Goal: Task Accomplishment & Management: Manage account settings

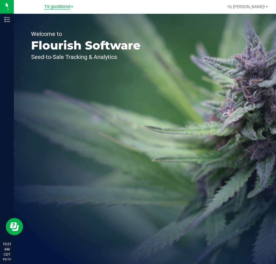
click at [57, 8] on span "TX goodblend" at bounding box center [57, 6] width 26 height 5
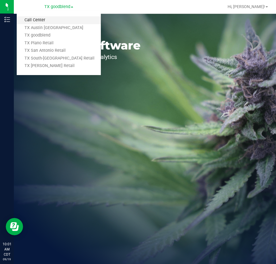
click at [51, 18] on link "Call Center" at bounding box center [59, 20] width 84 height 8
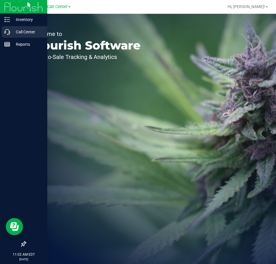
click at [26, 31] on p "Call Center" at bounding box center [27, 31] width 35 height 7
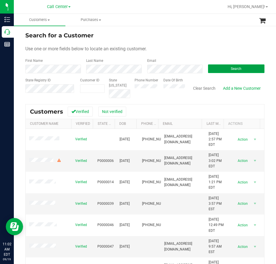
click at [216, 68] on button "Search" at bounding box center [236, 68] width 56 height 9
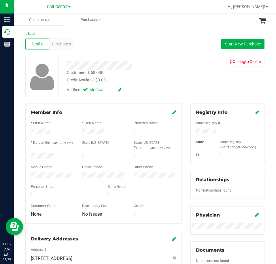
click at [31, 154] on div at bounding box center [51, 156] width 51 height 7
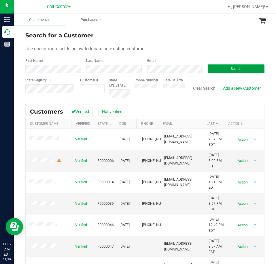
click at [216, 66] on button "Search" at bounding box center [236, 68] width 56 height 9
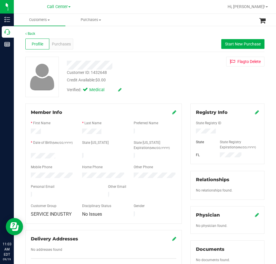
drag, startPoint x: 58, startPoint y: 154, endPoint x: 29, endPoint y: 154, distance: 28.5
click at [29, 154] on div at bounding box center [51, 156] width 51 height 7
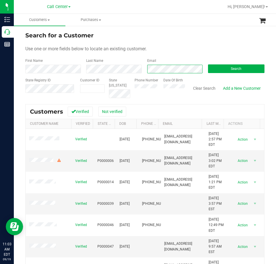
scroll to position [0, 2]
click at [217, 66] on button "Search" at bounding box center [236, 68] width 56 height 9
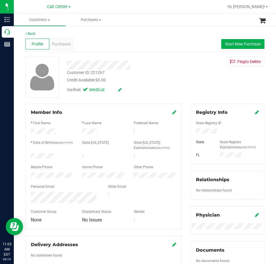
drag, startPoint x: 61, startPoint y: 155, endPoint x: 27, endPoint y: 155, distance: 34.2
click at [27, 155] on div at bounding box center [51, 156] width 51 height 7
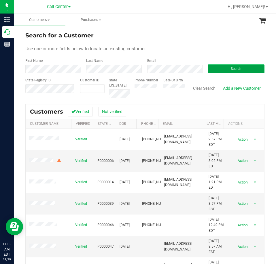
click at [212, 68] on button "Search" at bounding box center [236, 68] width 56 height 9
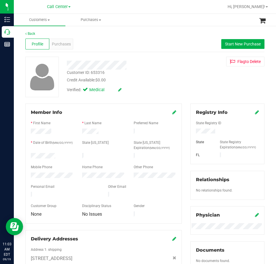
drag, startPoint x: 60, startPoint y: 154, endPoint x: 30, endPoint y: 154, distance: 29.9
click at [30, 154] on div at bounding box center [51, 156] width 51 height 7
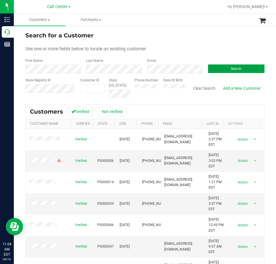
click at [211, 67] on button "Search" at bounding box center [236, 68] width 56 height 9
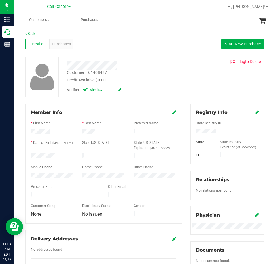
click at [31, 154] on div at bounding box center [51, 156] width 51 height 7
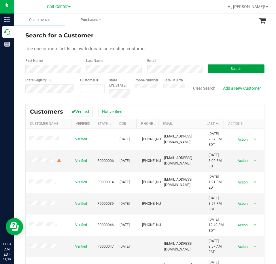
click at [217, 68] on button "Search" at bounding box center [236, 68] width 56 height 9
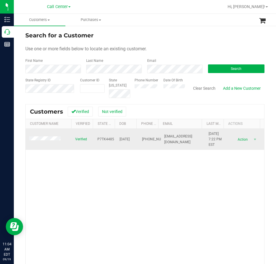
click at [51, 141] on span at bounding box center [45, 139] width 33 height 6
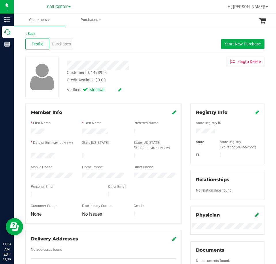
drag, startPoint x: 58, startPoint y: 153, endPoint x: 30, endPoint y: 154, distance: 27.9
click at [30, 155] on div at bounding box center [51, 156] width 51 height 7
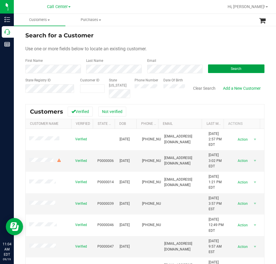
click at [216, 66] on button "Search" at bounding box center [236, 68] width 56 height 9
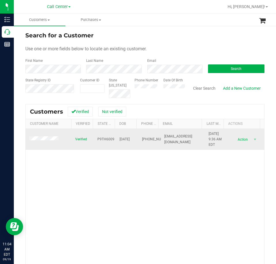
click at [47, 142] on span at bounding box center [44, 139] width 31 height 6
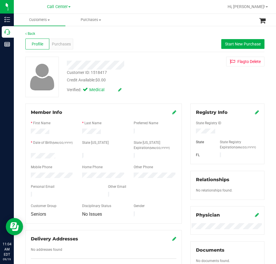
click at [31, 153] on div at bounding box center [51, 156] width 51 height 7
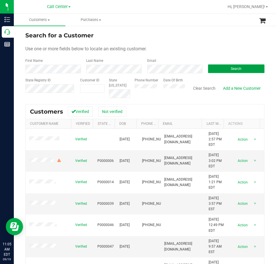
click at [220, 69] on button "Search" at bounding box center [236, 68] width 56 height 9
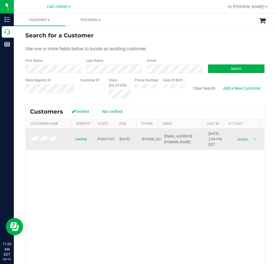
click at [38, 142] on span at bounding box center [43, 139] width 29 height 6
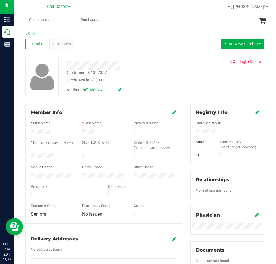
click at [31, 154] on div at bounding box center [51, 156] width 51 height 7
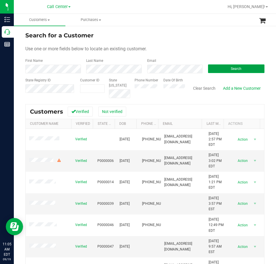
click at [221, 70] on button "Search" at bounding box center [236, 68] width 56 height 9
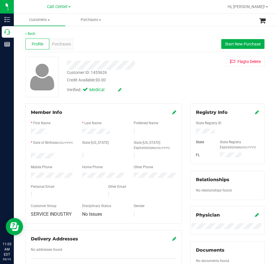
drag, startPoint x: 58, startPoint y: 154, endPoint x: 30, endPoint y: 155, distance: 27.9
click at [30, 155] on div at bounding box center [51, 156] width 51 height 7
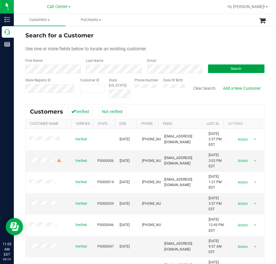
click at [212, 69] on button "Search" at bounding box center [236, 68] width 56 height 9
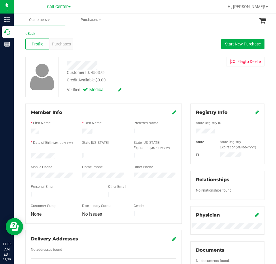
drag, startPoint x: 58, startPoint y: 155, endPoint x: 26, endPoint y: 156, distance: 31.6
click at [26, 156] on div "Member Info * First Name * Last Name Preferred Name * Date of Birth (MM/DD/YYYY…" at bounding box center [103, 164] width 156 height 120
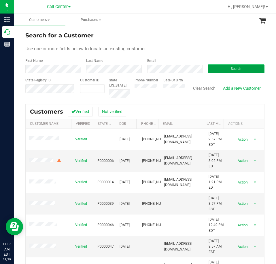
click at [215, 69] on button "Search" at bounding box center [236, 68] width 56 height 9
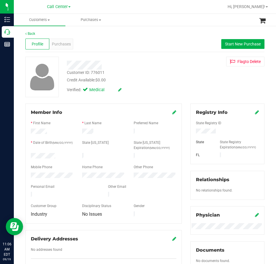
click at [31, 153] on div at bounding box center [51, 156] width 51 height 7
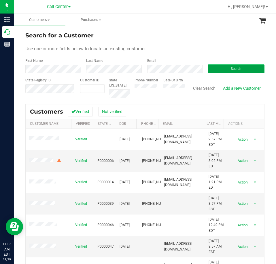
click at [220, 67] on button "Search" at bounding box center [236, 68] width 56 height 9
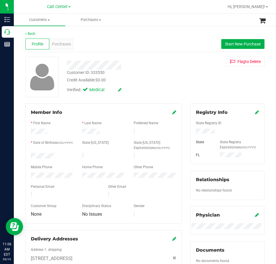
drag, startPoint x: 56, startPoint y: 155, endPoint x: 25, endPoint y: 156, distance: 31.6
click at [25, 156] on div "Member Info * First Name * Last Name Preferred Name * Date of Birth (MM/DD/YYYY…" at bounding box center [103, 228] width 165 height 249
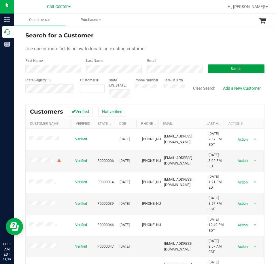
click at [223, 69] on button "Search" at bounding box center [236, 68] width 56 height 9
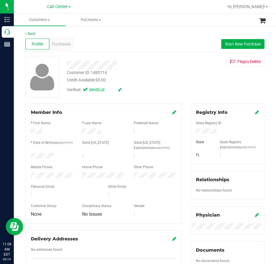
click at [201, 129] on div at bounding box center [227, 132] width 72 height 6
drag, startPoint x: 61, startPoint y: 153, endPoint x: 29, endPoint y: 154, distance: 31.7
click at [29, 154] on div at bounding box center [51, 156] width 51 height 7
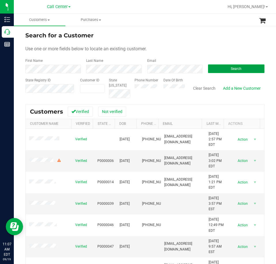
click at [219, 68] on button "Search" at bounding box center [236, 68] width 56 height 9
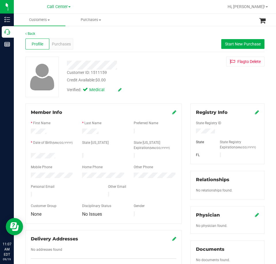
drag, startPoint x: 56, startPoint y: 154, endPoint x: 28, endPoint y: 155, distance: 27.6
click at [28, 155] on div at bounding box center [51, 156] width 51 height 7
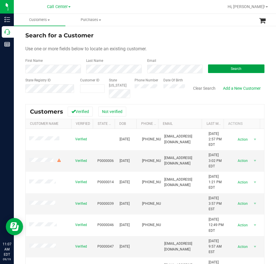
click at [218, 67] on button "Search" at bounding box center [236, 68] width 56 height 9
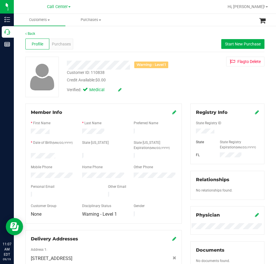
click at [31, 154] on div at bounding box center [51, 156] width 51 height 7
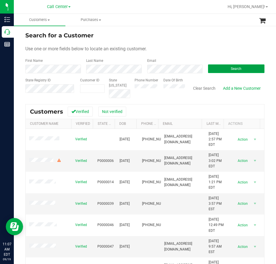
click at [215, 68] on button "Search" at bounding box center [236, 68] width 56 height 9
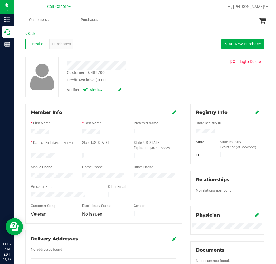
drag, startPoint x: 57, startPoint y: 154, endPoint x: 28, endPoint y: 156, distance: 29.1
click at [28, 156] on div at bounding box center [51, 156] width 51 height 7
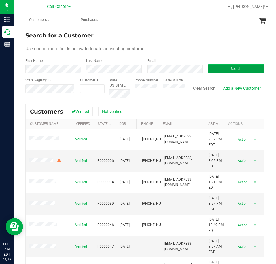
click at [214, 68] on button "Search" at bounding box center [236, 68] width 56 height 9
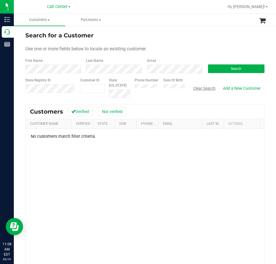
click at [199, 85] on button "Clear Search" at bounding box center [204, 88] width 30 height 10
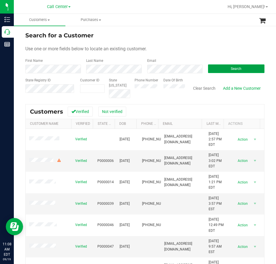
click at [214, 67] on button "Search" at bounding box center [236, 68] width 56 height 9
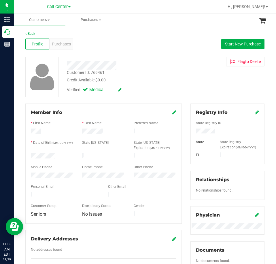
click at [31, 155] on div at bounding box center [51, 156] width 51 height 7
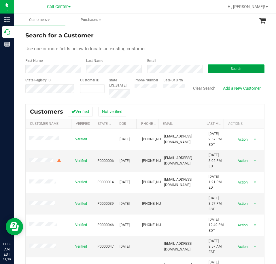
click at [221, 67] on button "Search" at bounding box center [236, 68] width 56 height 9
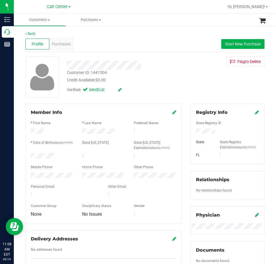
drag, startPoint x: 61, startPoint y: 153, endPoint x: 29, endPoint y: 155, distance: 31.7
click at [29, 155] on div at bounding box center [51, 156] width 51 height 7
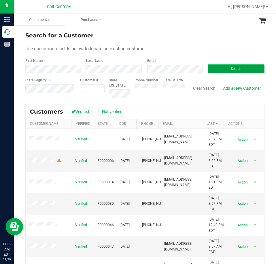
click at [217, 68] on button "Search" at bounding box center [236, 68] width 56 height 9
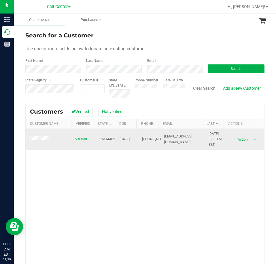
click at [34, 142] on span at bounding box center [40, 139] width 22 height 6
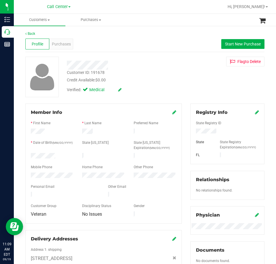
drag, startPoint x: 56, startPoint y: 156, endPoint x: 29, endPoint y: 156, distance: 26.5
click at [29, 156] on div at bounding box center [51, 156] width 51 height 7
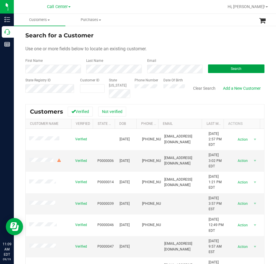
click at [223, 68] on button "Search" at bounding box center [236, 68] width 56 height 9
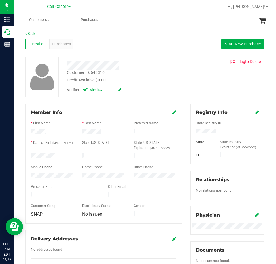
drag, startPoint x: 58, startPoint y: 153, endPoint x: 29, endPoint y: 156, distance: 29.1
click at [29, 156] on div at bounding box center [51, 156] width 51 height 7
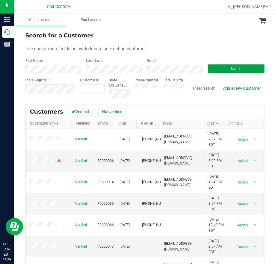
click at [221, 68] on button "Search" at bounding box center [236, 68] width 56 height 9
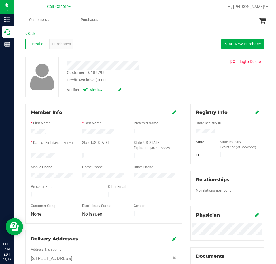
drag, startPoint x: 57, startPoint y: 154, endPoint x: 29, endPoint y: 156, distance: 27.9
click at [29, 156] on div at bounding box center [51, 156] width 51 height 7
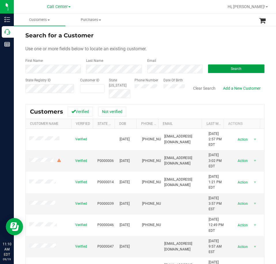
click at [218, 68] on button "Search" at bounding box center [236, 68] width 56 height 9
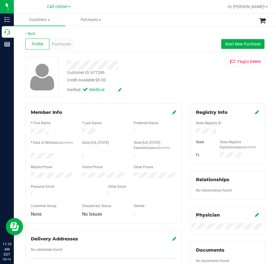
click at [31, 153] on div at bounding box center [51, 156] width 51 height 7
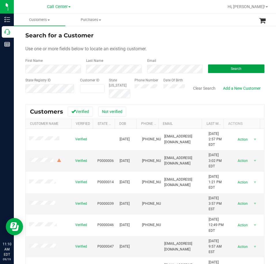
click at [213, 66] on button "Search" at bounding box center [236, 68] width 56 height 9
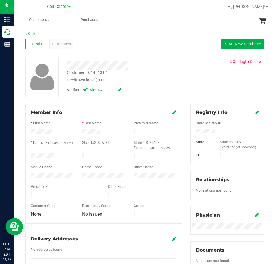
click at [58, 154] on form "Member Info * First Name * Last Name Preferred Name * Date of Birth (MM/DD/YYYY…" at bounding box center [103, 163] width 145 height 109
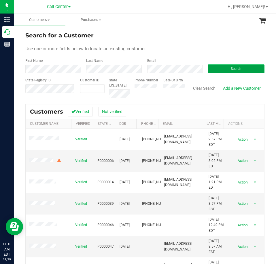
click at [212, 68] on button "Search" at bounding box center [236, 68] width 56 height 9
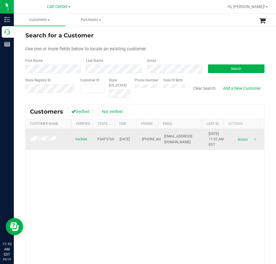
click at [44, 142] on span at bounding box center [43, 139] width 29 height 6
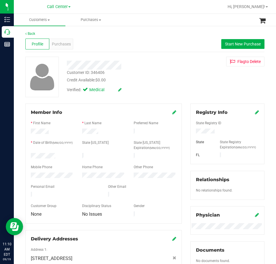
drag, startPoint x: 56, startPoint y: 155, endPoint x: 29, endPoint y: 155, distance: 26.5
click at [29, 155] on div at bounding box center [51, 156] width 51 height 7
click at [32, 32] on link "Back" at bounding box center [30, 34] width 10 height 4
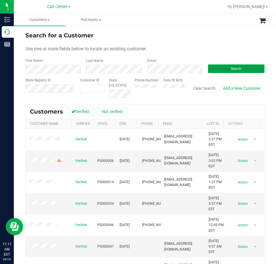
click at [227, 66] on button "Search" at bounding box center [236, 68] width 56 height 9
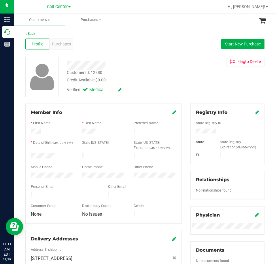
drag, startPoint x: 57, startPoint y: 154, endPoint x: 26, endPoint y: 155, distance: 31.6
click at [26, 155] on div "Member Info * First Name * Last Name Preferred Name * Date of Birth (MM/DD/YYYY…" at bounding box center [103, 164] width 156 height 120
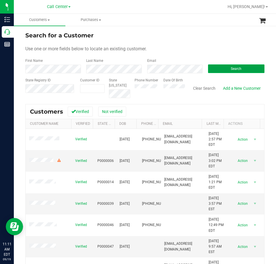
click at [219, 67] on button "Search" at bounding box center [236, 68] width 56 height 9
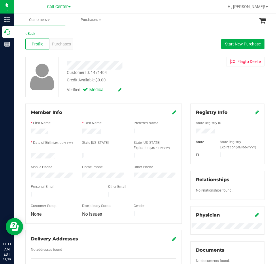
drag, startPoint x: 60, startPoint y: 155, endPoint x: 30, endPoint y: 155, distance: 30.8
click at [30, 155] on div at bounding box center [51, 156] width 51 height 7
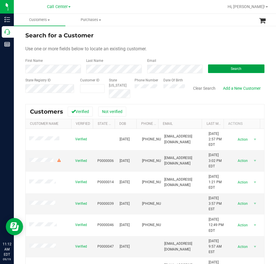
click at [217, 68] on button "Search" at bounding box center [236, 68] width 56 height 9
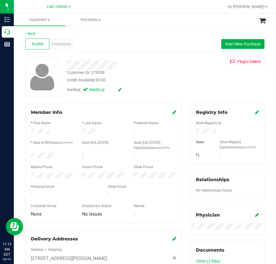
drag, startPoint x: 62, startPoint y: 153, endPoint x: 30, endPoint y: 155, distance: 32.0
click at [30, 155] on div at bounding box center [51, 156] width 51 height 7
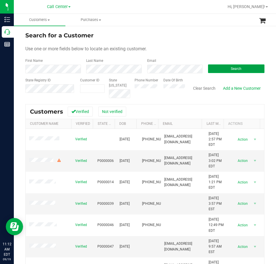
click at [211, 67] on button "Search" at bounding box center [236, 68] width 56 height 9
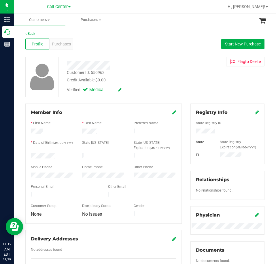
drag, startPoint x: 58, startPoint y: 152, endPoint x: 30, endPoint y: 154, distance: 28.2
click at [30, 154] on div at bounding box center [51, 156] width 51 height 7
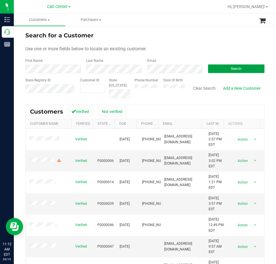
click at [226, 68] on button "Search" at bounding box center [236, 68] width 56 height 9
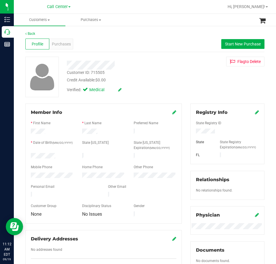
click at [32, 156] on div at bounding box center [51, 156] width 51 height 7
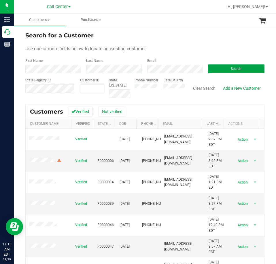
click at [223, 68] on button "Search" at bounding box center [236, 68] width 56 height 9
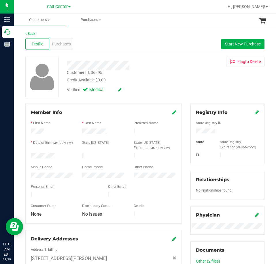
drag, startPoint x: 57, startPoint y: 154, endPoint x: 28, endPoint y: 156, distance: 29.1
click at [28, 156] on div at bounding box center [51, 156] width 51 height 7
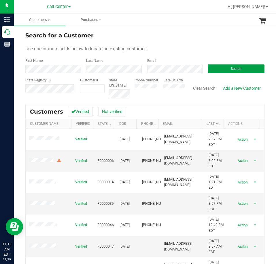
click at [225, 65] on button "Search" at bounding box center [236, 68] width 56 height 9
click at [218, 67] on button "Search" at bounding box center [236, 68] width 56 height 9
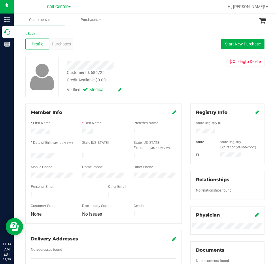
drag, startPoint x: 60, startPoint y: 154, endPoint x: 29, endPoint y: 156, distance: 30.5
click at [29, 156] on div at bounding box center [51, 156] width 51 height 7
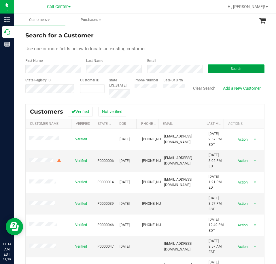
click at [224, 68] on button "Search" at bounding box center [236, 68] width 56 height 9
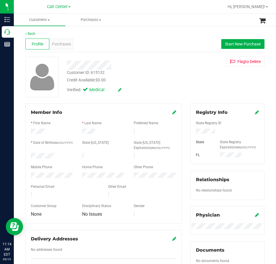
drag, startPoint x: 57, startPoint y: 154, endPoint x: 26, endPoint y: 155, distance: 30.5
click at [26, 155] on div at bounding box center [51, 156] width 51 height 7
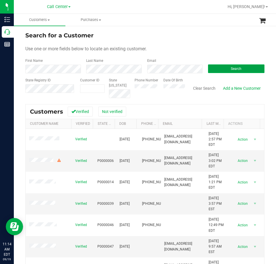
click at [221, 70] on button "Search" at bounding box center [236, 68] width 56 height 9
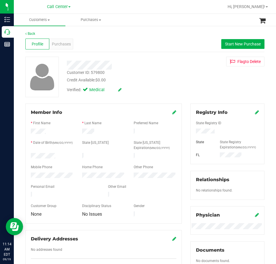
drag, startPoint x: 56, startPoint y: 156, endPoint x: 29, endPoint y: 155, distance: 27.3
click at [29, 155] on div at bounding box center [51, 156] width 51 height 7
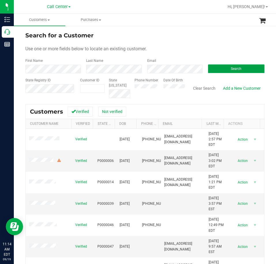
click at [219, 68] on button "Search" at bounding box center [236, 68] width 56 height 9
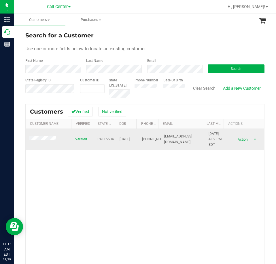
click at [41, 134] on td at bounding box center [49, 139] width 46 height 21
click at [40, 137] on td at bounding box center [49, 139] width 46 height 21
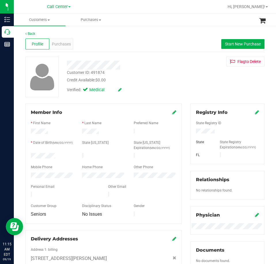
drag, startPoint x: 55, startPoint y: 154, endPoint x: 30, endPoint y: 155, distance: 24.7
click at [30, 155] on div at bounding box center [51, 156] width 51 height 7
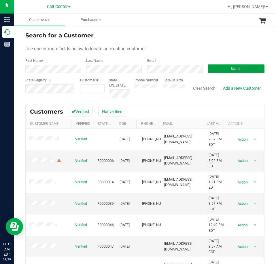
click at [215, 69] on button "Search" at bounding box center [236, 68] width 56 height 9
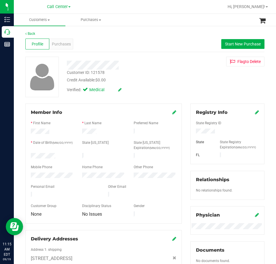
drag, startPoint x: 56, startPoint y: 156, endPoint x: 29, endPoint y: 156, distance: 26.7
click at [29, 156] on div at bounding box center [51, 156] width 51 height 7
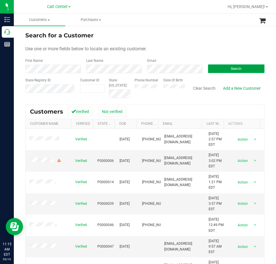
click at [216, 68] on button "Search" at bounding box center [236, 68] width 56 height 9
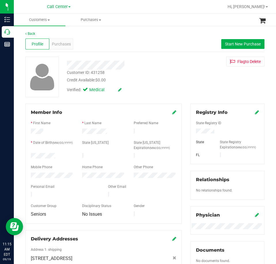
drag, startPoint x: 59, startPoint y: 153, endPoint x: 30, endPoint y: 155, distance: 29.4
click at [30, 155] on div at bounding box center [51, 156] width 51 height 7
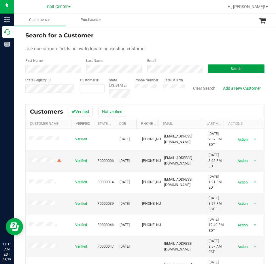
click at [221, 67] on button "Search" at bounding box center [236, 68] width 56 height 9
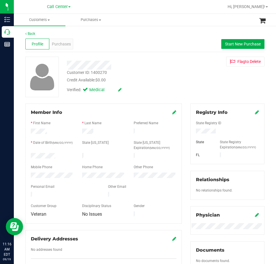
drag, startPoint x: 57, startPoint y: 154, endPoint x: 27, endPoint y: 155, distance: 29.6
click at [27, 155] on div at bounding box center [51, 156] width 51 height 7
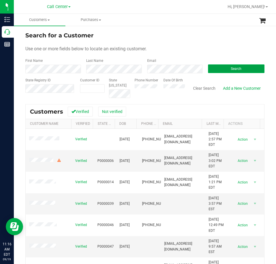
click at [221, 66] on button "Search" at bounding box center [236, 68] width 56 height 9
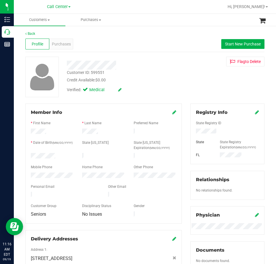
drag, startPoint x: 61, startPoint y: 154, endPoint x: 29, endPoint y: 154, distance: 31.9
click at [29, 154] on div at bounding box center [51, 156] width 51 height 7
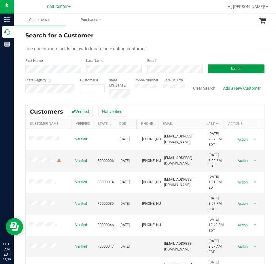
click at [213, 68] on button "Search" at bounding box center [236, 68] width 56 height 9
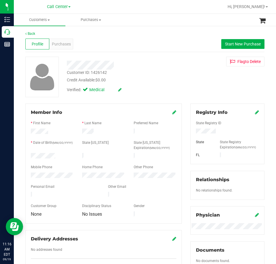
drag, startPoint x: 58, startPoint y: 155, endPoint x: 30, endPoint y: 156, distance: 27.3
click at [30, 156] on div at bounding box center [51, 156] width 51 height 7
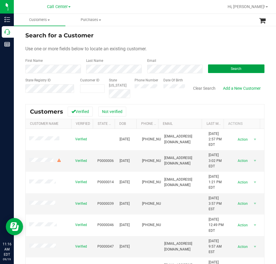
click at [219, 65] on button "Search" at bounding box center [236, 68] width 56 height 9
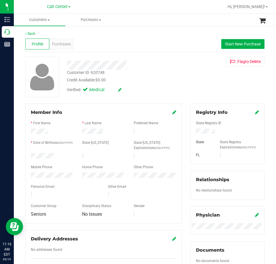
click at [32, 156] on div at bounding box center [51, 156] width 51 height 7
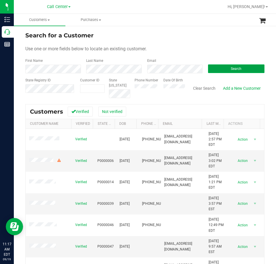
click at [218, 65] on button "Search" at bounding box center [236, 68] width 56 height 9
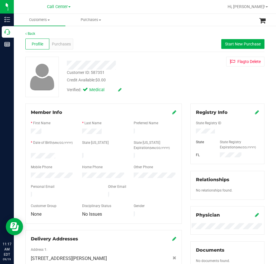
drag, startPoint x: 60, startPoint y: 152, endPoint x: 29, endPoint y: 155, distance: 30.9
click at [29, 155] on div at bounding box center [51, 156] width 51 height 7
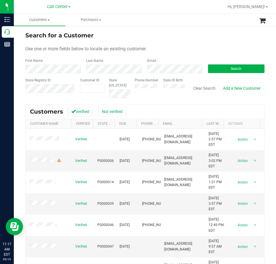
click at [144, 66] on div "Email" at bounding box center [173, 65] width 61 height 15
click at [223, 66] on button "Search" at bounding box center [236, 68] width 56 height 9
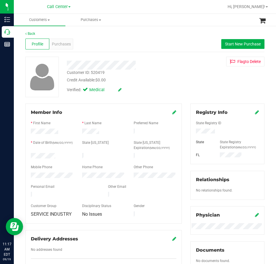
drag, startPoint x: 59, startPoint y: 154, endPoint x: 28, endPoint y: 154, distance: 30.5
click at [28, 154] on div at bounding box center [51, 156] width 51 height 7
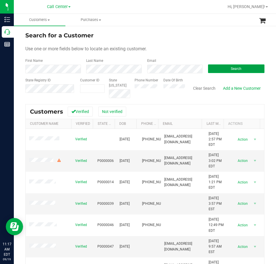
click at [217, 68] on button "Search" at bounding box center [236, 68] width 56 height 9
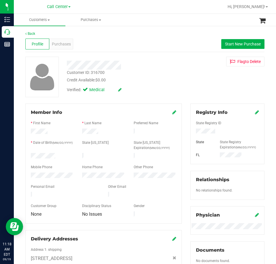
click at [30, 154] on div at bounding box center [51, 156] width 51 height 7
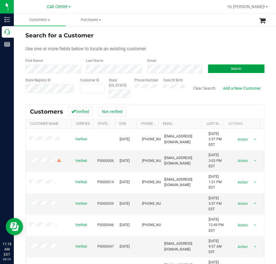
click at [217, 65] on button "Search" at bounding box center [236, 68] width 56 height 9
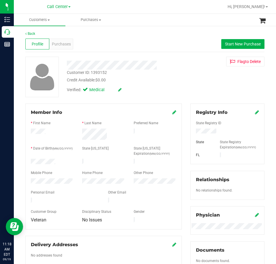
drag, startPoint x: 57, startPoint y: 160, endPoint x: 30, endPoint y: 160, distance: 27.3
click at [30, 160] on div at bounding box center [51, 162] width 51 height 7
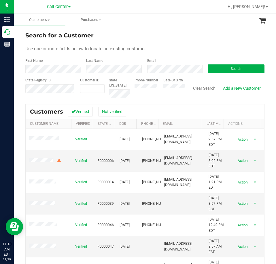
click at [220, 64] on div "Search" at bounding box center [233, 65] width 61 height 15
click at [219, 67] on button "Search" at bounding box center [236, 68] width 56 height 9
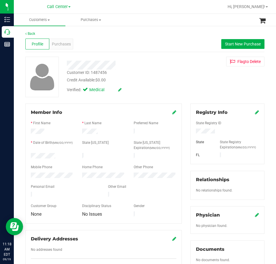
click at [200, 134] on div at bounding box center [227, 132] width 72 height 6
click at [31, 155] on div at bounding box center [51, 156] width 51 height 7
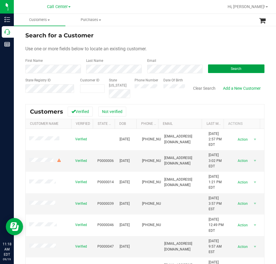
click at [219, 66] on button "Search" at bounding box center [236, 68] width 56 height 9
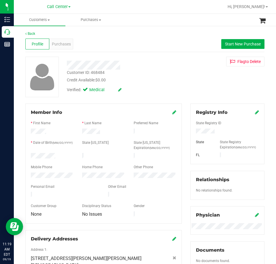
drag, startPoint x: 62, startPoint y: 154, endPoint x: 29, endPoint y: 155, distance: 33.1
click at [29, 155] on div at bounding box center [51, 156] width 51 height 7
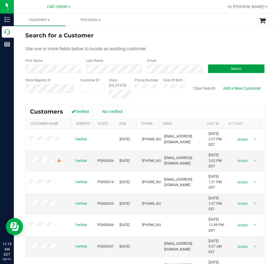
click at [226, 70] on button "Search" at bounding box center [236, 68] width 56 height 9
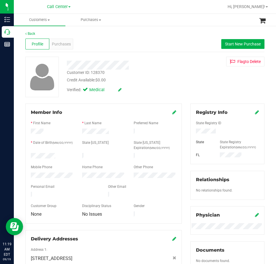
click at [31, 156] on div at bounding box center [51, 156] width 51 height 7
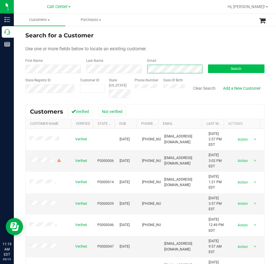
scroll to position [0, 7]
click at [217, 66] on button "Search" at bounding box center [236, 68] width 56 height 9
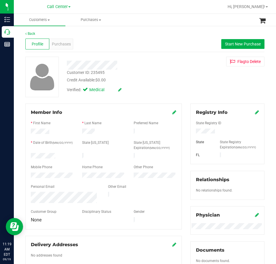
drag, startPoint x: 57, startPoint y: 154, endPoint x: 29, endPoint y: 155, distance: 27.6
click at [29, 155] on div at bounding box center [51, 156] width 51 height 7
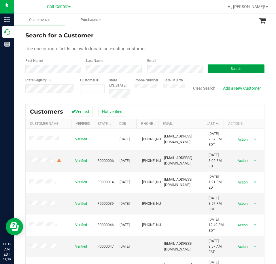
click at [224, 71] on button "Search" at bounding box center [236, 68] width 56 height 9
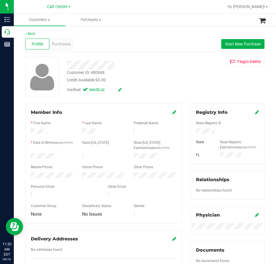
drag, startPoint x: 56, startPoint y: 154, endPoint x: 29, endPoint y: 155, distance: 26.5
click at [29, 155] on div at bounding box center [51, 156] width 51 height 7
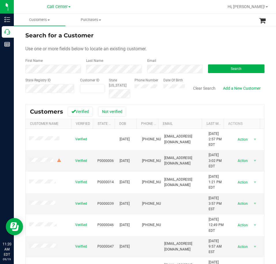
click at [165, 64] on div "Email" at bounding box center [173, 65] width 61 height 15
click at [217, 67] on button "Search" at bounding box center [236, 68] width 56 height 9
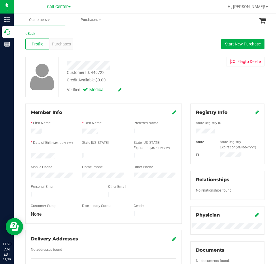
click at [31, 155] on div at bounding box center [51, 156] width 51 height 7
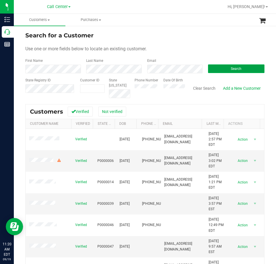
click at [225, 67] on button "Search" at bounding box center [236, 68] width 56 height 9
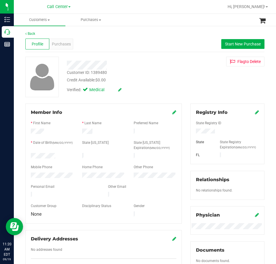
drag, startPoint x: 58, startPoint y: 156, endPoint x: 30, endPoint y: 156, distance: 28.2
click at [30, 156] on div at bounding box center [51, 156] width 51 height 7
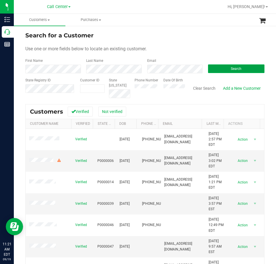
click at [218, 69] on button "Search" at bounding box center [236, 68] width 56 height 9
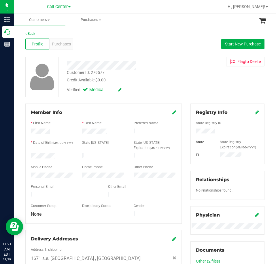
drag, startPoint x: 59, startPoint y: 155, endPoint x: 30, endPoint y: 155, distance: 28.8
click at [30, 155] on div at bounding box center [51, 156] width 51 height 7
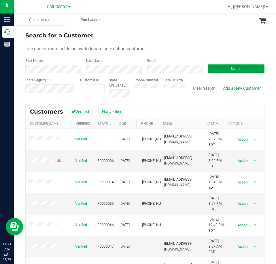
click at [219, 67] on button "Search" at bounding box center [236, 68] width 56 height 9
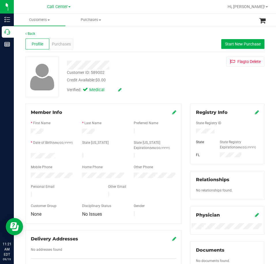
drag, startPoint x: 56, startPoint y: 154, endPoint x: 28, endPoint y: 156, distance: 28.0
click at [28, 156] on div at bounding box center [51, 156] width 51 height 7
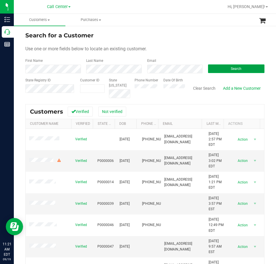
click at [216, 67] on button "Search" at bounding box center [236, 68] width 56 height 9
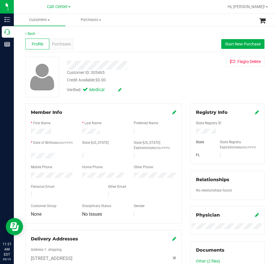
drag, startPoint x: 61, startPoint y: 154, endPoint x: 28, endPoint y: 155, distance: 33.4
click at [28, 155] on div at bounding box center [51, 156] width 51 height 7
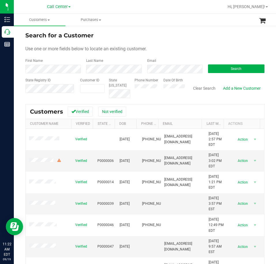
click at [224, 64] on div "Search" at bounding box center [233, 65] width 61 height 15
click at [224, 66] on button "Search" at bounding box center [236, 68] width 56 height 9
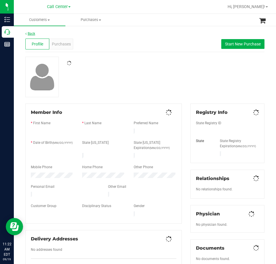
click at [31, 33] on link "Back" at bounding box center [30, 34] width 10 height 4
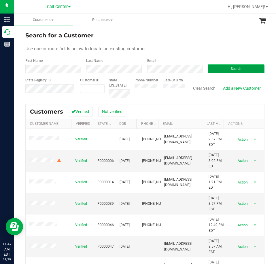
click at [219, 68] on button "Search" at bounding box center [236, 68] width 56 height 9
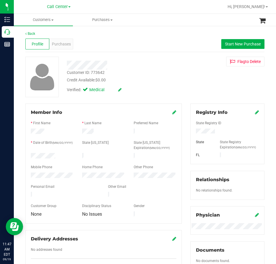
drag, startPoint x: 58, startPoint y: 153, endPoint x: 27, endPoint y: 154, distance: 31.4
click at [27, 154] on div at bounding box center [51, 156] width 51 height 7
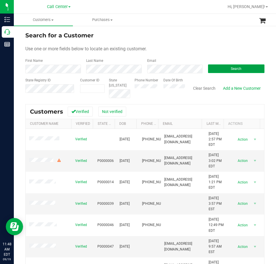
click at [230, 69] on span "Search" at bounding box center [235, 69] width 11 height 4
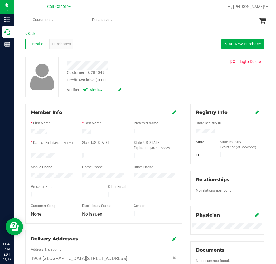
drag, startPoint x: 60, startPoint y: 153, endPoint x: 27, endPoint y: 154, distance: 33.4
click at [27, 154] on div at bounding box center [51, 156] width 51 height 7
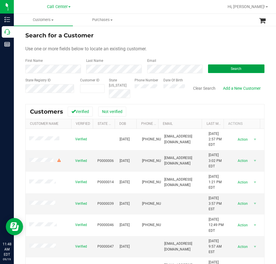
click at [222, 69] on button "Search" at bounding box center [236, 68] width 56 height 9
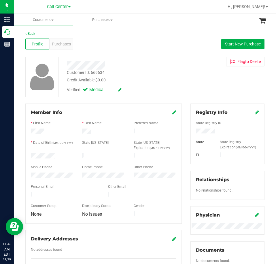
drag, startPoint x: 62, startPoint y: 154, endPoint x: 30, endPoint y: 155, distance: 32.0
click at [30, 155] on div at bounding box center [51, 156] width 51 height 7
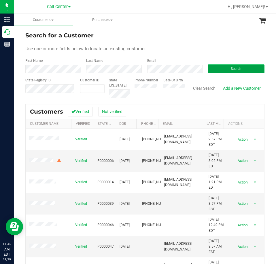
click at [230, 70] on span "Search" at bounding box center [235, 69] width 11 height 4
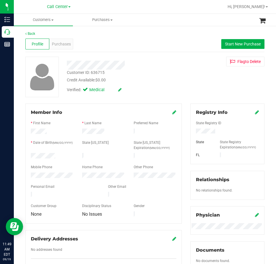
click at [200, 129] on div at bounding box center [227, 132] width 72 height 6
drag, startPoint x: 56, startPoint y: 154, endPoint x: 24, endPoint y: 155, distance: 31.9
click at [24, 155] on div "Member Info * First Name * Last Name Preferred Name * Date of Birth (MM/DD/YYYY…" at bounding box center [103, 190] width 165 height 173
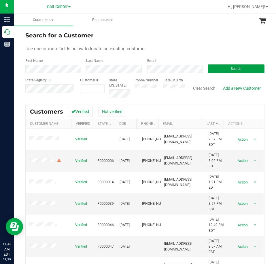
click at [225, 68] on button "Search" at bounding box center [236, 68] width 56 height 9
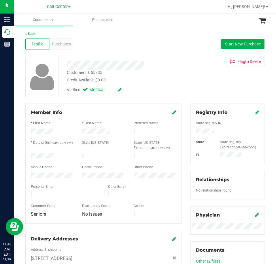
drag, startPoint x: 59, startPoint y: 156, endPoint x: 30, endPoint y: 155, distance: 28.8
click at [30, 155] on div at bounding box center [51, 156] width 51 height 7
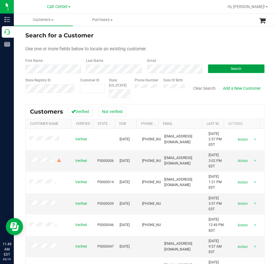
click at [219, 68] on button "Search" at bounding box center [236, 68] width 56 height 9
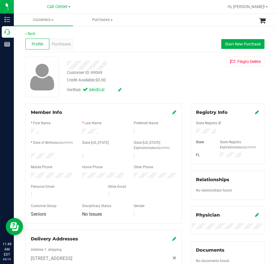
drag, startPoint x: 56, startPoint y: 154, endPoint x: 30, endPoint y: 155, distance: 25.9
click at [30, 155] on div at bounding box center [51, 156] width 51 height 7
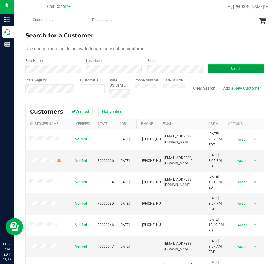
click at [242, 68] on button "Search" at bounding box center [236, 68] width 56 height 9
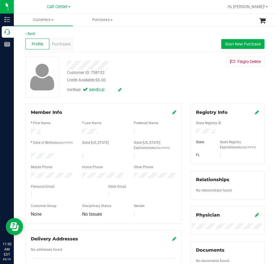
drag, startPoint x: 56, startPoint y: 154, endPoint x: 30, endPoint y: 155, distance: 26.2
click at [30, 155] on div at bounding box center [51, 156] width 51 height 7
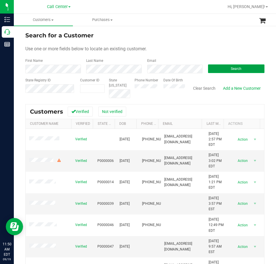
click at [210, 67] on button "Search" at bounding box center [236, 68] width 56 height 9
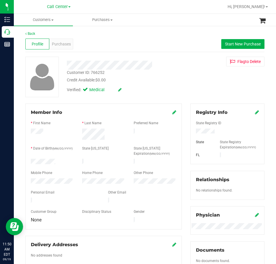
drag, startPoint x: 59, startPoint y: 161, endPoint x: 27, endPoint y: 161, distance: 31.6
click at [27, 161] on div at bounding box center [51, 162] width 51 height 7
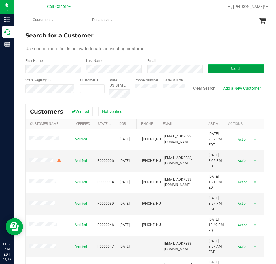
click at [213, 68] on button "Search" at bounding box center [236, 68] width 56 height 9
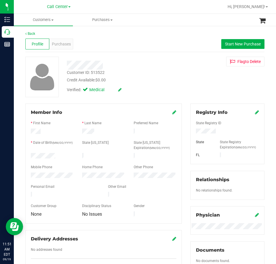
drag, startPoint x: 58, startPoint y: 152, endPoint x: 26, endPoint y: 154, distance: 32.6
click at [22, 154] on div "Member Info * First Name * Last Name Preferred Name * Date of Birth (MM/DD/YYYY…" at bounding box center [103, 190] width 165 height 173
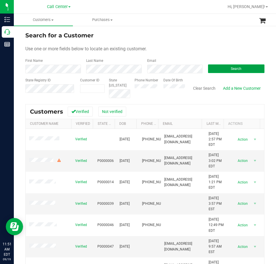
click at [210, 68] on button "Search" at bounding box center [236, 68] width 56 height 9
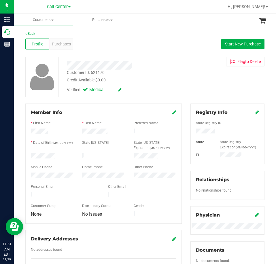
drag, startPoint x: 56, startPoint y: 155, endPoint x: 28, endPoint y: 154, distance: 27.6
click at [28, 154] on div at bounding box center [51, 156] width 51 height 7
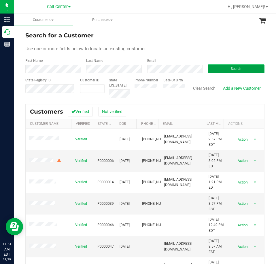
click at [233, 68] on span "Search" at bounding box center [235, 69] width 11 height 4
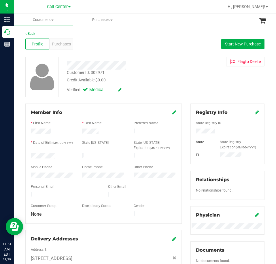
drag, startPoint x: 58, startPoint y: 155, endPoint x: 30, endPoint y: 154, distance: 27.9
click at [30, 154] on div at bounding box center [51, 156] width 51 height 7
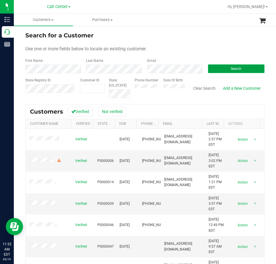
click at [210, 67] on button "Search" at bounding box center [236, 68] width 56 height 9
click at [226, 68] on button "Search" at bounding box center [236, 68] width 56 height 9
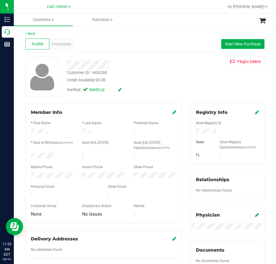
click at [31, 156] on div at bounding box center [51, 156] width 51 height 7
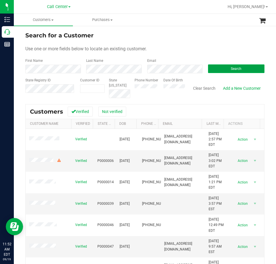
click at [222, 66] on button "Search" at bounding box center [236, 68] width 56 height 9
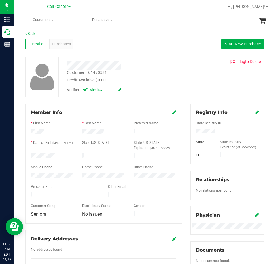
drag, startPoint x: 60, startPoint y: 156, endPoint x: 29, endPoint y: 155, distance: 31.4
click at [28, 155] on div at bounding box center [51, 156] width 51 height 7
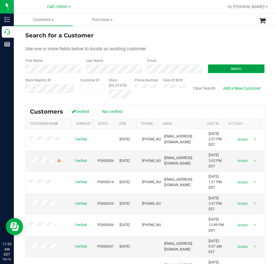
click at [222, 66] on button "Search" at bounding box center [236, 68] width 56 height 9
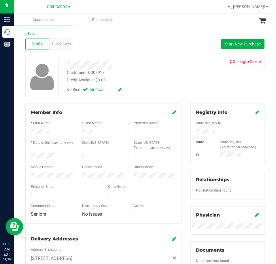
drag, startPoint x: 62, startPoint y: 154, endPoint x: 28, endPoint y: 156, distance: 33.7
click at [28, 156] on div at bounding box center [51, 156] width 51 height 7
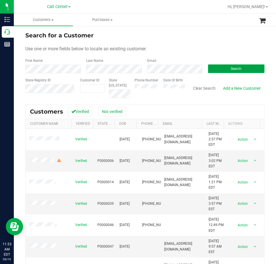
click at [216, 69] on button "Search" at bounding box center [236, 68] width 56 height 9
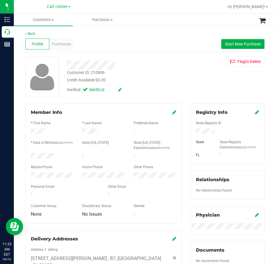
drag, startPoint x: 58, startPoint y: 153, endPoint x: 30, endPoint y: 155, distance: 27.1
click at [29, 155] on div at bounding box center [51, 156] width 51 height 7
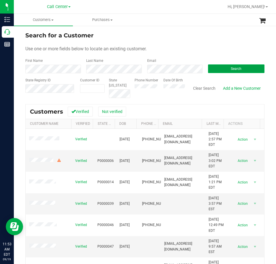
click at [218, 67] on button "Search" at bounding box center [236, 68] width 56 height 9
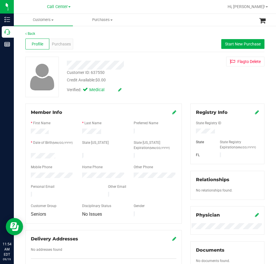
click at [31, 154] on div at bounding box center [51, 156] width 51 height 7
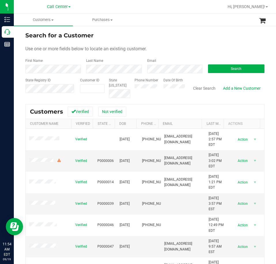
click at [160, 63] on div "Email" at bounding box center [173, 65] width 61 height 15
click at [233, 69] on span "Search" at bounding box center [235, 69] width 11 height 4
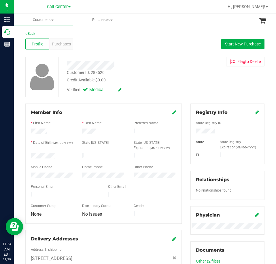
drag, startPoint x: 63, startPoint y: 155, endPoint x: 30, endPoint y: 155, distance: 33.4
click at [30, 155] on div at bounding box center [51, 156] width 51 height 7
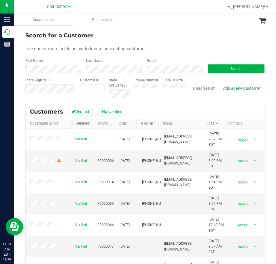
click at [153, 64] on div "Email" at bounding box center [173, 65] width 61 height 15
click at [226, 68] on button "Search" at bounding box center [236, 68] width 56 height 9
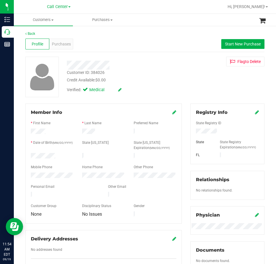
drag, startPoint x: 55, startPoint y: 153, endPoint x: 25, endPoint y: 155, distance: 30.2
click at [25, 155] on div "Member Info * First Name * Last Name Preferred Name * Date of Birth (MM/DD/YYYY…" at bounding box center [103, 190] width 165 height 173
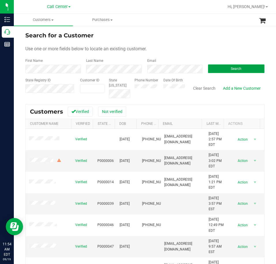
click at [229, 66] on button "Search" at bounding box center [236, 68] width 56 height 9
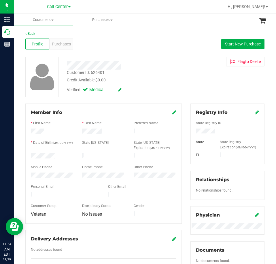
drag, startPoint x: 56, startPoint y: 154, endPoint x: 28, endPoint y: 155, distance: 27.9
click at [28, 155] on div at bounding box center [51, 156] width 51 height 7
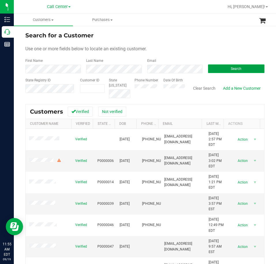
click at [216, 69] on button "Search" at bounding box center [236, 68] width 56 height 9
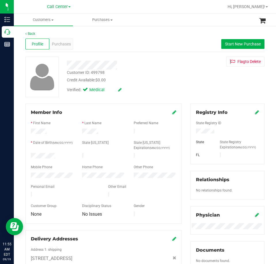
click at [30, 156] on div at bounding box center [51, 156] width 51 height 7
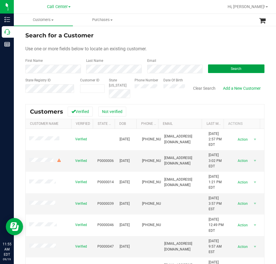
click at [213, 67] on button "Search" at bounding box center [236, 68] width 56 height 9
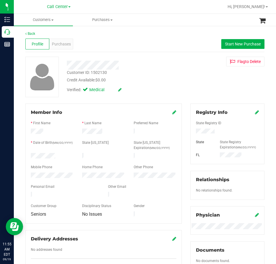
drag, startPoint x: 58, startPoint y: 154, endPoint x: 30, endPoint y: 155, distance: 27.9
click at [30, 155] on div at bounding box center [51, 156] width 51 height 7
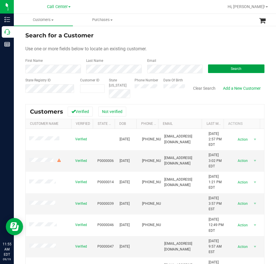
click at [222, 67] on button "Search" at bounding box center [236, 68] width 56 height 9
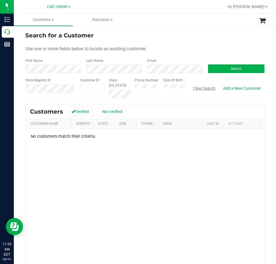
click at [202, 89] on button "Clear Search" at bounding box center [204, 88] width 30 height 10
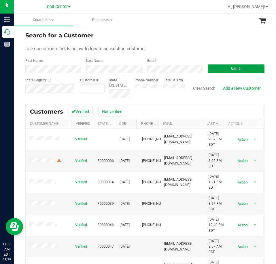
click at [218, 66] on button "Search" at bounding box center [236, 68] width 56 height 9
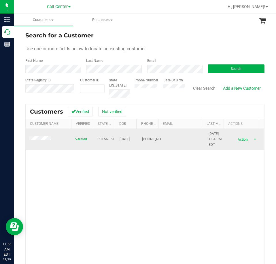
click at [26, 137] on td at bounding box center [49, 139] width 46 height 21
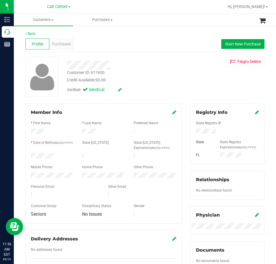
drag, startPoint x: 58, startPoint y: 155, endPoint x: 27, endPoint y: 155, distance: 31.1
click at [27, 155] on div at bounding box center [51, 156] width 51 height 7
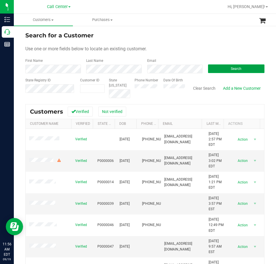
click at [222, 65] on button "Search" at bounding box center [236, 68] width 56 height 9
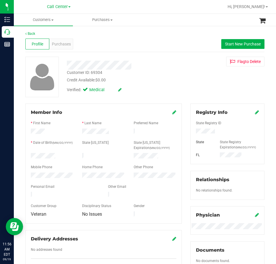
drag, startPoint x: 61, startPoint y: 155, endPoint x: 30, endPoint y: 155, distance: 30.2
click at [30, 155] on div at bounding box center [51, 156] width 51 height 7
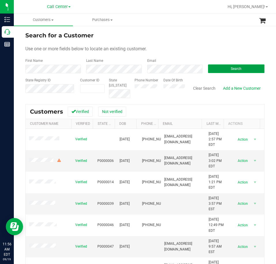
click at [215, 66] on button "Search" at bounding box center [236, 68] width 56 height 9
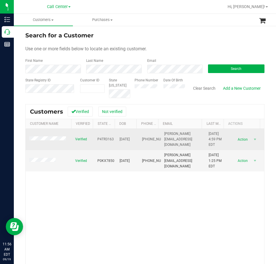
click at [46, 136] on span at bounding box center [48, 139] width 39 height 6
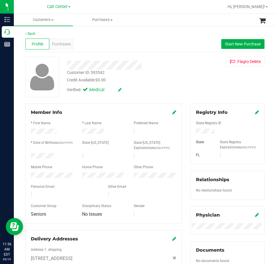
drag, startPoint x: 56, startPoint y: 154, endPoint x: 29, endPoint y: 155, distance: 27.3
click at [29, 155] on div at bounding box center [51, 156] width 51 height 7
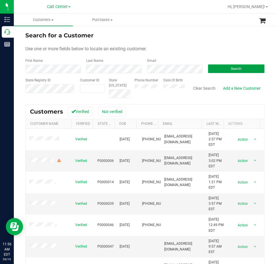
click at [223, 69] on button "Search" at bounding box center [236, 68] width 56 height 9
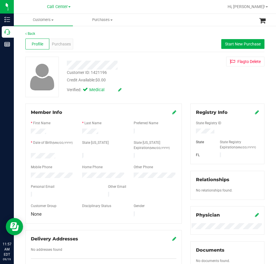
drag, startPoint x: 57, startPoint y: 154, endPoint x: 27, endPoint y: 155, distance: 29.9
click at [27, 155] on div at bounding box center [51, 156] width 51 height 7
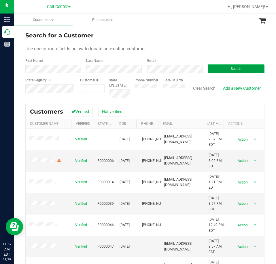
click at [220, 68] on button "Search" at bounding box center [236, 68] width 56 height 9
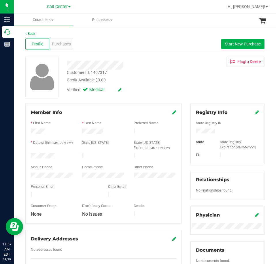
drag, startPoint x: 58, startPoint y: 154, endPoint x: 30, endPoint y: 156, distance: 27.6
click at [30, 156] on div at bounding box center [51, 156] width 51 height 7
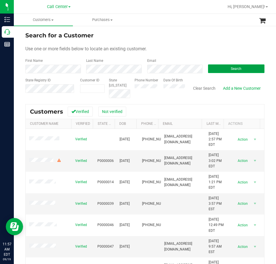
click at [230, 68] on span "Search" at bounding box center [235, 69] width 11 height 4
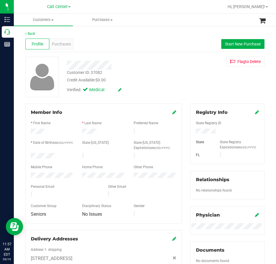
drag, startPoint x: 59, startPoint y: 154, endPoint x: 29, endPoint y: 154, distance: 30.5
click at [30, 154] on div at bounding box center [51, 156] width 51 height 7
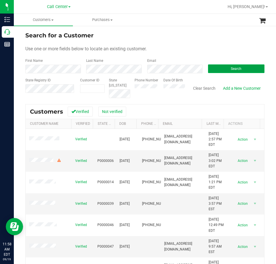
click at [217, 68] on button "Search" at bounding box center [236, 68] width 56 height 9
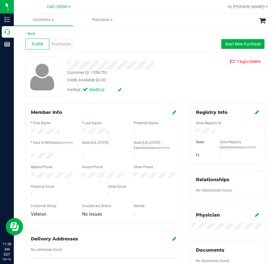
drag, startPoint x: 61, startPoint y: 151, endPoint x: 60, endPoint y: 154, distance: 3.2
click at [60, 154] on form "Member Info * First Name * Last Name Preferred Name * Date of Birth (MM/DD/YYYY…" at bounding box center [103, 163] width 145 height 109
copy form
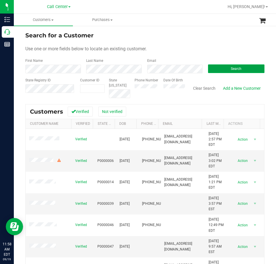
click at [216, 66] on button "Search" at bounding box center [236, 68] width 56 height 9
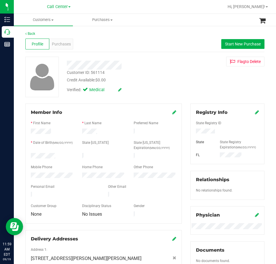
drag, startPoint x: 56, startPoint y: 153, endPoint x: 30, endPoint y: 155, distance: 25.7
click at [30, 155] on div at bounding box center [51, 156] width 51 height 7
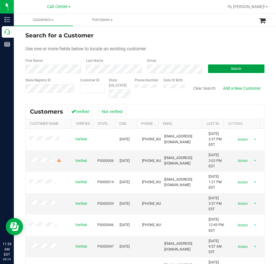
click at [219, 68] on button "Search" at bounding box center [236, 68] width 56 height 9
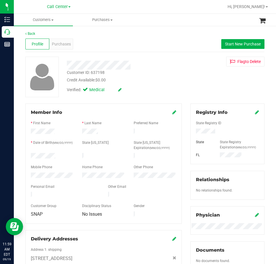
drag, startPoint x: 61, startPoint y: 155, endPoint x: 30, endPoint y: 156, distance: 30.8
click at [30, 156] on div at bounding box center [51, 156] width 51 height 7
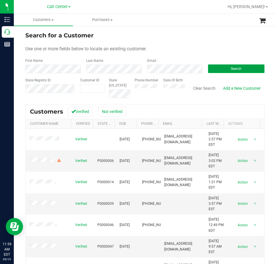
click at [215, 67] on button "Search" at bounding box center [236, 68] width 56 height 9
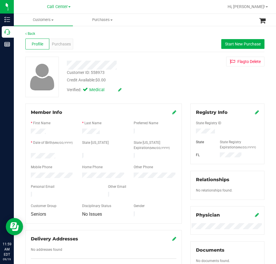
drag, startPoint x: 60, startPoint y: 154, endPoint x: 27, endPoint y: 158, distance: 33.3
click at [27, 158] on div at bounding box center [51, 156] width 51 height 7
click at [30, 32] on link "Back" at bounding box center [30, 34] width 10 height 4
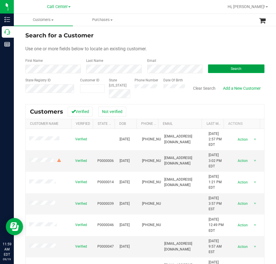
click at [221, 66] on button "Search" at bounding box center [236, 68] width 56 height 9
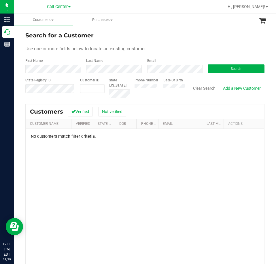
click at [204, 89] on button "Clear Search" at bounding box center [204, 88] width 30 height 10
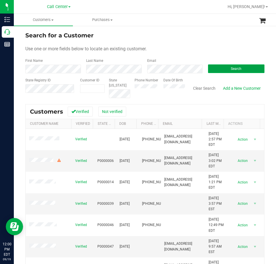
click at [223, 66] on button "Search" at bounding box center [236, 68] width 56 height 9
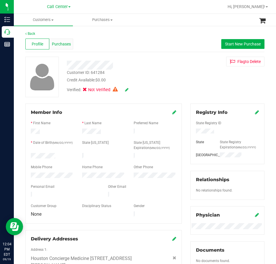
click at [56, 45] on span "Purchases" at bounding box center [61, 44] width 19 height 6
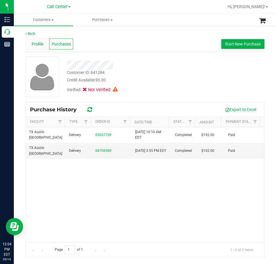
click at [41, 44] on span "Profile" at bounding box center [38, 44] width 12 height 6
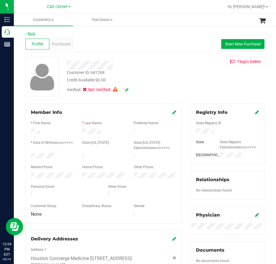
click at [32, 35] on link "Back" at bounding box center [30, 34] width 10 height 4
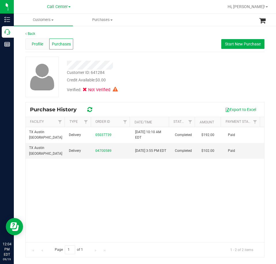
click at [33, 40] on div "Profile" at bounding box center [37, 44] width 24 height 11
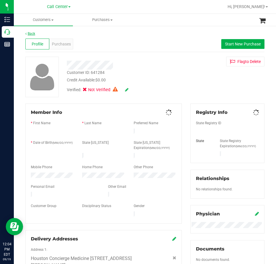
click at [30, 32] on link "Back" at bounding box center [30, 34] width 10 height 4
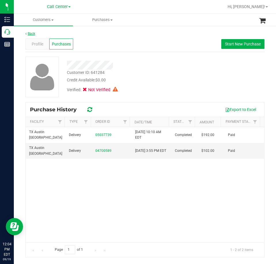
click at [33, 32] on link "Back" at bounding box center [30, 34] width 10 height 4
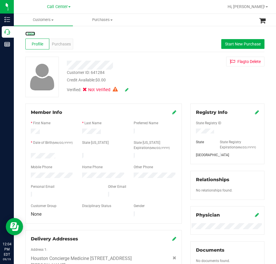
click at [33, 32] on link "Back" at bounding box center [30, 34] width 10 height 4
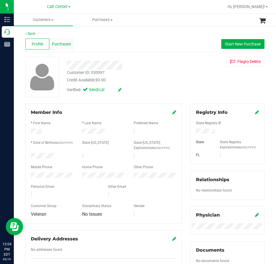
click at [60, 46] on span "Purchases" at bounding box center [61, 44] width 19 height 6
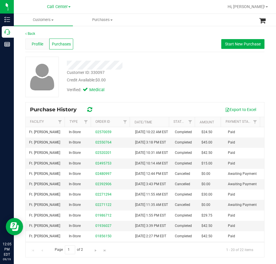
click at [43, 43] on span "Profile" at bounding box center [38, 44] width 12 height 6
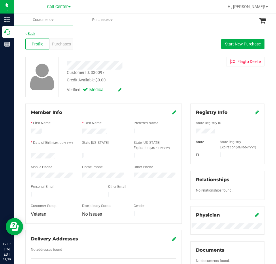
click at [32, 32] on link "Back" at bounding box center [30, 34] width 10 height 4
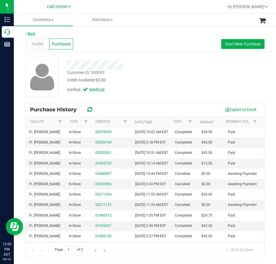
click at [33, 34] on link "Back" at bounding box center [30, 34] width 10 height 4
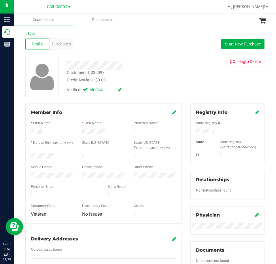
click at [31, 34] on link "Back" at bounding box center [30, 34] width 10 height 4
click at [60, 41] on span "Purchases" at bounding box center [61, 44] width 19 height 6
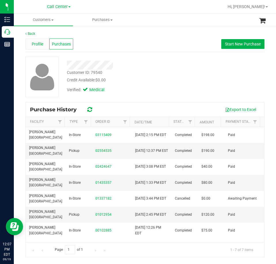
click at [39, 47] on div "Profile" at bounding box center [37, 44] width 24 height 11
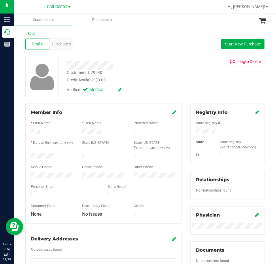
click at [30, 34] on link "Back" at bounding box center [30, 34] width 10 height 4
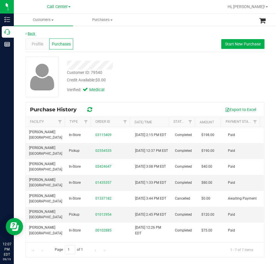
click at [35, 33] on link "Back" at bounding box center [30, 34] width 10 height 4
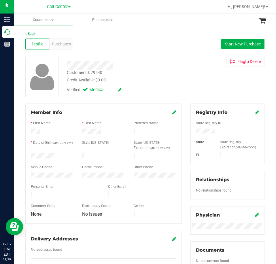
click at [30, 34] on link "Back" at bounding box center [30, 34] width 10 height 4
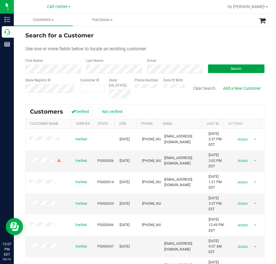
click at [217, 69] on button "Search" at bounding box center [236, 68] width 56 height 9
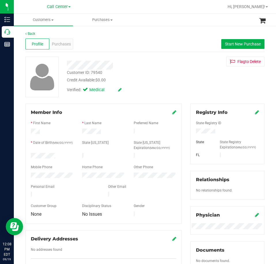
click at [173, 113] on icon at bounding box center [174, 112] width 4 height 5
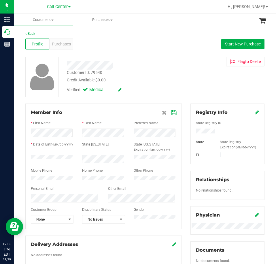
click at [171, 113] on icon at bounding box center [173, 112] width 5 height 5
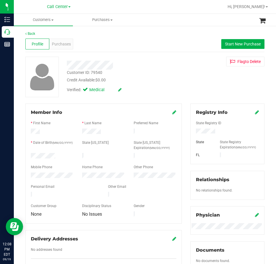
click at [30, 155] on div at bounding box center [51, 156] width 51 height 7
click at [34, 33] on link "Back" at bounding box center [30, 34] width 10 height 4
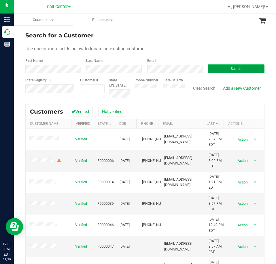
click at [211, 67] on button "Search" at bounding box center [236, 68] width 56 height 9
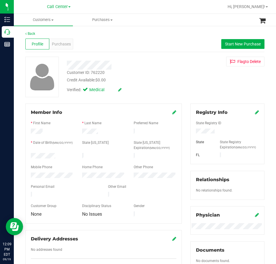
drag, startPoint x: 59, startPoint y: 154, endPoint x: 28, endPoint y: 154, distance: 30.8
click at [28, 154] on div at bounding box center [51, 156] width 51 height 7
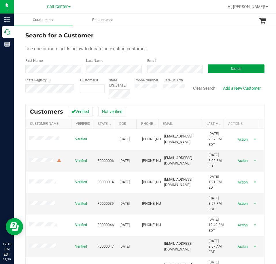
click at [218, 68] on button "Search" at bounding box center [236, 68] width 56 height 9
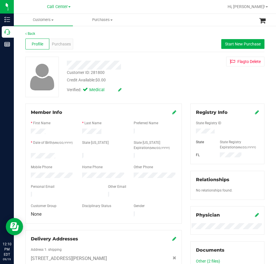
click at [202, 129] on div at bounding box center [227, 132] width 72 height 6
drag, startPoint x: 56, startPoint y: 155, endPoint x: 25, endPoint y: 155, distance: 30.2
click at [25, 155] on div "Member Info * First Name * Last Name Preferred Name * Date of Birth (MM/DD/YYYY…" at bounding box center [103, 164] width 156 height 120
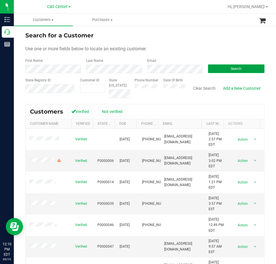
click at [220, 69] on button "Search" at bounding box center [236, 68] width 56 height 9
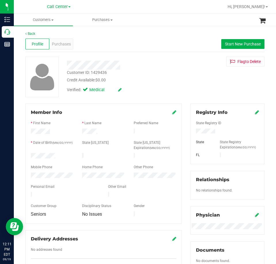
drag, startPoint x: 60, startPoint y: 154, endPoint x: 26, endPoint y: 154, distance: 33.9
click at [26, 154] on div "Member Info * First Name * Last Name Preferred Name * Date of Birth (MM/DD/YYYY…" at bounding box center [103, 164] width 156 height 120
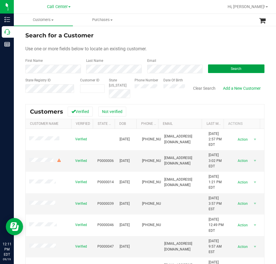
click at [220, 66] on button "Search" at bounding box center [236, 68] width 56 height 9
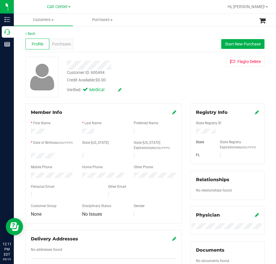
click at [54, 154] on form "Member Info * First Name * Last Name Preferred Name * Date of Birth (MM/DD/YYYY…" at bounding box center [103, 163] width 145 height 109
copy form
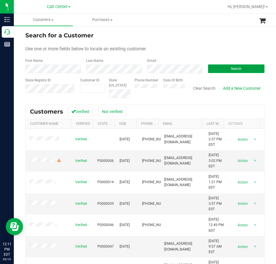
click at [223, 66] on button "Search" at bounding box center [236, 68] width 56 height 9
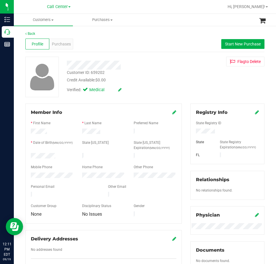
drag, startPoint x: 62, startPoint y: 155, endPoint x: 27, endPoint y: 156, distance: 34.8
click at [27, 156] on div at bounding box center [51, 156] width 51 height 7
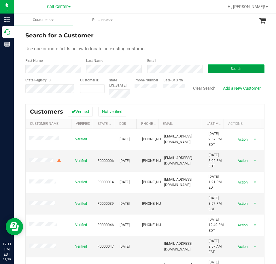
click at [230, 67] on span "Search" at bounding box center [235, 69] width 11 height 4
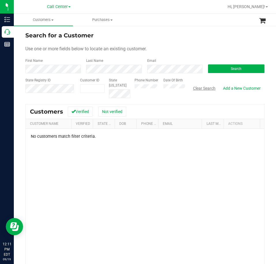
drag, startPoint x: 201, startPoint y: 88, endPoint x: 187, endPoint y: 90, distance: 14.9
click at [201, 88] on button "Clear Search" at bounding box center [204, 88] width 30 height 10
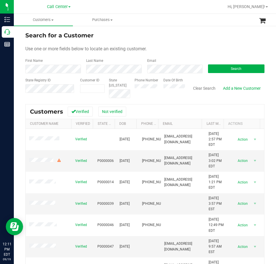
click at [213, 63] on div "Search" at bounding box center [233, 65] width 61 height 15
click at [213, 67] on button "Search" at bounding box center [236, 68] width 56 height 9
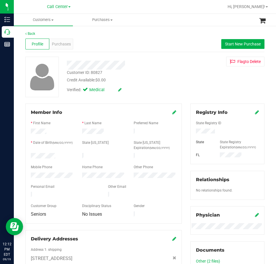
drag, startPoint x: 56, startPoint y: 155, endPoint x: 26, endPoint y: 156, distance: 29.9
click at [26, 156] on div "Member Info * First Name * Last Name Preferred Name * Date of Birth (MM/DD/YYYY…" at bounding box center [103, 164] width 156 height 120
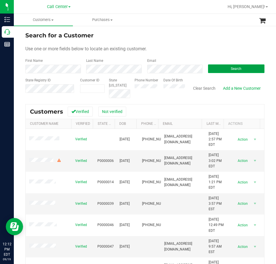
click at [222, 68] on button "Search" at bounding box center [236, 68] width 56 height 9
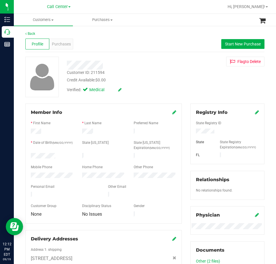
click at [204, 134] on div at bounding box center [227, 132] width 72 height 6
drag, startPoint x: 55, startPoint y: 156, endPoint x: 20, endPoint y: 157, distance: 35.4
click at [20, 157] on div "Back Profile Purchases Start New Purchase Customer ID: 211594 Credit Available:…" at bounding box center [145, 240] width 262 height 430
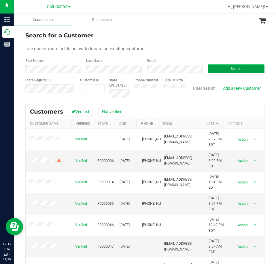
click at [215, 68] on button "Search" at bounding box center [236, 68] width 56 height 9
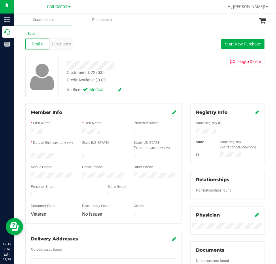
click at [28, 156] on div at bounding box center [51, 156] width 51 height 7
drag, startPoint x: 59, startPoint y: 152, endPoint x: 30, endPoint y: 156, distance: 29.3
click at [30, 156] on div at bounding box center [51, 156] width 51 height 7
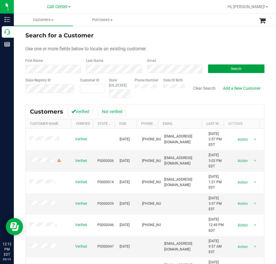
click at [213, 67] on button "Search" at bounding box center [236, 68] width 56 height 9
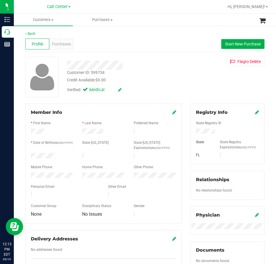
click at [34, 156] on div at bounding box center [51, 156] width 51 height 7
drag, startPoint x: 30, startPoint y: 155, endPoint x: 58, endPoint y: 156, distance: 27.9
click at [58, 156] on div at bounding box center [51, 156] width 51 height 7
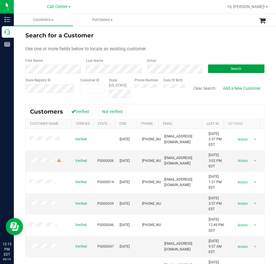
click at [212, 68] on button "Search" at bounding box center [236, 68] width 56 height 9
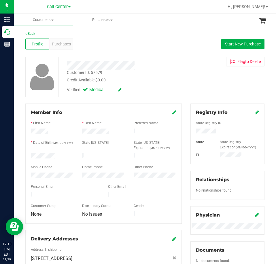
drag, startPoint x: 61, startPoint y: 154, endPoint x: 27, endPoint y: 155, distance: 33.7
click at [27, 155] on div at bounding box center [51, 156] width 51 height 7
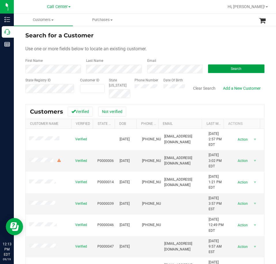
click at [218, 67] on button "Search" at bounding box center [236, 68] width 56 height 9
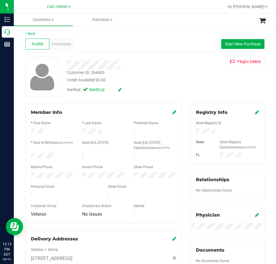
drag, startPoint x: 57, startPoint y: 154, endPoint x: 24, endPoint y: 154, distance: 33.1
click at [24, 154] on div "Member Info * First Name * Last Name Preferred Name * Date of Birth (MM/DD/YYYY…" at bounding box center [103, 207] width 165 height 206
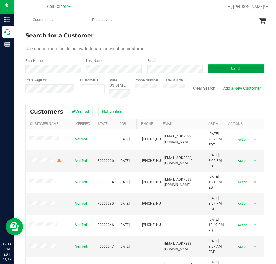
click at [213, 67] on button "Search" at bounding box center [236, 68] width 56 height 9
click at [215, 66] on button "Search" at bounding box center [236, 68] width 56 height 9
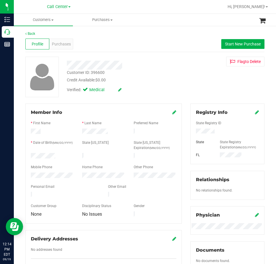
drag, startPoint x: 66, startPoint y: 152, endPoint x: 56, endPoint y: 156, distance: 11.1
click at [56, 156] on form "Member Info * First Name * Last Name Preferred Name * Date of Birth (MM/DD/YYYY…" at bounding box center [103, 163] width 145 height 109
copy form
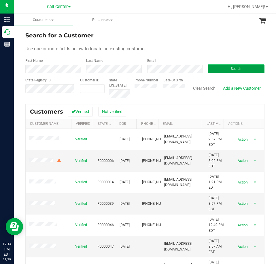
click at [220, 68] on button "Search" at bounding box center [236, 68] width 56 height 9
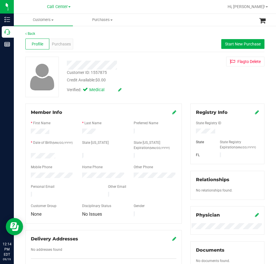
drag, startPoint x: 39, startPoint y: 158, endPoint x: 20, endPoint y: 158, distance: 19.6
click at [20, 158] on div "Back Profile Purchases Start New Purchase Customer ID: 1557875 Credit Available…" at bounding box center [145, 223] width 262 height 396
drag, startPoint x: 29, startPoint y: 155, endPoint x: 58, endPoint y: 156, distance: 29.3
click at [58, 156] on div at bounding box center [51, 156] width 51 height 7
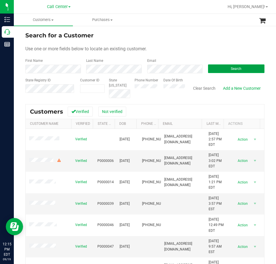
click at [208, 69] on button "Search" at bounding box center [236, 68] width 56 height 9
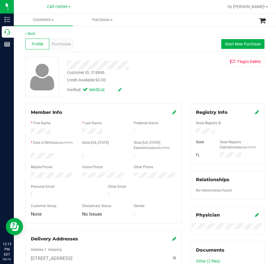
drag, startPoint x: 59, startPoint y: 155, endPoint x: 19, endPoint y: 157, distance: 40.0
click at [19, 157] on div "Back Profile Purchases Start New Purchase Customer ID: 318846 Credit Available:…" at bounding box center [145, 240] width 262 height 430
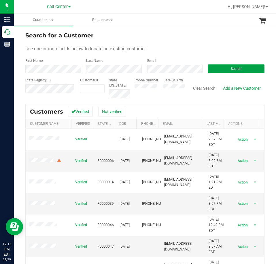
click at [213, 66] on button "Search" at bounding box center [236, 68] width 56 height 9
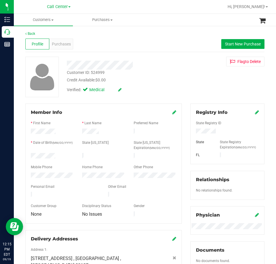
drag, startPoint x: 58, startPoint y: 154, endPoint x: 30, endPoint y: 157, distance: 28.4
click at [30, 157] on div at bounding box center [51, 156] width 51 height 7
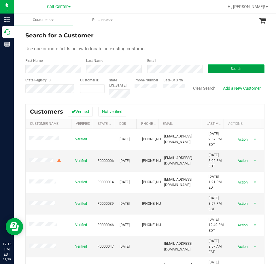
click at [215, 68] on button "Search" at bounding box center [236, 68] width 56 height 9
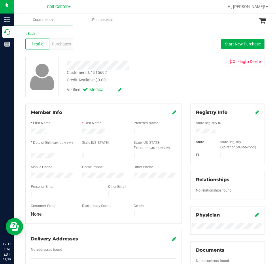
drag, startPoint x: 56, startPoint y: 155, endPoint x: 30, endPoint y: 157, distance: 25.9
click at [30, 157] on div at bounding box center [51, 156] width 51 height 7
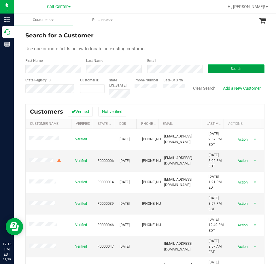
click at [217, 66] on button "Search" at bounding box center [236, 68] width 56 height 9
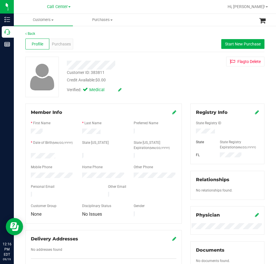
drag, startPoint x: 60, startPoint y: 155, endPoint x: 30, endPoint y: 155, distance: 30.2
click at [30, 155] on div at bounding box center [51, 156] width 51 height 7
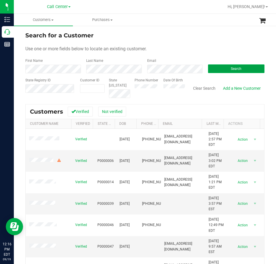
click at [208, 70] on button "Search" at bounding box center [236, 68] width 56 height 9
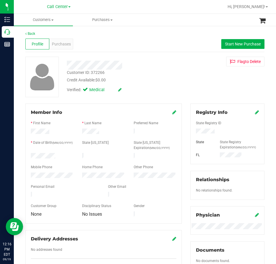
click at [203, 129] on div at bounding box center [227, 132] width 72 height 6
click at [31, 156] on div at bounding box center [51, 156] width 51 height 7
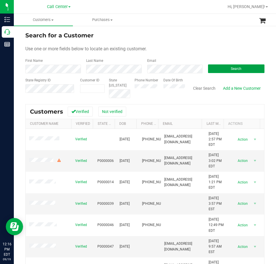
drag, startPoint x: 205, startPoint y: 68, endPoint x: 204, endPoint y: 71, distance: 3.6
click at [208, 68] on button "Search" at bounding box center [236, 68] width 56 height 9
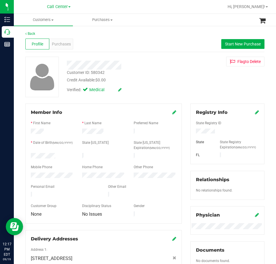
drag, startPoint x: 61, startPoint y: 154, endPoint x: 25, endPoint y: 157, distance: 35.8
click at [25, 157] on div "Member Info * First Name * Last Name Preferred Name * Date of Birth (MM/DD/YYYY…" at bounding box center [103, 228] width 165 height 249
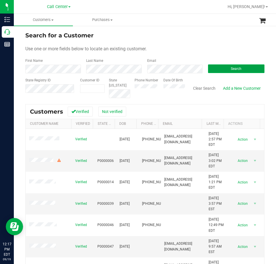
click at [216, 67] on button "Search" at bounding box center [236, 68] width 56 height 9
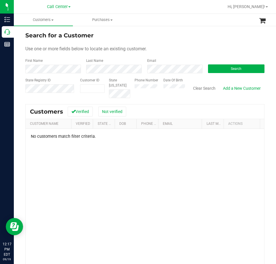
click at [49, 141] on div "No customers match filter criteria." at bounding box center [145, 214] width 238 height 171
click at [213, 66] on button "Search" at bounding box center [236, 68] width 56 height 9
click at [192, 89] on button "Clear Search" at bounding box center [204, 88] width 30 height 10
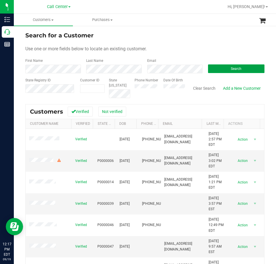
drag, startPoint x: 215, startPoint y: 68, endPoint x: 194, endPoint y: 100, distance: 37.5
click at [214, 69] on button "Search" at bounding box center [236, 68] width 56 height 9
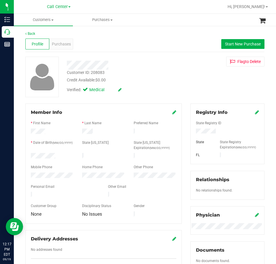
drag, startPoint x: 59, startPoint y: 157, endPoint x: 26, endPoint y: 157, distance: 33.1
click at [28, 157] on div at bounding box center [51, 156] width 51 height 7
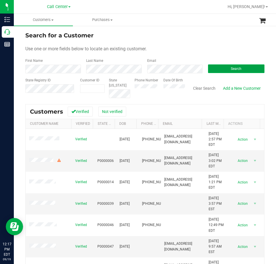
click at [225, 67] on button "Search" at bounding box center [236, 68] width 56 height 9
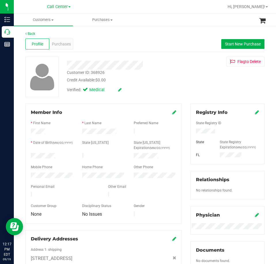
drag, startPoint x: 56, startPoint y: 156, endPoint x: 25, endPoint y: 155, distance: 31.4
click at [25, 156] on div "Member Info * First Name * Last Name Preferred Name * Date of Birth (MM/DD/YYYY…" at bounding box center [103, 228] width 165 height 249
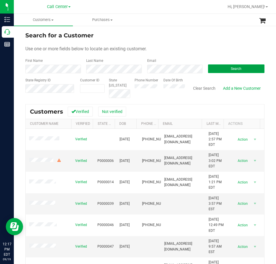
drag, startPoint x: 216, startPoint y: 66, endPoint x: 209, endPoint y: 67, distance: 6.8
click at [216, 66] on button "Search" at bounding box center [236, 68] width 56 height 9
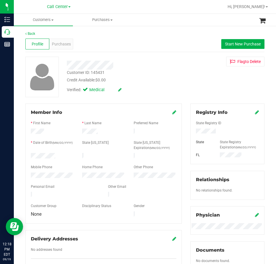
drag, startPoint x: 59, startPoint y: 154, endPoint x: 28, endPoint y: 156, distance: 30.3
click at [29, 156] on div at bounding box center [51, 156] width 51 height 7
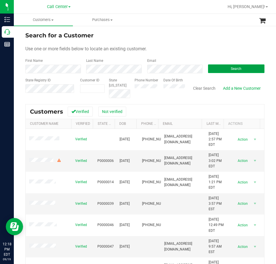
click at [219, 66] on button "Search" at bounding box center [236, 68] width 56 height 9
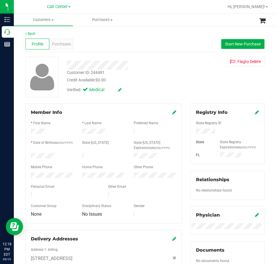
click at [207, 129] on div at bounding box center [227, 132] width 72 height 6
drag, startPoint x: 58, startPoint y: 155, endPoint x: 28, endPoint y: 155, distance: 30.8
click at [28, 155] on div at bounding box center [51, 156] width 51 height 7
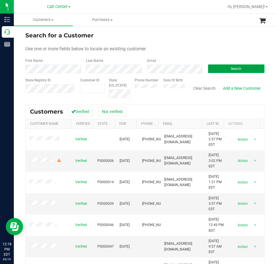
click at [226, 69] on button "Search" at bounding box center [236, 68] width 56 height 9
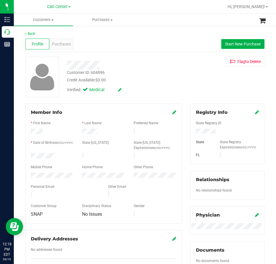
drag, startPoint x: 57, startPoint y: 154, endPoint x: 28, endPoint y: 155, distance: 28.8
click at [28, 155] on div at bounding box center [51, 156] width 51 height 7
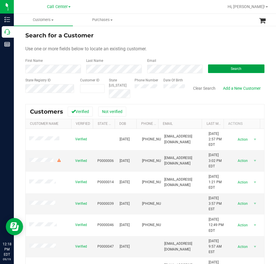
click at [211, 68] on button "Search" at bounding box center [236, 68] width 56 height 9
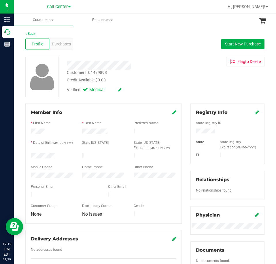
drag, startPoint x: 64, startPoint y: 155, endPoint x: 28, endPoint y: 155, distance: 36.2
click at [28, 155] on div at bounding box center [51, 156] width 51 height 7
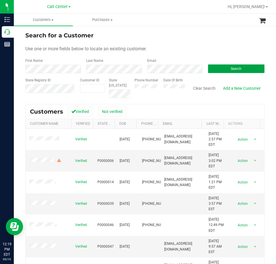
click at [217, 68] on button "Search" at bounding box center [236, 68] width 56 height 9
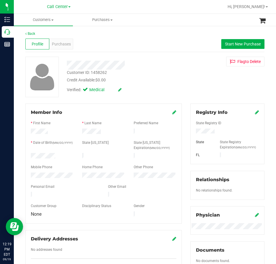
drag, startPoint x: 55, startPoint y: 153, endPoint x: 26, endPoint y: 154, distance: 28.8
click at [26, 154] on div at bounding box center [51, 156] width 51 height 7
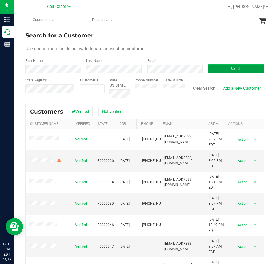
click at [211, 69] on button "Search" at bounding box center [236, 68] width 56 height 9
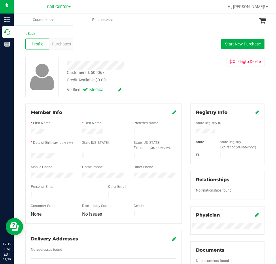
drag, startPoint x: 61, startPoint y: 153, endPoint x: 20, endPoint y: 156, distance: 40.3
click at [20, 156] on div "Back Profile Purchases Start New Purchase Customer ID: 505067 Credit Available:…" at bounding box center [145, 223] width 262 height 396
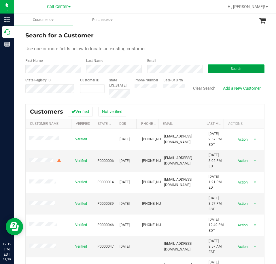
click at [220, 65] on button "Search" at bounding box center [236, 68] width 56 height 9
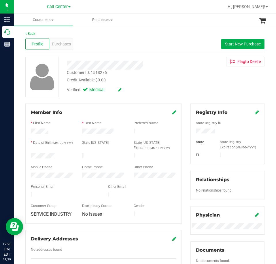
drag, startPoint x: 60, startPoint y: 154, endPoint x: 23, endPoint y: 156, distance: 37.4
click at [23, 156] on div "Member Info * First Name * Last Name Preferred Name * Date of Birth (MM/DD/YYYY…" at bounding box center [103, 190] width 165 height 173
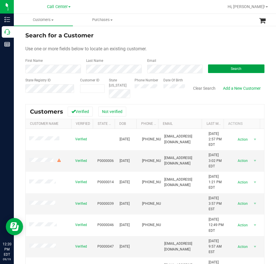
click at [208, 67] on button "Search" at bounding box center [236, 68] width 56 height 9
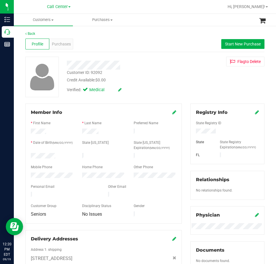
click at [31, 154] on div at bounding box center [51, 156] width 51 height 7
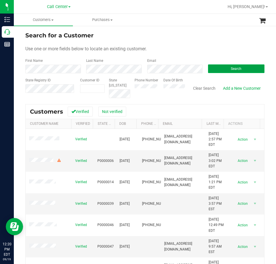
click at [221, 70] on button "Search" at bounding box center [236, 68] width 56 height 9
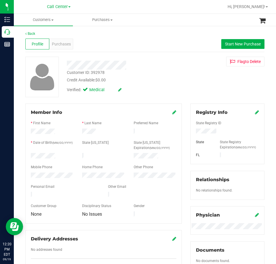
click at [198, 135] on div at bounding box center [227, 137] width 63 height 5
drag, startPoint x: 61, startPoint y: 154, endPoint x: 28, endPoint y: 156, distance: 33.2
click at [28, 156] on div at bounding box center [51, 156] width 51 height 7
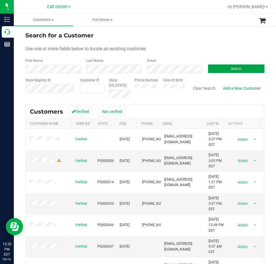
click at [212, 64] on button "Search" at bounding box center [236, 68] width 56 height 9
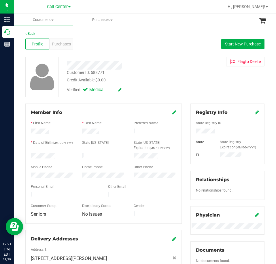
drag, startPoint x: 63, startPoint y: 154, endPoint x: 30, endPoint y: 156, distance: 32.3
click at [30, 156] on div at bounding box center [51, 156] width 51 height 7
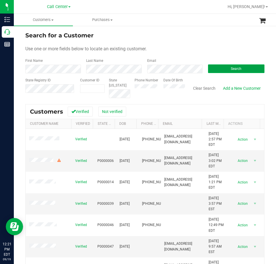
click at [215, 67] on button "Search" at bounding box center [236, 68] width 56 height 9
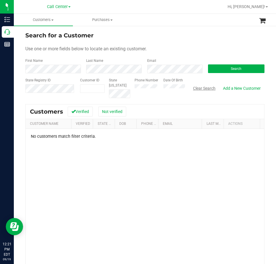
drag, startPoint x: 198, startPoint y: 88, endPoint x: 181, endPoint y: 90, distance: 17.4
click at [198, 88] on button "Clear Search" at bounding box center [204, 88] width 30 height 10
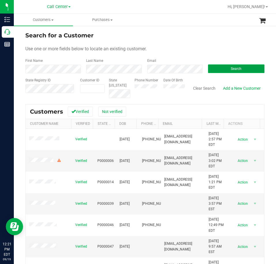
click at [225, 68] on button "Search" at bounding box center [236, 68] width 56 height 9
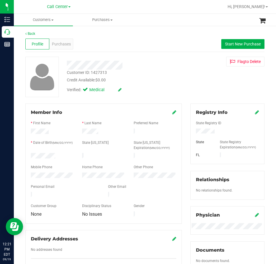
click at [205, 129] on div at bounding box center [227, 132] width 72 height 6
drag, startPoint x: 59, startPoint y: 155, endPoint x: 26, endPoint y: 156, distance: 33.1
click at [28, 157] on div at bounding box center [51, 156] width 51 height 7
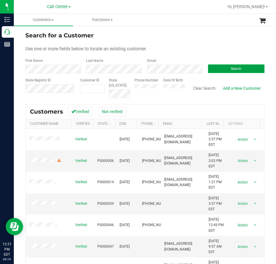
click at [218, 68] on button "Search" at bounding box center [236, 68] width 56 height 9
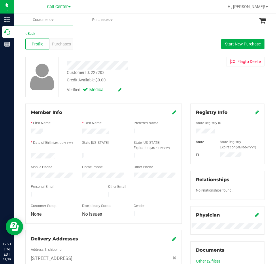
click at [26, 156] on div "Member Info * First Name * Last Name Preferred Name * Date of Birth (MM/DD/YYYY…" at bounding box center [103, 164] width 156 height 120
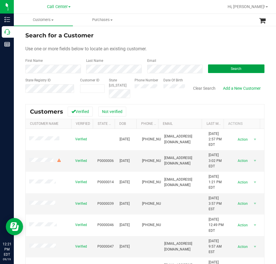
click at [223, 67] on button "Search" at bounding box center [236, 68] width 56 height 9
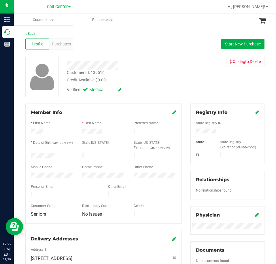
click at [32, 156] on div at bounding box center [51, 156] width 51 height 7
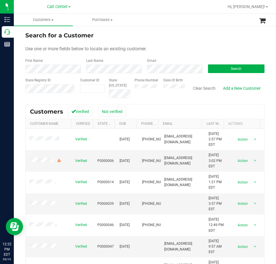
click at [144, 83] on label "Phone Number" at bounding box center [146, 80] width 24 height 5
click at [214, 71] on button "Search" at bounding box center [236, 68] width 56 height 9
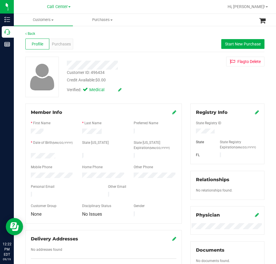
drag, startPoint x: 56, startPoint y: 155, endPoint x: 22, endPoint y: 156, distance: 33.9
click at [22, 156] on div "Member Info * First Name * Last Name Preferred Name * Date of Birth (MM/DD/YYYY…" at bounding box center [103, 190] width 165 height 173
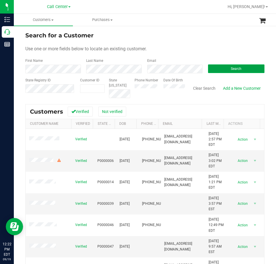
click at [224, 68] on button "Search" at bounding box center [236, 68] width 56 height 9
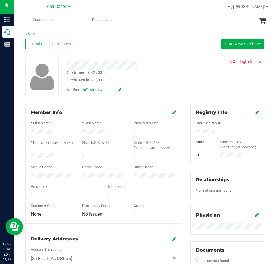
drag, startPoint x: 57, startPoint y: 153, endPoint x: 28, endPoint y: 154, distance: 28.8
click at [28, 154] on div at bounding box center [51, 156] width 51 height 7
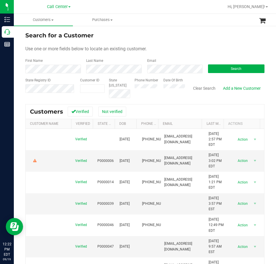
click at [162, 74] on form "Search for a Customer Use one or more fields below to locate an existing custom…" at bounding box center [144, 64] width 239 height 67
click at [217, 67] on button "Search" at bounding box center [236, 68] width 56 height 9
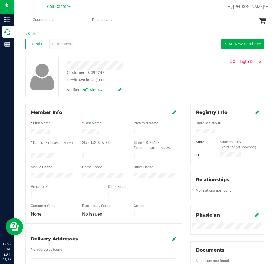
click at [199, 129] on div at bounding box center [227, 132] width 72 height 6
drag, startPoint x: 61, startPoint y: 154, endPoint x: 30, endPoint y: 156, distance: 30.8
click at [30, 156] on div at bounding box center [51, 156] width 51 height 7
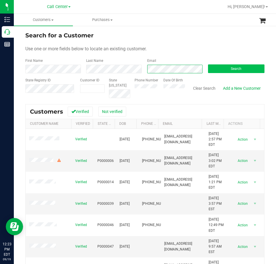
scroll to position [0, 12]
click at [225, 68] on button "Search" at bounding box center [236, 68] width 56 height 9
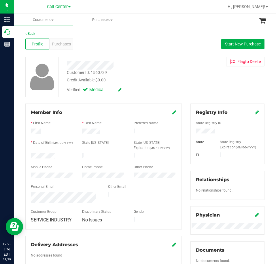
drag, startPoint x: 57, startPoint y: 156, endPoint x: 23, endPoint y: 155, distance: 33.7
click at [23, 155] on div "Member Info * First Name * Last Name Preferred Name * Date of Birth (MM/DD/YYYY…" at bounding box center [103, 193] width 165 height 179
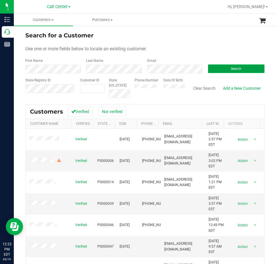
click at [220, 65] on button "Search" at bounding box center [236, 68] width 56 height 9
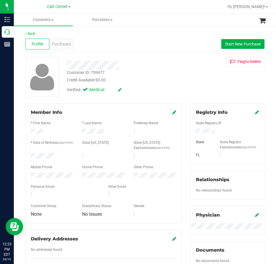
drag, startPoint x: 56, startPoint y: 156, endPoint x: 25, endPoint y: 157, distance: 31.1
click at [25, 157] on div "Member Info * First Name * Last Name Preferred Name * Date of Birth (MM/DD/YYYY…" at bounding box center [103, 190] width 165 height 173
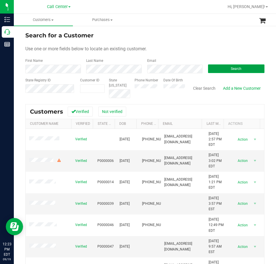
click at [217, 65] on button "Search" at bounding box center [236, 68] width 56 height 9
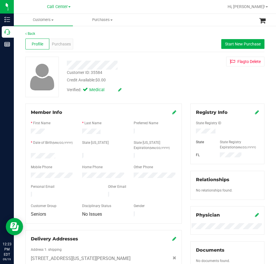
click at [26, 157] on div at bounding box center [51, 156] width 51 height 7
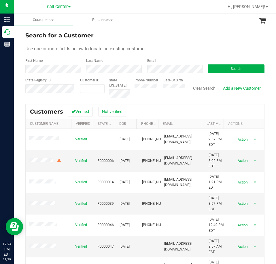
click at [223, 64] on div "Search" at bounding box center [233, 65] width 61 height 15
click at [223, 65] on button "Search" at bounding box center [236, 68] width 56 height 9
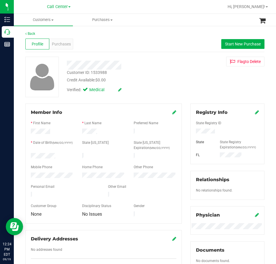
click at [30, 156] on div at bounding box center [51, 156] width 51 height 7
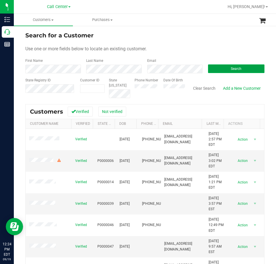
click at [216, 68] on button "Search" at bounding box center [236, 68] width 56 height 9
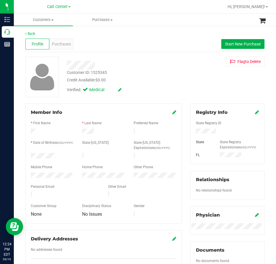
click at [201, 134] on div at bounding box center [227, 132] width 72 height 6
drag, startPoint x: 58, startPoint y: 156, endPoint x: 27, endPoint y: 156, distance: 31.1
click at [27, 156] on div at bounding box center [51, 156] width 51 height 7
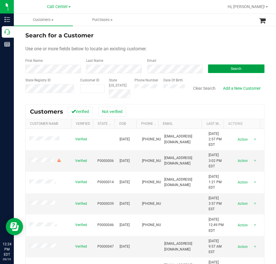
click at [221, 67] on button "Search" at bounding box center [236, 68] width 56 height 9
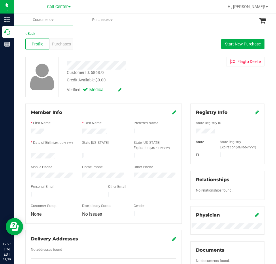
click at [32, 155] on div at bounding box center [51, 156] width 51 height 7
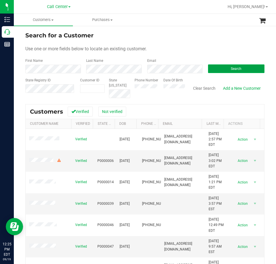
click at [221, 67] on button "Search" at bounding box center [236, 68] width 56 height 9
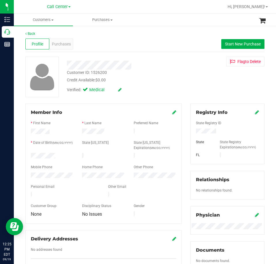
drag, startPoint x: 57, startPoint y: 156, endPoint x: 27, endPoint y: 154, distance: 29.9
click at [27, 154] on div at bounding box center [51, 156] width 51 height 7
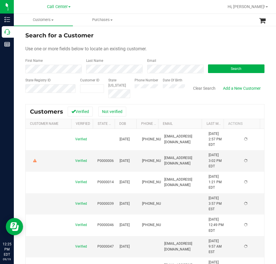
click at [183, 73] on form "Search for a Customer Use one or more fields below to locate an existing custom…" at bounding box center [144, 64] width 239 height 67
click at [220, 70] on button "Search" at bounding box center [236, 68] width 56 height 9
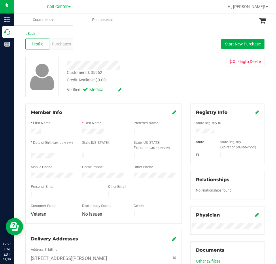
drag, startPoint x: 58, startPoint y: 154, endPoint x: 29, endPoint y: 157, distance: 29.2
click at [29, 157] on div at bounding box center [51, 156] width 51 height 7
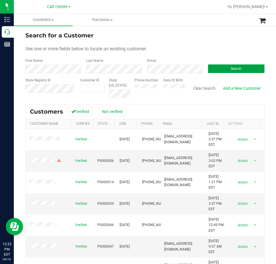
click at [216, 68] on button "Search" at bounding box center [236, 68] width 56 height 9
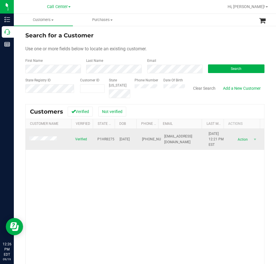
click at [50, 141] on span at bounding box center [43, 139] width 29 height 6
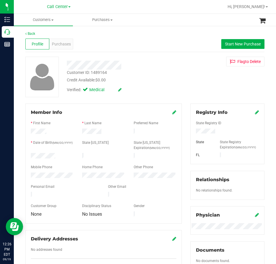
drag, startPoint x: 55, startPoint y: 154, endPoint x: 25, endPoint y: 154, distance: 30.2
click at [25, 154] on div "Member Info * First Name * Last Name Preferred Name * Date of Birth (MM/DD/YYYY…" at bounding box center [103, 190] width 165 height 173
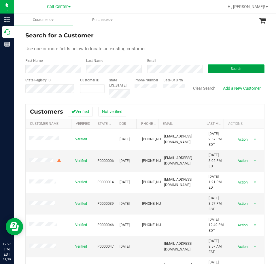
click at [217, 65] on button "Search" at bounding box center [236, 68] width 56 height 9
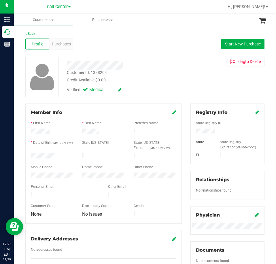
drag, startPoint x: 57, startPoint y: 155, endPoint x: 30, endPoint y: 154, distance: 26.8
click at [27, 155] on div at bounding box center [51, 156] width 51 height 7
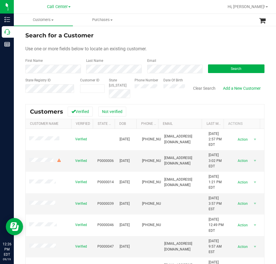
click at [145, 66] on div "Email" at bounding box center [173, 65] width 61 height 15
click at [229, 66] on button "Search" at bounding box center [236, 68] width 56 height 9
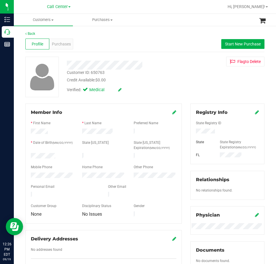
drag, startPoint x: 58, startPoint y: 156, endPoint x: 27, endPoint y: 155, distance: 30.8
click at [26, 156] on div at bounding box center [51, 156] width 51 height 7
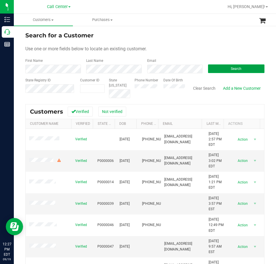
click at [223, 69] on button "Search" at bounding box center [236, 68] width 56 height 9
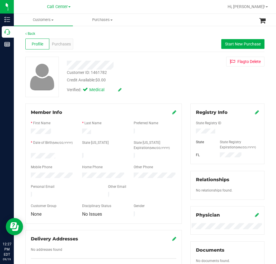
drag, startPoint x: 59, startPoint y: 154, endPoint x: 29, endPoint y: 155, distance: 29.9
click at [29, 155] on div at bounding box center [51, 156] width 51 height 7
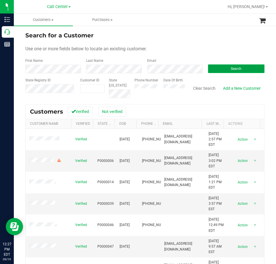
click at [221, 69] on button "Search" at bounding box center [236, 68] width 56 height 9
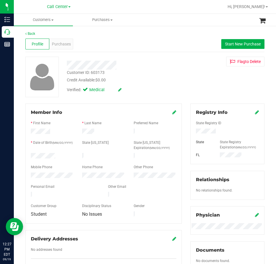
drag, startPoint x: 60, startPoint y: 153, endPoint x: 27, endPoint y: 156, distance: 33.9
click at [27, 156] on div at bounding box center [51, 156] width 51 height 7
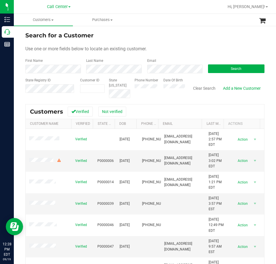
click at [229, 64] on div "Search" at bounding box center [233, 65] width 61 height 15
click at [230, 68] on span "Search" at bounding box center [235, 69] width 11 height 4
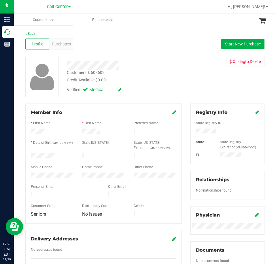
drag, startPoint x: 57, startPoint y: 154, endPoint x: 28, endPoint y: 156, distance: 28.5
click at [28, 156] on div at bounding box center [51, 156] width 51 height 7
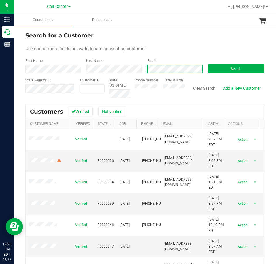
scroll to position [0, 9]
click at [215, 69] on button "Search" at bounding box center [236, 68] width 56 height 9
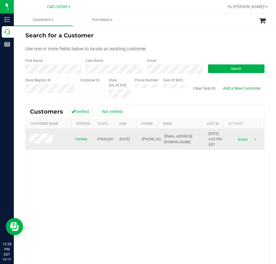
click at [38, 139] on span at bounding box center [42, 139] width 26 height 11
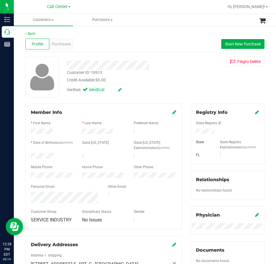
drag, startPoint x: 61, startPoint y: 156, endPoint x: 26, endPoint y: 155, distance: 35.4
click at [26, 155] on div "Member Info * First Name * Last Name Preferred Name * Date of Birth (MM/DD/YYYY…" at bounding box center [103, 167] width 156 height 126
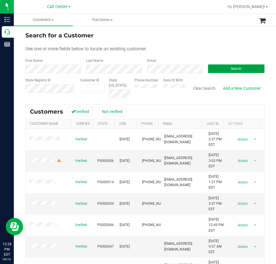
click at [209, 69] on button "Search" at bounding box center [236, 68] width 56 height 9
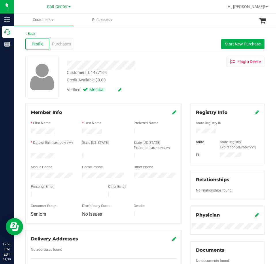
drag, startPoint x: 58, startPoint y: 156, endPoint x: 23, endPoint y: 156, distance: 34.8
click at [23, 156] on div "Member Info * First Name * Last Name Preferred Name * Date of Birth (MM/DD/YYYY…" at bounding box center [103, 190] width 165 height 173
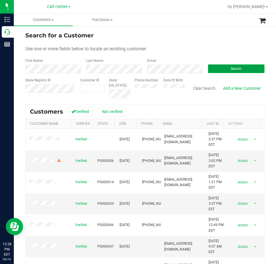
click at [213, 69] on button "Search" at bounding box center [236, 68] width 56 height 9
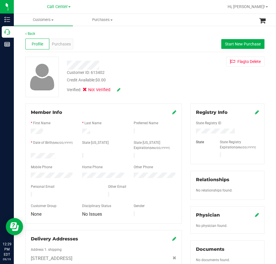
drag, startPoint x: 43, startPoint y: 133, endPoint x: 29, endPoint y: 132, distance: 14.4
click at [29, 132] on div at bounding box center [51, 132] width 51 height 7
drag, startPoint x: 89, startPoint y: 133, endPoint x: 79, endPoint y: 132, distance: 10.7
click at [79, 132] on div at bounding box center [103, 132] width 51 height 7
click at [31, 156] on div at bounding box center [51, 156] width 51 height 7
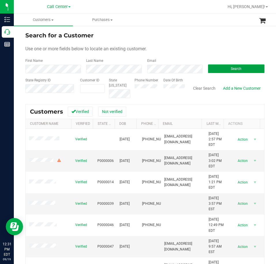
click at [211, 69] on button "Search" at bounding box center [236, 68] width 56 height 9
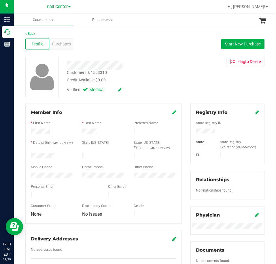
drag, startPoint x: 56, startPoint y: 153, endPoint x: 28, endPoint y: 157, distance: 28.2
click at [28, 157] on div at bounding box center [51, 156] width 51 height 7
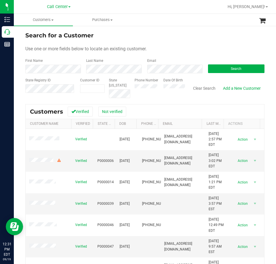
click at [179, 64] on div "Email" at bounding box center [173, 65] width 61 height 15
click at [212, 71] on button "Search" at bounding box center [236, 68] width 56 height 9
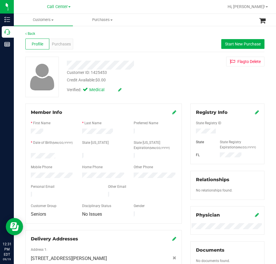
click at [209, 134] on div at bounding box center [227, 132] width 72 height 6
drag, startPoint x: 43, startPoint y: 157, endPoint x: 29, endPoint y: 158, distance: 14.4
click at [29, 158] on div at bounding box center [51, 156] width 51 height 7
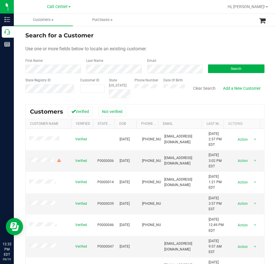
click at [173, 64] on div "Email" at bounding box center [173, 65] width 61 height 15
click at [215, 68] on button "Search" at bounding box center [236, 68] width 56 height 9
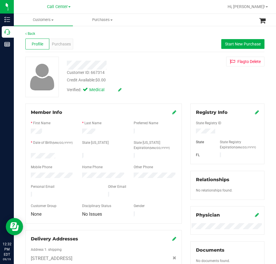
drag, startPoint x: 58, startPoint y: 157, endPoint x: 27, endPoint y: 154, distance: 31.7
click at [27, 154] on div at bounding box center [51, 156] width 51 height 7
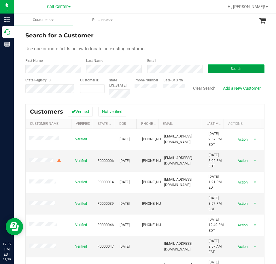
click at [222, 68] on button "Search" at bounding box center [236, 68] width 56 height 9
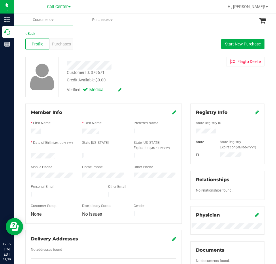
drag, startPoint x: 68, startPoint y: 155, endPoint x: 26, endPoint y: 154, distance: 41.4
click at [26, 154] on div "Member Info * First Name * Last Name Preferred Name * Date of Birth (MM/DD/YYYY…" at bounding box center [103, 164] width 156 height 120
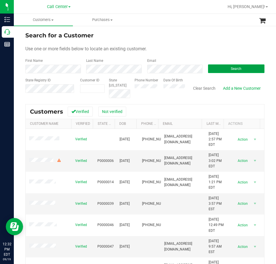
click at [217, 69] on button "Search" at bounding box center [236, 68] width 56 height 9
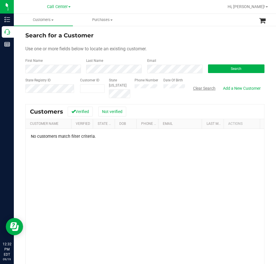
click at [190, 88] on button "Clear Search" at bounding box center [204, 88] width 30 height 10
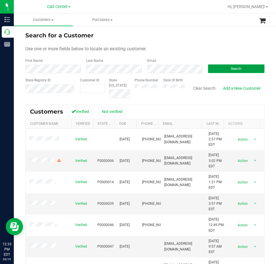
click at [214, 69] on button "Search" at bounding box center [236, 68] width 56 height 9
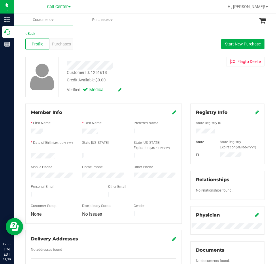
drag, startPoint x: 60, startPoint y: 157, endPoint x: 24, endPoint y: 156, distance: 35.4
click at [24, 156] on div "Member Info * First Name * Last Name Preferred Name * Date of Birth (MM/DD/YYYY…" at bounding box center [103, 190] width 165 height 173
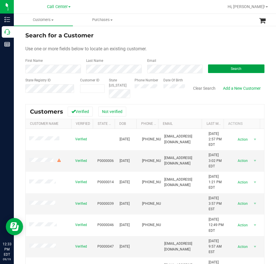
click at [213, 68] on button "Search" at bounding box center [236, 68] width 56 height 9
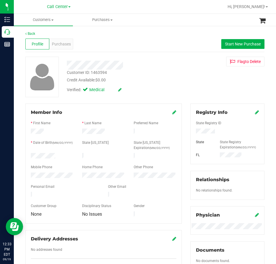
drag, startPoint x: 61, startPoint y: 153, endPoint x: 29, endPoint y: 155, distance: 32.0
click at [29, 155] on div at bounding box center [51, 156] width 51 height 7
click at [31, 32] on link "Back" at bounding box center [30, 34] width 10 height 4
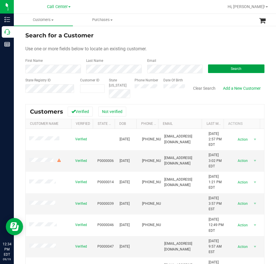
click at [224, 70] on button "Search" at bounding box center [236, 68] width 56 height 9
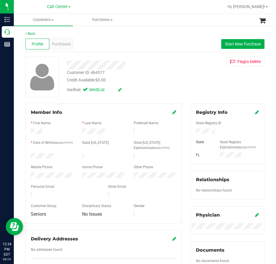
drag, startPoint x: 57, startPoint y: 154, endPoint x: 27, endPoint y: 156, distance: 29.7
click at [27, 156] on div at bounding box center [51, 156] width 51 height 7
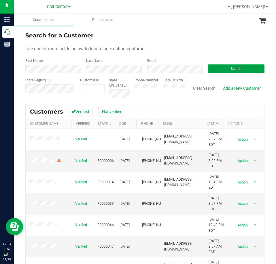
click at [221, 67] on button "Search" at bounding box center [236, 68] width 56 height 9
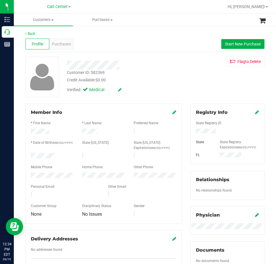
drag, startPoint x: 55, startPoint y: 154, endPoint x: 26, endPoint y: 155, distance: 29.3
click at [26, 155] on div "Member Info * First Name * Last Name Preferred Name * Date of Birth (MM/DD/YYYY…" at bounding box center [103, 164] width 156 height 120
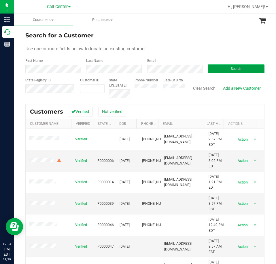
click at [216, 68] on button "Search" at bounding box center [236, 68] width 56 height 9
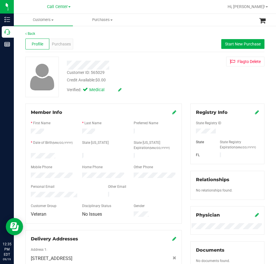
drag, startPoint x: 59, startPoint y: 153, endPoint x: 25, endPoint y: 154, distance: 34.2
click at [25, 154] on div "Member Info * First Name * Last Name Preferred Name * Date of Birth (MM/DD/YYYY…" at bounding box center [103, 207] width 165 height 206
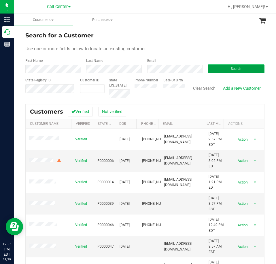
click at [223, 69] on button "Search" at bounding box center [236, 68] width 56 height 9
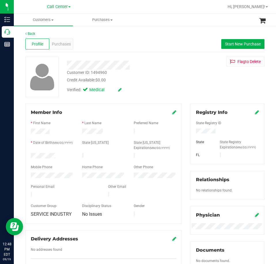
drag, startPoint x: 60, startPoint y: 154, endPoint x: 25, endPoint y: 156, distance: 35.7
click at [25, 156] on div "Member Info * First Name * Last Name Preferred Name * Date of Birth (MM/DD/YYYY…" at bounding box center [103, 190] width 165 height 173
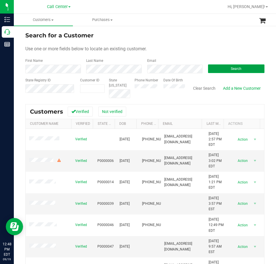
click at [215, 71] on button "Search" at bounding box center [236, 68] width 56 height 9
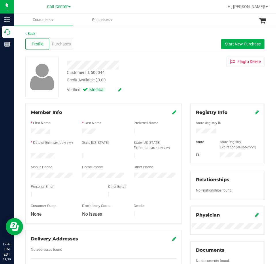
drag, startPoint x: 56, startPoint y: 156, endPoint x: 29, endPoint y: 156, distance: 27.0
click at [29, 156] on div at bounding box center [51, 156] width 51 height 7
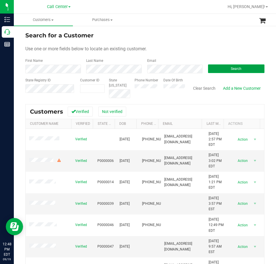
click at [215, 68] on button "Search" at bounding box center [236, 68] width 56 height 9
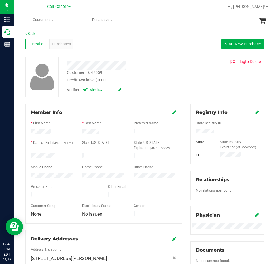
drag, startPoint x: 57, startPoint y: 155, endPoint x: 28, endPoint y: 156, distance: 29.1
click at [28, 156] on div at bounding box center [51, 156] width 51 height 7
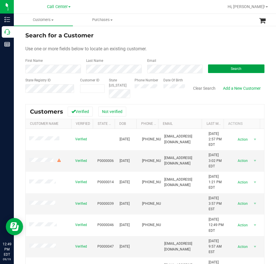
click at [221, 69] on button "Search" at bounding box center [236, 68] width 56 height 9
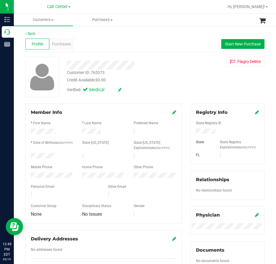
drag, startPoint x: 68, startPoint y: 152, endPoint x: 70, endPoint y: 156, distance: 4.9
click at [70, 156] on form "Member Info * First Name * Last Name Preferred Name * Date of Birth (MM/DD/YYYY…" at bounding box center [103, 163] width 145 height 109
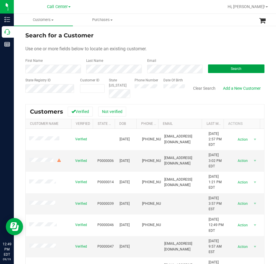
click at [217, 68] on button "Search" at bounding box center [236, 68] width 56 height 9
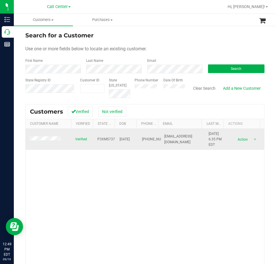
click at [49, 141] on span at bounding box center [45, 139] width 33 height 6
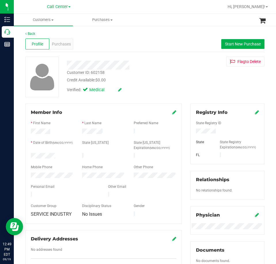
click at [206, 129] on div at bounding box center [227, 132] width 72 height 6
drag, startPoint x: 206, startPoint y: 129, endPoint x: 29, endPoint y: 157, distance: 179.1
click at [29, 157] on div at bounding box center [51, 156] width 51 height 7
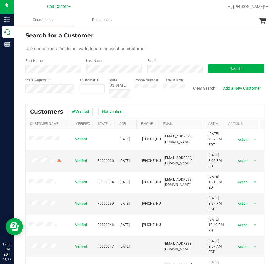
click at [173, 64] on div "Email" at bounding box center [173, 65] width 61 height 15
click at [225, 68] on button "Search" at bounding box center [236, 68] width 56 height 9
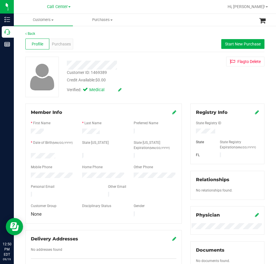
drag, startPoint x: 59, startPoint y: 154, endPoint x: 28, endPoint y: 156, distance: 30.3
click at [29, 156] on div at bounding box center [51, 156] width 51 height 7
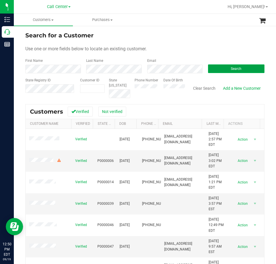
click at [216, 68] on button "Search" at bounding box center [236, 68] width 56 height 9
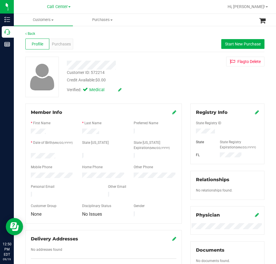
drag, startPoint x: 56, startPoint y: 153, endPoint x: 59, endPoint y: 157, distance: 4.9
click at [59, 157] on form "Member Info * First Name * Last Name Preferred Name * Date of Birth (MM/DD/YYYY…" at bounding box center [103, 163] width 145 height 109
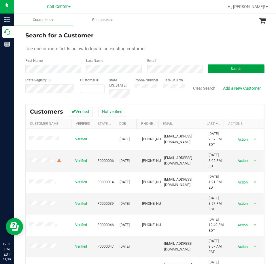
click at [222, 68] on button "Search" at bounding box center [236, 68] width 56 height 9
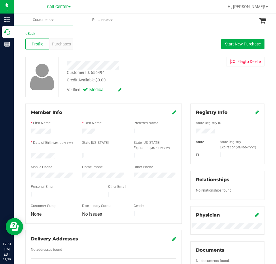
drag, startPoint x: 60, startPoint y: 152, endPoint x: 28, endPoint y: 157, distance: 33.1
click at [28, 157] on div at bounding box center [51, 156] width 51 height 7
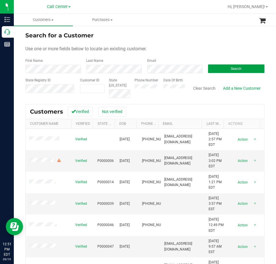
click at [221, 66] on button "Search" at bounding box center [236, 68] width 56 height 9
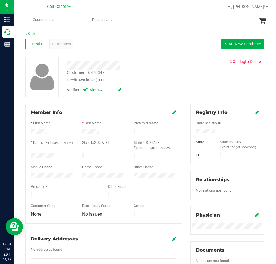
drag, startPoint x: 61, startPoint y: 154, endPoint x: 26, endPoint y: 156, distance: 35.4
click at [26, 156] on div "Member Info * First Name * Last Name Preferred Name * Date of Birth (MM/DD/YYYY…" at bounding box center [103, 164] width 156 height 120
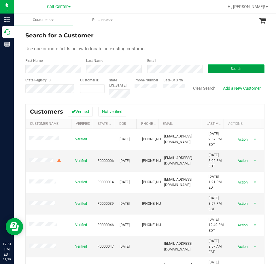
click at [220, 71] on button "Search" at bounding box center [236, 68] width 56 height 9
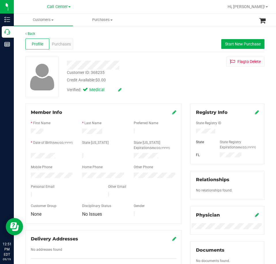
drag, startPoint x: 58, startPoint y: 157, endPoint x: 24, endPoint y: 156, distance: 34.2
click at [24, 156] on div "Member Info * First Name * Last Name Preferred Name * Date of Birth (MM/DD/YYYY…" at bounding box center [103, 190] width 165 height 173
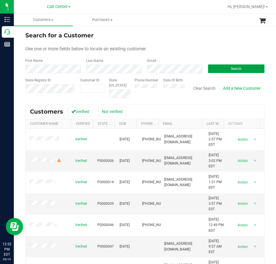
click at [219, 72] on button "Search" at bounding box center [236, 68] width 56 height 9
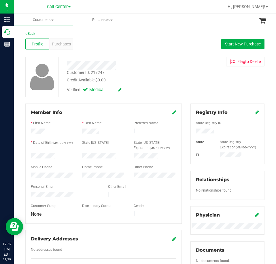
drag, startPoint x: 58, startPoint y: 158, endPoint x: 28, endPoint y: 157, distance: 29.1
click at [28, 157] on div at bounding box center [51, 156] width 51 height 7
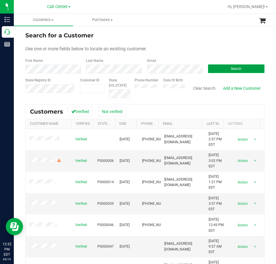
click at [226, 68] on button "Search" at bounding box center [236, 68] width 56 height 9
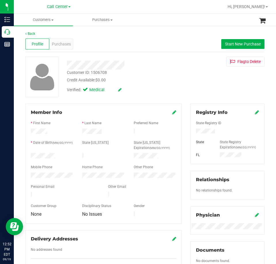
drag, startPoint x: 61, startPoint y: 154, endPoint x: 22, endPoint y: 155, distance: 39.1
click at [22, 155] on div "Member Info * First Name * Last Name Preferred Name * Date of Birth (MM/DD/YYYY…" at bounding box center [103, 190] width 165 height 173
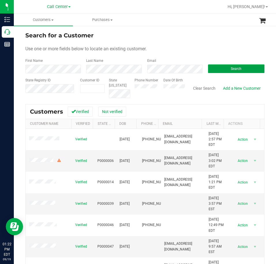
click at [208, 69] on button "Search" at bounding box center [236, 68] width 56 height 9
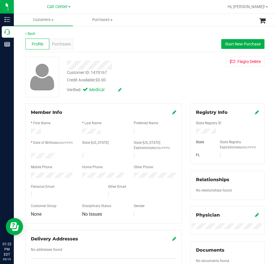
click at [209, 129] on div at bounding box center [227, 132] width 72 height 6
drag, startPoint x: 56, startPoint y: 155, endPoint x: 26, endPoint y: 155, distance: 30.5
click at [26, 155] on div "Member Info * First Name * Last Name Preferred Name * Date of Birth (MM/DD/YYYY…" at bounding box center [103, 164] width 156 height 120
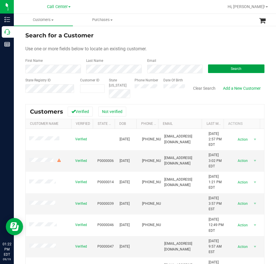
click at [212, 69] on button "Search" at bounding box center [236, 68] width 56 height 9
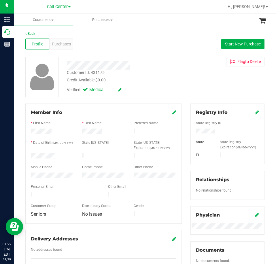
drag, startPoint x: 57, startPoint y: 154, endPoint x: 29, endPoint y: 156, distance: 28.2
click at [29, 156] on div at bounding box center [51, 156] width 51 height 7
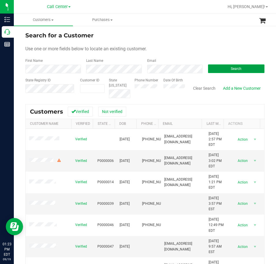
click at [216, 68] on button "Search" at bounding box center [236, 68] width 56 height 9
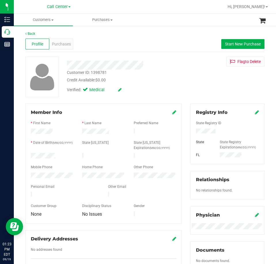
drag, startPoint x: 61, startPoint y: 154, endPoint x: 30, endPoint y: 156, distance: 30.8
click at [30, 156] on div at bounding box center [51, 156] width 51 height 7
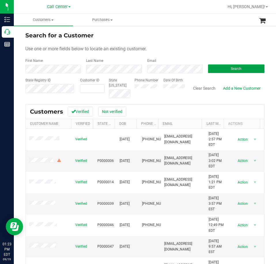
click at [223, 68] on button "Search" at bounding box center [236, 68] width 56 height 9
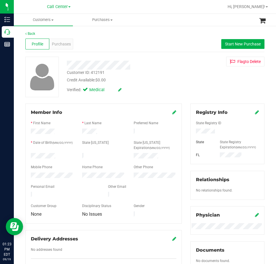
drag, startPoint x: 59, startPoint y: 155, endPoint x: 29, endPoint y: 155, distance: 29.6
click at [29, 155] on div at bounding box center [51, 156] width 51 height 7
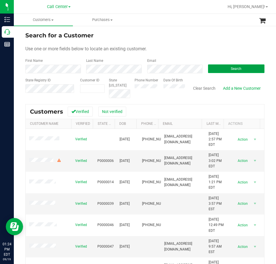
click at [214, 66] on button "Search" at bounding box center [236, 68] width 56 height 9
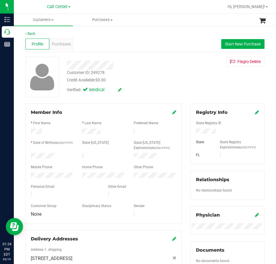
drag, startPoint x: 59, startPoint y: 156, endPoint x: 27, endPoint y: 156, distance: 31.3
click at [27, 157] on div at bounding box center [51, 156] width 51 height 7
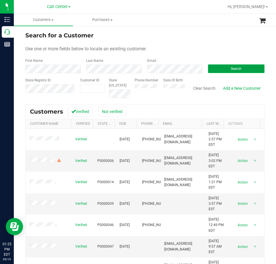
click at [213, 67] on button "Search" at bounding box center [236, 68] width 56 height 9
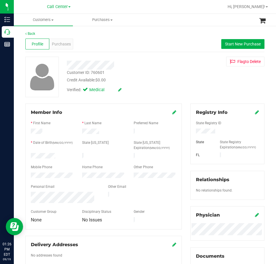
drag, startPoint x: 58, startPoint y: 153, endPoint x: 26, endPoint y: 154, distance: 31.6
click at [26, 154] on div "Member Info * First Name * Last Name Preferred Name * Date of Birth (MM/DD/YYYY…" at bounding box center [103, 167] width 156 height 126
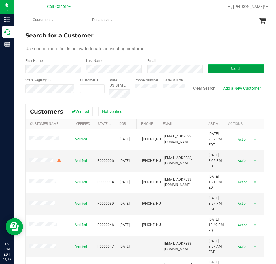
click at [215, 68] on button "Search" at bounding box center [236, 68] width 56 height 9
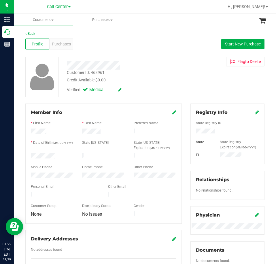
drag, startPoint x: 60, startPoint y: 154, endPoint x: 28, endPoint y: 156, distance: 31.7
click at [28, 156] on div at bounding box center [51, 156] width 51 height 7
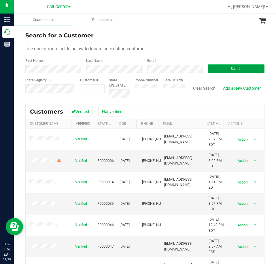
click at [215, 68] on button "Search" at bounding box center [236, 68] width 56 height 9
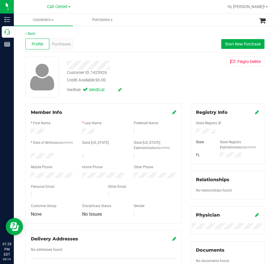
click at [31, 155] on div at bounding box center [51, 156] width 51 height 7
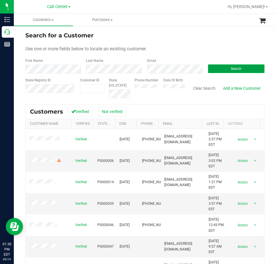
click at [212, 67] on button "Search" at bounding box center [236, 68] width 56 height 9
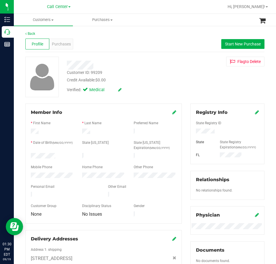
drag, startPoint x: 56, startPoint y: 156, endPoint x: 27, endPoint y: 155, distance: 29.6
click at [27, 155] on div at bounding box center [51, 156] width 51 height 7
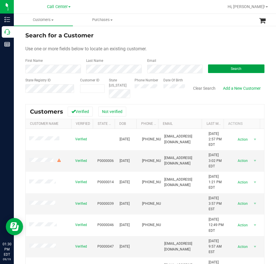
click at [222, 69] on button "Search" at bounding box center [236, 68] width 56 height 9
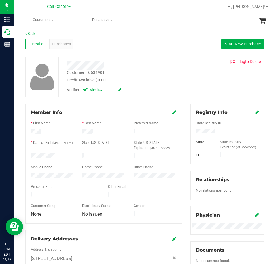
drag, startPoint x: 55, startPoint y: 155, endPoint x: 29, endPoint y: 155, distance: 26.5
click at [29, 155] on div at bounding box center [51, 156] width 51 height 7
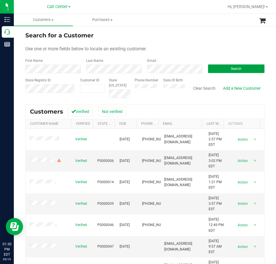
click at [226, 68] on button "Search" at bounding box center [236, 68] width 56 height 9
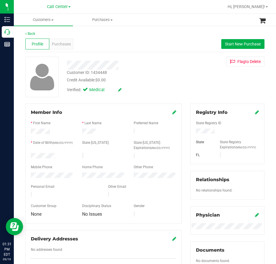
drag, startPoint x: 56, startPoint y: 156, endPoint x: 30, endPoint y: 155, distance: 25.9
click at [30, 155] on div at bounding box center [51, 156] width 51 height 7
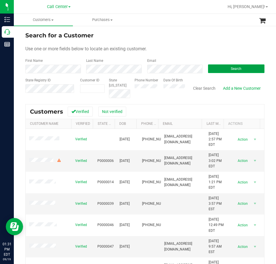
click at [212, 68] on button "Search" at bounding box center [236, 68] width 56 height 9
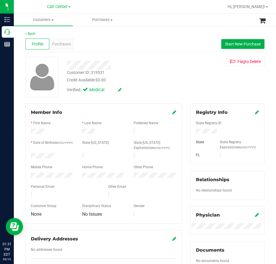
drag, startPoint x: 58, startPoint y: 155, endPoint x: 28, endPoint y: 154, distance: 29.6
click at [28, 154] on div at bounding box center [51, 156] width 51 height 7
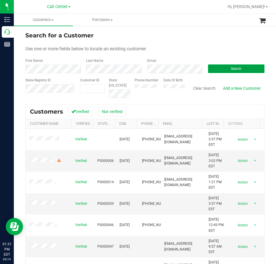
click at [222, 68] on button "Search" at bounding box center [236, 68] width 56 height 9
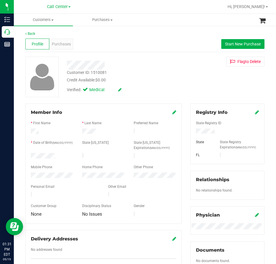
drag, startPoint x: 56, startPoint y: 153, endPoint x: 26, endPoint y: 155, distance: 30.0
click at [26, 155] on div "Member Info * First Name * Last Name Preferred Name * Date of Birth (MM/DD/YYYY…" at bounding box center [103, 164] width 156 height 120
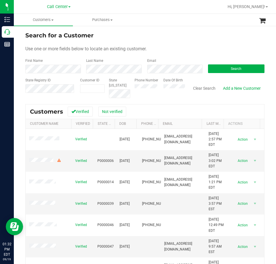
click at [163, 64] on div "Email" at bounding box center [173, 65] width 61 height 15
click at [216, 69] on button "Search" at bounding box center [236, 68] width 56 height 9
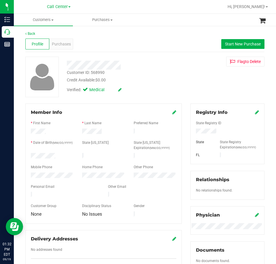
drag, startPoint x: 65, startPoint y: 155, endPoint x: 29, endPoint y: 156, distance: 36.2
click at [29, 156] on div at bounding box center [51, 156] width 51 height 7
click at [29, 33] on link "Back" at bounding box center [30, 34] width 10 height 4
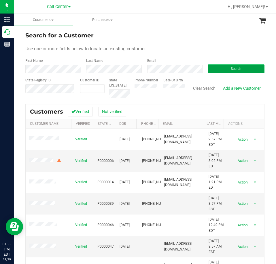
click at [215, 66] on button "Search" at bounding box center [236, 68] width 56 height 9
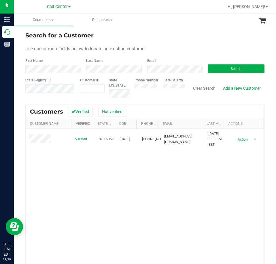
click at [43, 139] on span at bounding box center [40, 139] width 23 height 11
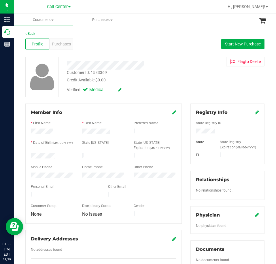
drag, startPoint x: 57, startPoint y: 155, endPoint x: 25, endPoint y: 156, distance: 31.9
click at [25, 156] on div "Member Info * First Name * Last Name Preferred Name * Date of Birth (MM/DD/YYYY…" at bounding box center [103, 164] width 156 height 120
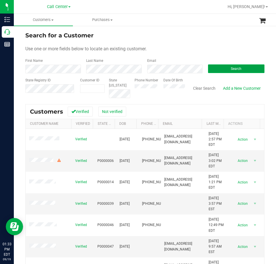
click at [210, 66] on button "Search" at bounding box center [236, 68] width 56 height 9
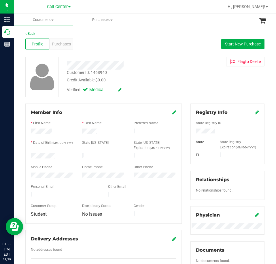
click at [29, 157] on div at bounding box center [51, 156] width 51 height 7
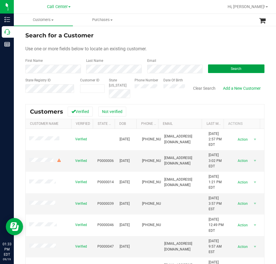
click at [218, 69] on button "Search" at bounding box center [236, 68] width 56 height 9
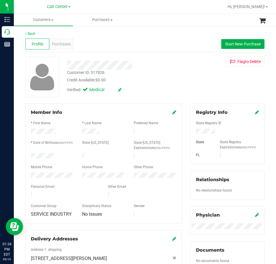
drag, startPoint x: 58, startPoint y: 153, endPoint x: 26, endPoint y: 155, distance: 32.0
click at [27, 156] on div at bounding box center [51, 156] width 51 height 7
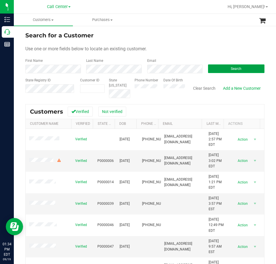
click at [219, 68] on button "Search" at bounding box center [236, 68] width 56 height 9
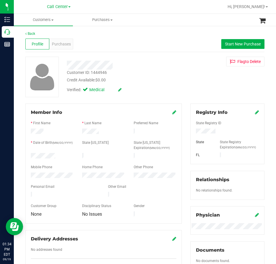
drag, startPoint x: 57, startPoint y: 154, endPoint x: 30, endPoint y: 156, distance: 27.1
click at [30, 156] on div at bounding box center [51, 156] width 51 height 7
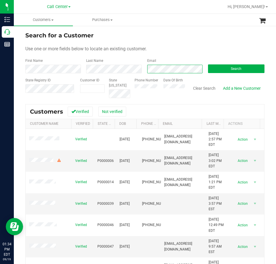
scroll to position [0, 7]
click at [220, 68] on button "Search" at bounding box center [236, 68] width 56 height 9
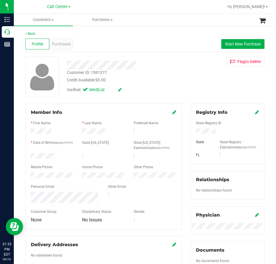
drag, startPoint x: 56, startPoint y: 154, endPoint x: 27, endPoint y: 155, distance: 28.8
click at [27, 155] on div at bounding box center [51, 156] width 51 height 7
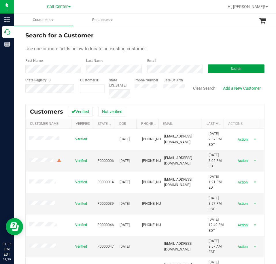
click at [212, 66] on button "Search" at bounding box center [236, 68] width 56 height 9
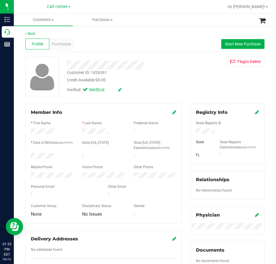
drag, startPoint x: 55, startPoint y: 154, endPoint x: 25, endPoint y: 155, distance: 30.5
click at [25, 155] on div "Member Info * First Name * Last Name Preferred Name * Date of Birth (MM/DD/YYYY…" at bounding box center [103, 190] width 165 height 173
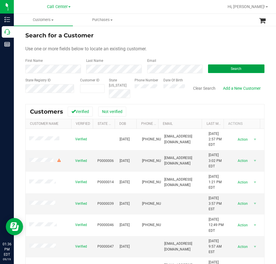
drag, startPoint x: 221, startPoint y: 65, endPoint x: 218, endPoint y: 68, distance: 3.3
click at [221, 65] on button "Search" at bounding box center [236, 68] width 56 height 9
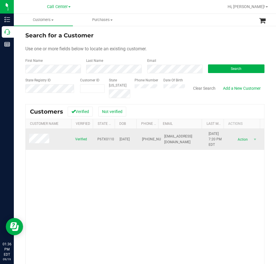
click at [39, 139] on span at bounding box center [40, 139] width 22 height 11
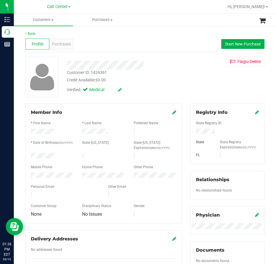
drag, startPoint x: 56, startPoint y: 154, endPoint x: 26, endPoint y: 156, distance: 29.4
click at [26, 156] on div "Member Info * First Name * Last Name Preferred Name * Date of Birth (MM/DD/YYYY…" at bounding box center [103, 164] width 156 height 120
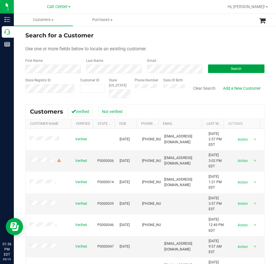
click at [232, 70] on span "Search" at bounding box center [235, 69] width 11 height 4
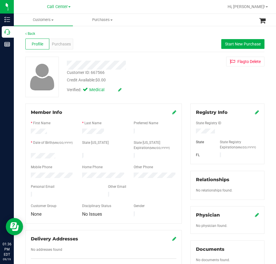
drag, startPoint x: 55, startPoint y: 157, endPoint x: 33, endPoint y: 158, distance: 21.9
click at [33, 158] on div at bounding box center [51, 156] width 51 height 7
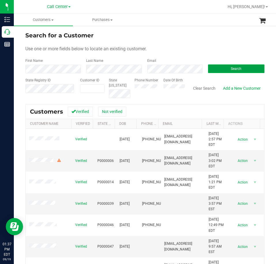
click at [212, 67] on button "Search" at bounding box center [236, 68] width 56 height 9
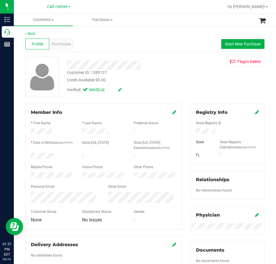
click at [30, 154] on div at bounding box center [51, 156] width 51 height 7
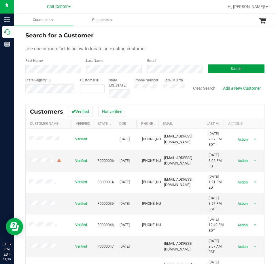
click at [215, 69] on button "Search" at bounding box center [236, 68] width 56 height 9
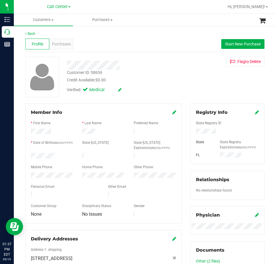
drag, startPoint x: 59, startPoint y: 154, endPoint x: 20, endPoint y: 154, distance: 38.8
click at [20, 154] on div "Back Profile Purchases Start New Purchase Customer ID: 58636 Credit Available: …" at bounding box center [145, 227] width 262 height 405
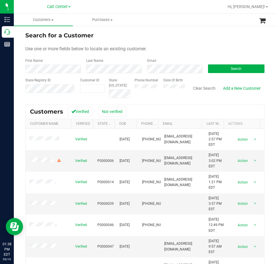
click at [222, 74] on form "Search for a Customer Use one or more fields below to locate an existing custom…" at bounding box center [144, 64] width 239 height 67
click at [222, 71] on button "Search" at bounding box center [236, 68] width 56 height 9
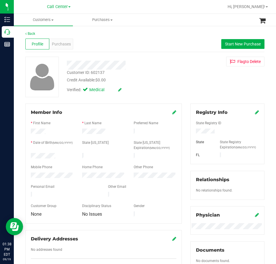
drag, startPoint x: 59, startPoint y: 152, endPoint x: 27, endPoint y: 153, distance: 31.9
click at [27, 153] on div at bounding box center [51, 156] width 51 height 7
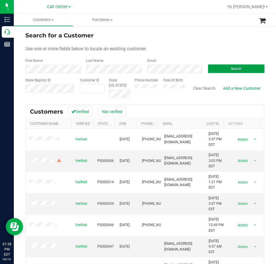
click at [219, 71] on button "Search" at bounding box center [236, 68] width 56 height 9
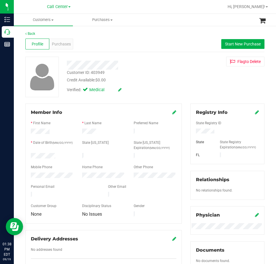
drag, startPoint x: 57, startPoint y: 155, endPoint x: 28, endPoint y: 156, distance: 28.8
click at [28, 156] on div at bounding box center [51, 156] width 51 height 7
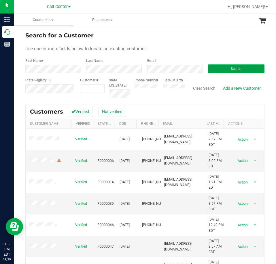
click at [219, 68] on button "Search" at bounding box center [236, 68] width 56 height 9
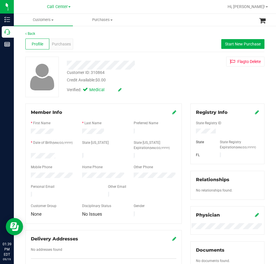
drag, startPoint x: 56, startPoint y: 154, endPoint x: 27, endPoint y: 154, distance: 28.5
click at [27, 154] on div at bounding box center [51, 156] width 51 height 7
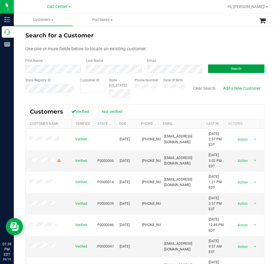
click at [213, 67] on button "Search" at bounding box center [236, 68] width 56 height 9
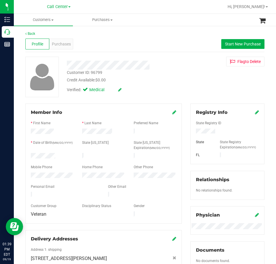
drag, startPoint x: 56, startPoint y: 155, endPoint x: 30, endPoint y: 156, distance: 25.9
click at [30, 156] on div at bounding box center [51, 156] width 51 height 7
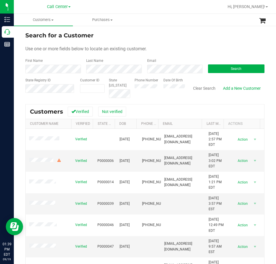
click at [153, 60] on label "Email" at bounding box center [151, 60] width 9 height 5
click at [219, 68] on button "Search" at bounding box center [236, 68] width 56 height 9
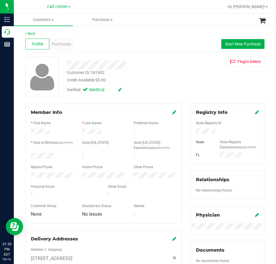
drag, startPoint x: 57, startPoint y: 154, endPoint x: 27, endPoint y: 155, distance: 30.5
click at [27, 155] on div at bounding box center [51, 156] width 51 height 7
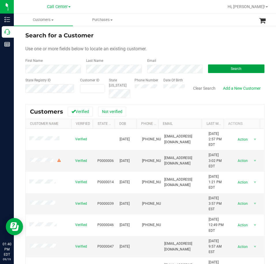
click at [230, 70] on span "Search" at bounding box center [235, 69] width 11 height 4
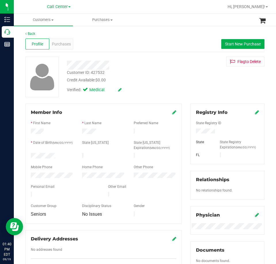
drag, startPoint x: 59, startPoint y: 156, endPoint x: 26, endPoint y: 156, distance: 33.4
click at [26, 156] on div "Member Info * First Name * Last Name Preferred Name * Date of Birth (MM/DD/YYYY…" at bounding box center [103, 164] width 156 height 120
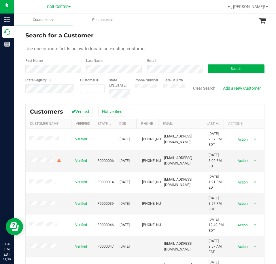
click at [153, 64] on div "Email" at bounding box center [173, 65] width 61 height 15
click at [223, 65] on button "Search" at bounding box center [236, 68] width 56 height 9
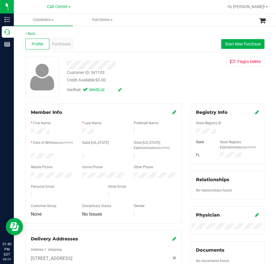
drag, startPoint x: 57, startPoint y: 154, endPoint x: 28, endPoint y: 155, distance: 28.2
click at [30, 155] on div at bounding box center [51, 156] width 51 height 7
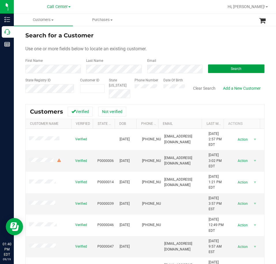
click at [218, 65] on button "Search" at bounding box center [236, 68] width 56 height 9
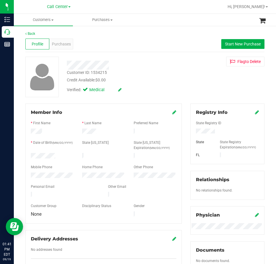
drag, startPoint x: 55, startPoint y: 156, endPoint x: 26, endPoint y: 155, distance: 29.3
click at [26, 155] on div "Member Info * First Name * Last Name Preferred Name * Date of Birth (MM/DD/YYYY…" at bounding box center [103, 164] width 156 height 120
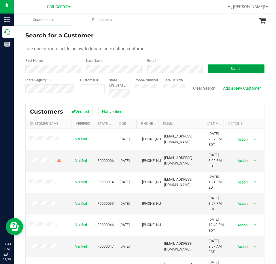
click at [219, 68] on button "Search" at bounding box center [236, 68] width 56 height 9
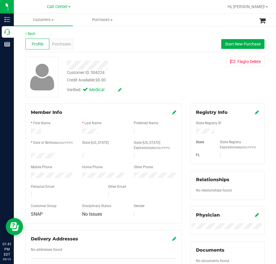
drag, startPoint x: 56, startPoint y: 156, endPoint x: 28, endPoint y: 155, distance: 28.5
click at [28, 155] on div at bounding box center [51, 156] width 51 height 7
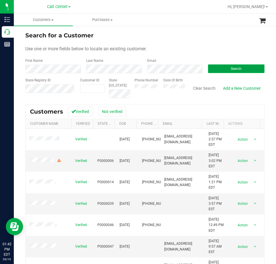
click at [215, 67] on button "Search" at bounding box center [236, 68] width 56 height 9
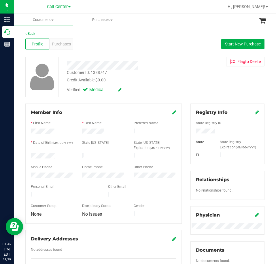
drag, startPoint x: 62, startPoint y: 155, endPoint x: 27, endPoint y: 155, distance: 34.5
click at [27, 155] on div at bounding box center [51, 156] width 51 height 7
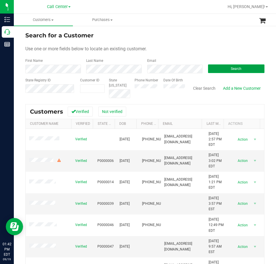
click at [211, 70] on button "Search" at bounding box center [236, 68] width 56 height 9
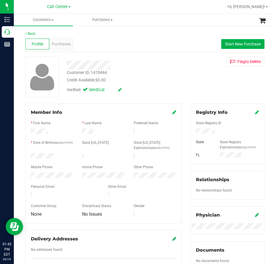
drag, startPoint x: 58, startPoint y: 154, endPoint x: 25, endPoint y: 154, distance: 33.6
click at [24, 154] on div "Member Info * First Name * Last Name Preferred Name * Date of Birth (MM/DD/YYYY…" at bounding box center [103, 190] width 165 height 173
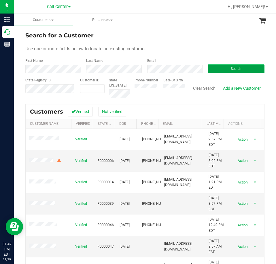
click at [219, 70] on button "Search" at bounding box center [236, 68] width 56 height 9
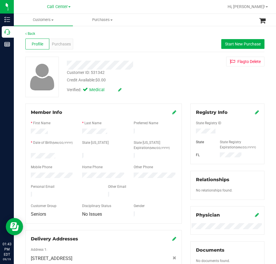
click at [56, 153] on div at bounding box center [51, 156] width 51 height 7
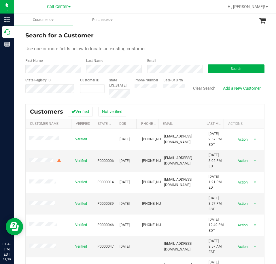
click at [158, 77] on form "Search for a Customer Use one or more fields below to locate an existing custom…" at bounding box center [144, 64] width 239 height 67
click at [230, 69] on span "Search" at bounding box center [235, 69] width 11 height 4
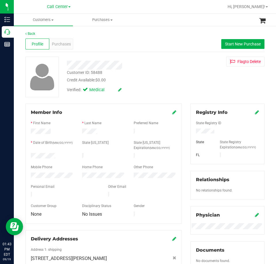
drag, startPoint x: 56, startPoint y: 154, endPoint x: 28, endPoint y: 155, distance: 27.6
click at [28, 155] on div at bounding box center [51, 156] width 51 height 7
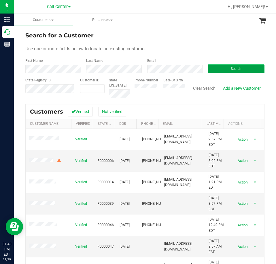
click at [219, 66] on button "Search" at bounding box center [236, 68] width 56 height 9
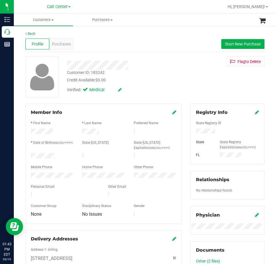
click at [199, 129] on div at bounding box center [227, 132] width 72 height 6
click at [200, 130] on div at bounding box center [227, 132] width 72 height 6
drag, startPoint x: 61, startPoint y: 154, endPoint x: 27, endPoint y: 155, distance: 33.7
click at [27, 155] on div at bounding box center [51, 156] width 51 height 7
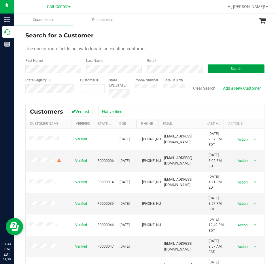
click at [224, 68] on button "Search" at bounding box center [236, 68] width 56 height 9
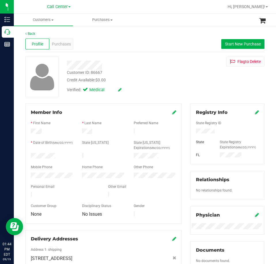
drag, startPoint x: 57, startPoint y: 154, endPoint x: 29, endPoint y: 155, distance: 28.5
click at [29, 155] on div at bounding box center [51, 156] width 51 height 7
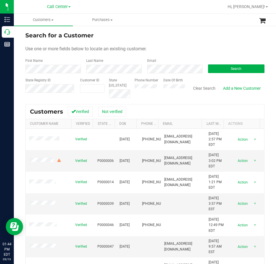
click at [147, 89] on div "Phone Number" at bounding box center [146, 88] width 24 height 20
click at [224, 69] on button "Search" at bounding box center [236, 68] width 56 height 9
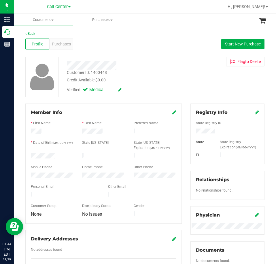
drag, startPoint x: 56, startPoint y: 153, endPoint x: 28, endPoint y: 154, distance: 28.8
click at [28, 154] on div at bounding box center [51, 156] width 51 height 7
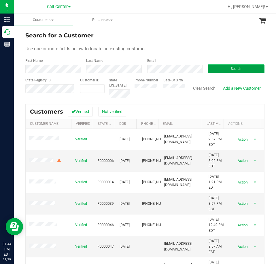
click at [217, 67] on button "Search" at bounding box center [236, 68] width 56 height 9
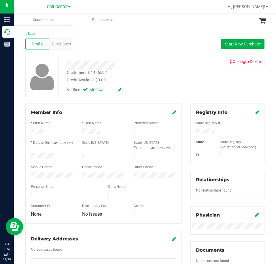
drag, startPoint x: 61, startPoint y: 153, endPoint x: 26, endPoint y: 155, distance: 35.4
click at [26, 155] on div "Member Info * First Name * Last Name Preferred Name * Date of Birth (MM/DD/YYYY…" at bounding box center [103, 164] width 156 height 120
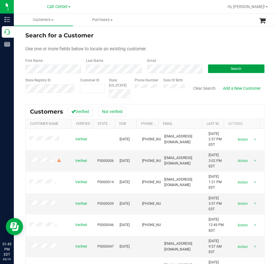
click at [232, 68] on span "Search" at bounding box center [235, 69] width 11 height 4
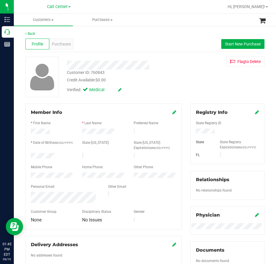
drag, startPoint x: 57, startPoint y: 153, endPoint x: 28, endPoint y: 155, distance: 29.1
click at [28, 155] on div at bounding box center [51, 156] width 51 height 7
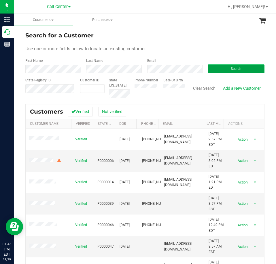
click at [217, 66] on button "Search" at bounding box center [236, 68] width 56 height 9
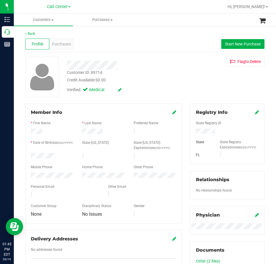
drag, startPoint x: 58, startPoint y: 155, endPoint x: 28, endPoint y: 155, distance: 29.0
click at [28, 155] on div at bounding box center [51, 156] width 51 height 7
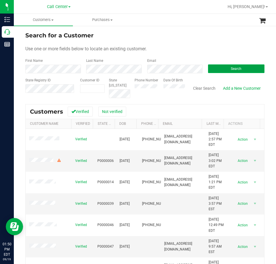
click at [216, 66] on button "Search" at bounding box center [236, 68] width 56 height 9
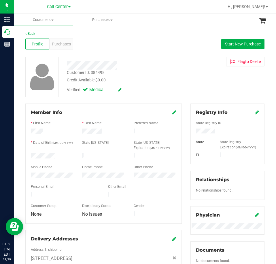
drag, startPoint x: 57, startPoint y: 154, endPoint x: 28, endPoint y: 154, distance: 29.0
click at [28, 154] on div at bounding box center [51, 156] width 51 height 7
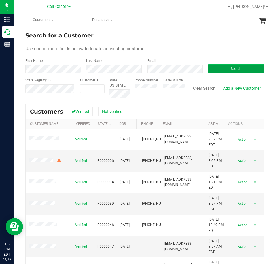
click at [225, 69] on button "Search" at bounding box center [236, 68] width 56 height 9
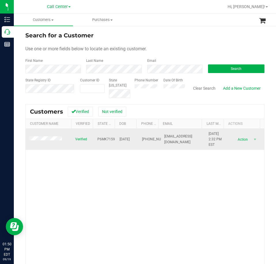
click at [53, 137] on span at bounding box center [46, 139] width 35 height 6
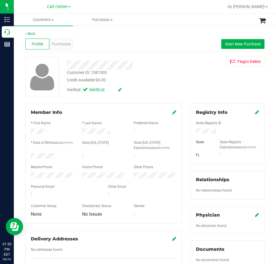
drag, startPoint x: 56, startPoint y: 154, endPoint x: 26, endPoint y: 154, distance: 29.9
click at [26, 154] on div at bounding box center [51, 156] width 51 height 7
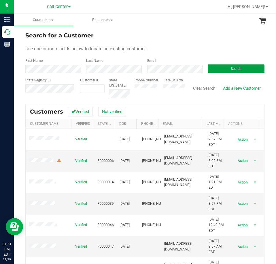
click at [222, 68] on button "Search" at bounding box center [236, 68] width 56 height 9
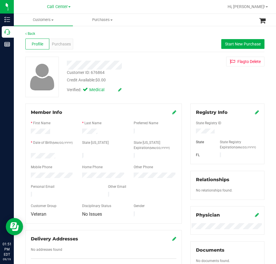
drag, startPoint x: 57, startPoint y: 154, endPoint x: 26, endPoint y: 154, distance: 31.6
click at [26, 154] on div "Member Info * First Name * Last Name Preferred Name * Date of Birth (MM/DD/YYYY…" at bounding box center [103, 164] width 156 height 120
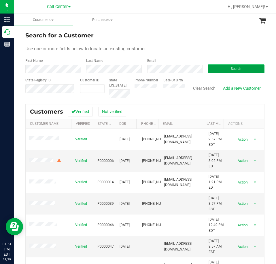
click at [223, 69] on button "Search" at bounding box center [236, 68] width 56 height 9
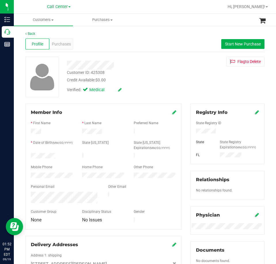
drag, startPoint x: 62, startPoint y: 154, endPoint x: 30, endPoint y: 155, distance: 31.1
click at [30, 155] on div at bounding box center [51, 156] width 51 height 7
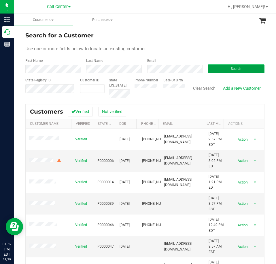
click at [226, 68] on button "Search" at bounding box center [236, 68] width 56 height 9
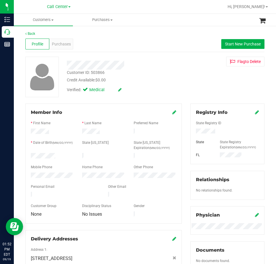
drag, startPoint x: 55, startPoint y: 156, endPoint x: 28, endPoint y: 155, distance: 26.8
click at [28, 155] on div at bounding box center [51, 156] width 51 height 7
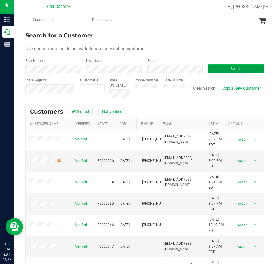
click at [214, 68] on button "Search" at bounding box center [236, 68] width 56 height 9
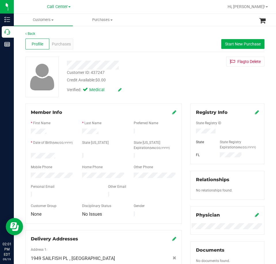
click at [31, 154] on div at bounding box center [51, 156] width 51 height 7
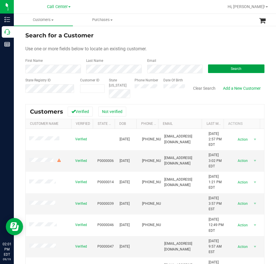
click at [220, 69] on button "Search" at bounding box center [236, 68] width 56 height 9
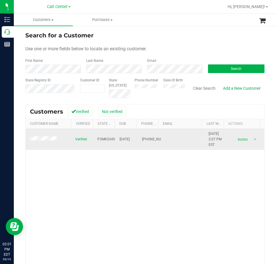
click at [47, 137] on span at bounding box center [43, 139] width 29 height 6
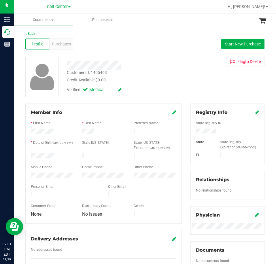
drag, startPoint x: 62, startPoint y: 153, endPoint x: 28, endPoint y: 154, distance: 34.5
click at [28, 154] on div at bounding box center [51, 156] width 51 height 7
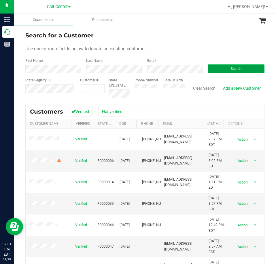
click at [211, 66] on button "Search" at bounding box center [236, 68] width 56 height 9
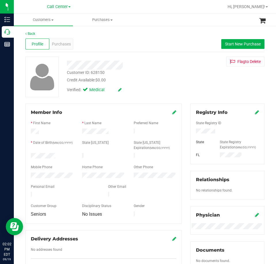
drag, startPoint x: 56, startPoint y: 153, endPoint x: 25, endPoint y: 155, distance: 30.5
click at [25, 155] on div "Member Info * First Name * Last Name Preferred Name * Date of Birth (MM/DD/YYYY…" at bounding box center [103, 190] width 165 height 173
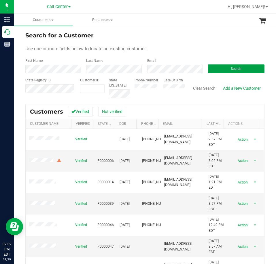
click at [222, 66] on button "Search" at bounding box center [236, 68] width 56 height 9
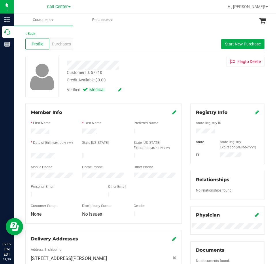
drag, startPoint x: 58, startPoint y: 154, endPoint x: 28, endPoint y: 156, distance: 29.4
click at [28, 156] on div at bounding box center [51, 156] width 51 height 7
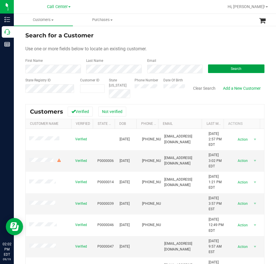
click at [225, 66] on button "Search" at bounding box center [236, 68] width 56 height 9
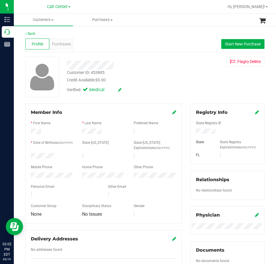
drag, startPoint x: 55, startPoint y: 156, endPoint x: 25, endPoint y: 155, distance: 30.2
click at [25, 155] on div "Member Info * First Name * Last Name Preferred Name * Date of Birth (MM/DD/YYYY…" at bounding box center [103, 164] width 156 height 120
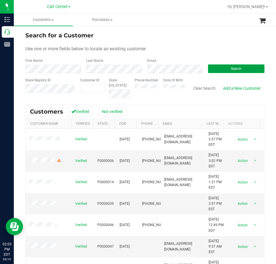
click at [215, 70] on button "Search" at bounding box center [236, 68] width 56 height 9
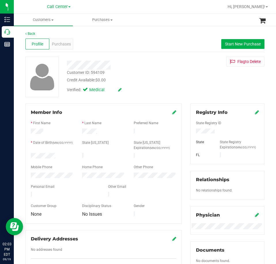
drag, startPoint x: 60, startPoint y: 153, endPoint x: 28, endPoint y: 154, distance: 31.9
click at [29, 154] on div at bounding box center [51, 156] width 51 height 7
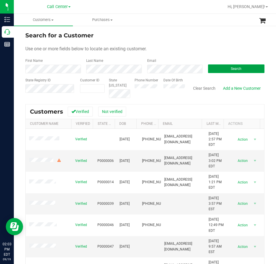
click at [230, 66] on button "Search" at bounding box center [236, 68] width 56 height 9
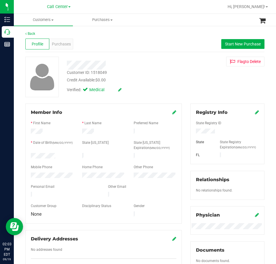
drag, startPoint x: 58, startPoint y: 157, endPoint x: 27, endPoint y: 157, distance: 31.3
click at [27, 157] on div at bounding box center [51, 156] width 51 height 7
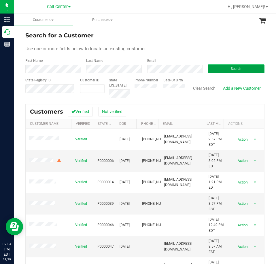
click at [226, 68] on button "Search" at bounding box center [236, 68] width 56 height 9
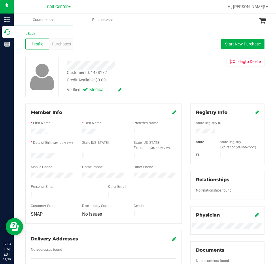
drag, startPoint x: 56, startPoint y: 154, endPoint x: 26, endPoint y: 155, distance: 29.9
click at [26, 155] on div "Member Info * First Name * Last Name Preferred Name * Date of Birth (MM/DD/YYYY…" at bounding box center [103, 164] width 156 height 120
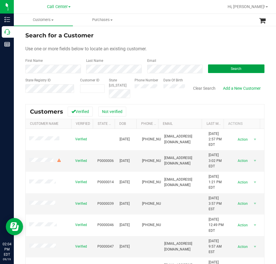
click at [223, 68] on button "Search" at bounding box center [236, 68] width 56 height 9
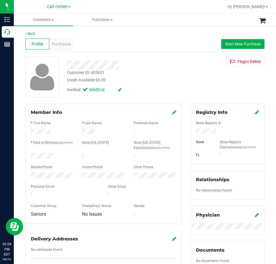
click at [198, 128] on div at bounding box center [227, 127] width 63 height 1
click at [199, 129] on div "State Registry ID State State Registry Expiration (MM/DD/YYYY) FL" at bounding box center [227, 137] width 63 height 43
drag, startPoint x: 56, startPoint y: 154, endPoint x: 27, endPoint y: 156, distance: 28.8
click at [27, 156] on div at bounding box center [51, 156] width 51 height 7
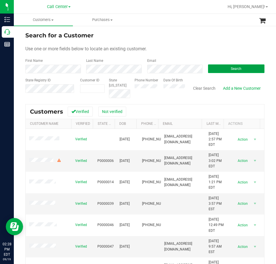
click at [228, 66] on button "Search" at bounding box center [236, 68] width 56 height 9
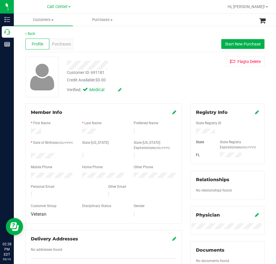
drag, startPoint x: 58, startPoint y: 154, endPoint x: 29, endPoint y: 156, distance: 28.5
click at [29, 156] on div at bounding box center [51, 156] width 51 height 7
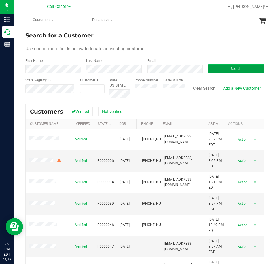
click at [230, 67] on span "Search" at bounding box center [235, 69] width 11 height 4
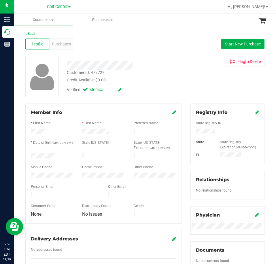
drag, startPoint x: 60, startPoint y: 153, endPoint x: 26, endPoint y: 154, distance: 34.2
click at [26, 154] on div "Member Info * First Name * Last Name Preferred Name * Date of Birth (MM/DD/YYYY…" at bounding box center [103, 164] width 156 height 120
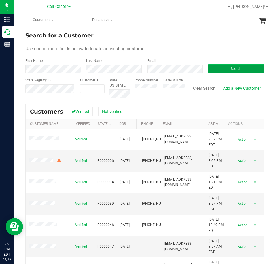
drag, startPoint x: 223, startPoint y: 67, endPoint x: 213, endPoint y: 71, distance: 11.4
click at [223, 68] on button "Search" at bounding box center [236, 68] width 56 height 9
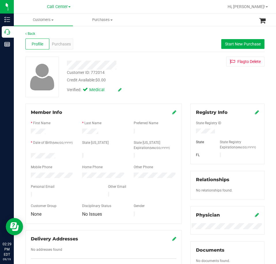
drag, startPoint x: 62, startPoint y: 153, endPoint x: 27, endPoint y: 155, distance: 35.1
click at [28, 155] on div at bounding box center [51, 156] width 51 height 7
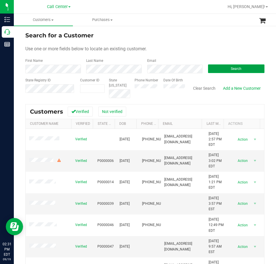
click at [225, 66] on button "Search" at bounding box center [236, 68] width 56 height 9
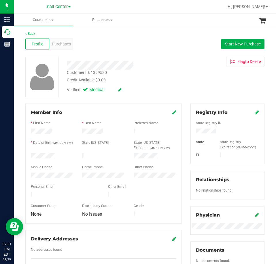
drag, startPoint x: 62, startPoint y: 155, endPoint x: 29, endPoint y: 155, distance: 33.7
click at [29, 155] on div at bounding box center [51, 156] width 51 height 7
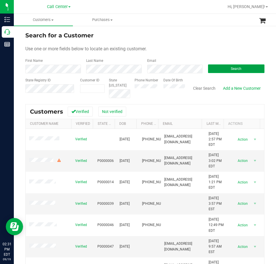
click at [219, 65] on button "Search" at bounding box center [236, 68] width 56 height 9
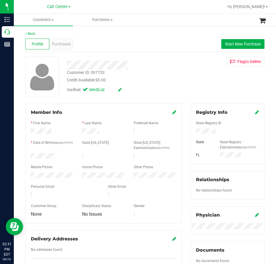
drag, startPoint x: 55, startPoint y: 154, endPoint x: 29, endPoint y: 155, distance: 25.9
click at [29, 155] on div at bounding box center [51, 156] width 51 height 7
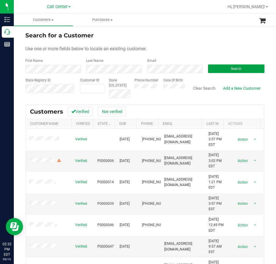
click at [212, 68] on button "Search" at bounding box center [236, 68] width 56 height 9
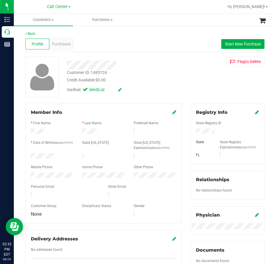
drag, startPoint x: 59, startPoint y: 154, endPoint x: 29, endPoint y: 154, distance: 29.6
click at [29, 154] on div at bounding box center [51, 156] width 51 height 7
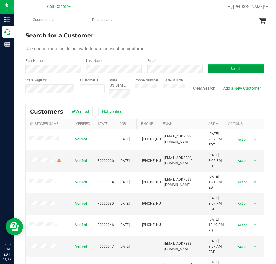
click at [224, 70] on button "Search" at bounding box center [236, 68] width 56 height 9
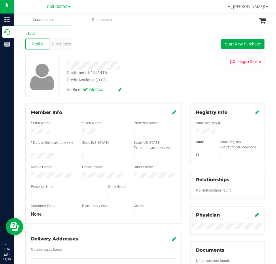
drag, startPoint x: 59, startPoint y: 153, endPoint x: 29, endPoint y: 154, distance: 29.6
click at [30, 154] on div at bounding box center [51, 156] width 51 height 7
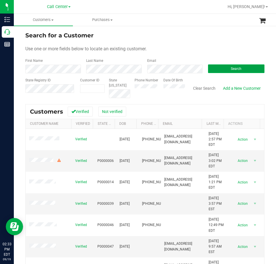
click at [226, 68] on button "Search" at bounding box center [236, 68] width 56 height 9
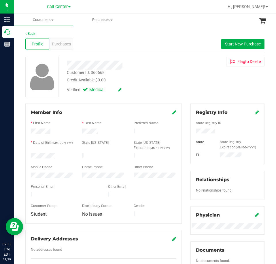
click at [200, 134] on div at bounding box center [227, 132] width 72 height 6
drag, startPoint x: 56, startPoint y: 154, endPoint x: 27, endPoint y: 155, distance: 29.6
click at [27, 155] on div at bounding box center [51, 156] width 51 height 7
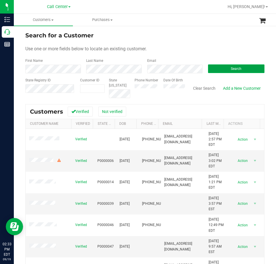
click at [224, 68] on button "Search" at bounding box center [236, 68] width 56 height 9
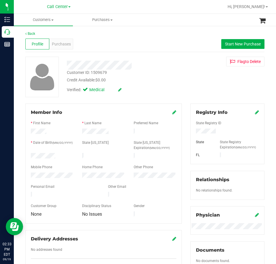
drag, startPoint x: 58, startPoint y: 153, endPoint x: 26, endPoint y: 156, distance: 32.3
click at [26, 156] on div "Member Info * First Name * Last Name Preferred Name * Date of Birth (MM/DD/YYYY…" at bounding box center [103, 164] width 156 height 120
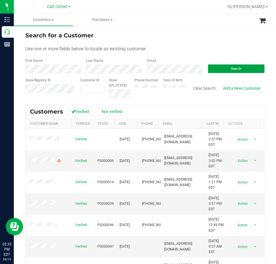
click at [215, 68] on button "Search" at bounding box center [236, 68] width 56 height 9
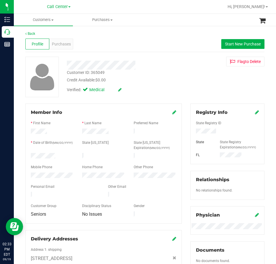
drag, startPoint x: 58, startPoint y: 154, endPoint x: 29, endPoint y: 154, distance: 28.5
click at [29, 154] on div at bounding box center [51, 156] width 51 height 7
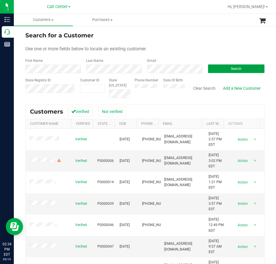
click at [210, 66] on button "Search" at bounding box center [236, 68] width 56 height 9
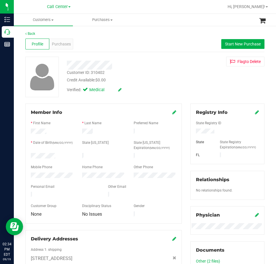
click at [204, 129] on div at bounding box center [227, 132] width 72 height 6
drag, startPoint x: 56, startPoint y: 155, endPoint x: 28, endPoint y: 156, distance: 28.2
click at [28, 156] on div at bounding box center [51, 156] width 51 height 7
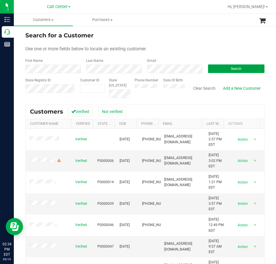
click at [225, 67] on button "Search" at bounding box center [236, 68] width 56 height 9
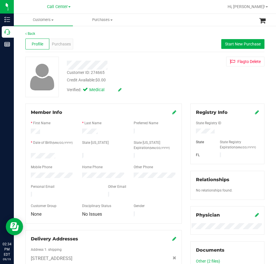
drag, startPoint x: 59, startPoint y: 155, endPoint x: 29, endPoint y: 155, distance: 29.3
click at [29, 155] on div at bounding box center [51, 156] width 51 height 7
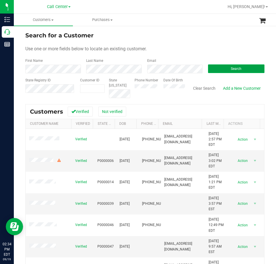
click at [215, 69] on button "Search" at bounding box center [236, 68] width 56 height 9
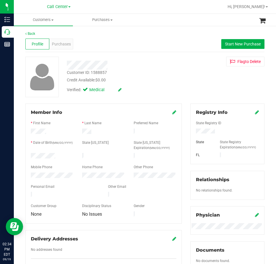
drag, startPoint x: 58, startPoint y: 154, endPoint x: 27, endPoint y: 155, distance: 31.1
click at [27, 155] on div at bounding box center [51, 156] width 51 height 7
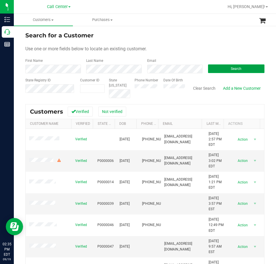
click at [220, 70] on button "Search" at bounding box center [236, 68] width 56 height 9
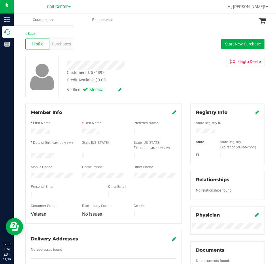
drag, startPoint x: 56, startPoint y: 154, endPoint x: 28, endPoint y: 156, distance: 27.6
click at [29, 156] on div at bounding box center [51, 156] width 51 height 7
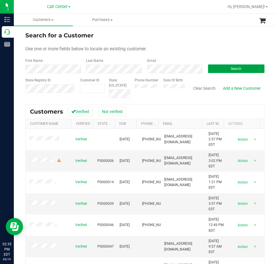
click at [209, 67] on button "Search" at bounding box center [236, 68] width 56 height 9
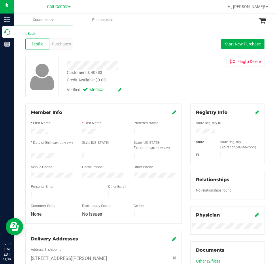
click at [31, 155] on div at bounding box center [51, 156] width 51 height 7
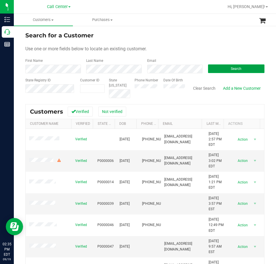
click at [219, 68] on button "Search" at bounding box center [236, 68] width 56 height 9
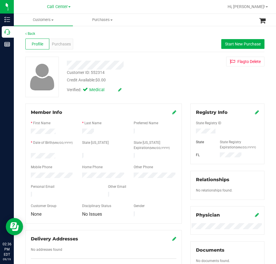
drag, startPoint x: 57, startPoint y: 156, endPoint x: 28, endPoint y: 156, distance: 28.2
click at [30, 156] on div at bounding box center [51, 156] width 51 height 7
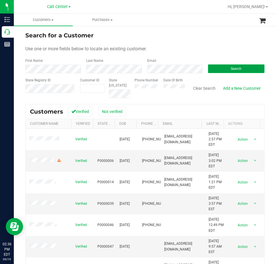
click at [211, 67] on button "Search" at bounding box center [236, 68] width 56 height 9
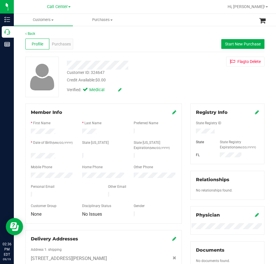
drag, startPoint x: 58, startPoint y: 153, endPoint x: 27, endPoint y: 155, distance: 30.8
click at [27, 155] on div at bounding box center [51, 156] width 51 height 7
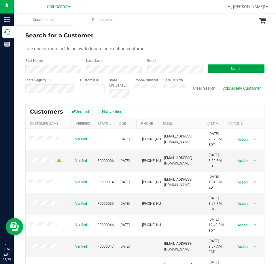
click at [217, 68] on button "Search" at bounding box center [236, 68] width 56 height 9
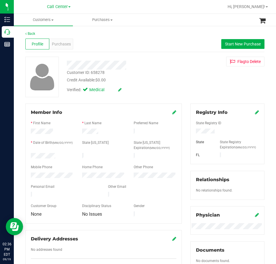
drag, startPoint x: 55, startPoint y: 156, endPoint x: 28, endPoint y: 156, distance: 26.7
click at [28, 155] on div at bounding box center [51, 156] width 51 height 7
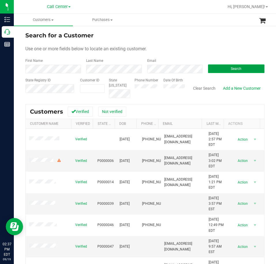
click at [217, 67] on button "Search" at bounding box center [236, 68] width 56 height 9
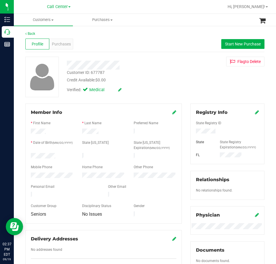
drag, startPoint x: 56, startPoint y: 156, endPoint x: 24, endPoint y: 157, distance: 31.9
click at [24, 157] on div "Member Info * First Name * Last Name Preferred Name * Date of Birth (MM/DD/YYYY…" at bounding box center [103, 190] width 165 height 173
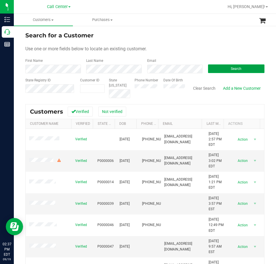
click at [209, 69] on button "Search" at bounding box center [236, 68] width 56 height 9
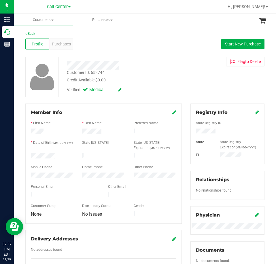
drag, startPoint x: 60, startPoint y: 154, endPoint x: 24, endPoint y: 154, distance: 36.2
click at [24, 154] on div "Member Info * First Name * Last Name Preferred Name * Date of Birth (MM/DD/YYYY…" at bounding box center [103, 190] width 165 height 173
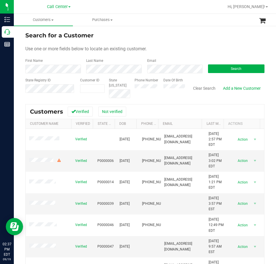
click at [215, 64] on div "Search" at bounding box center [233, 65] width 61 height 15
click at [216, 68] on button "Search" at bounding box center [236, 68] width 56 height 9
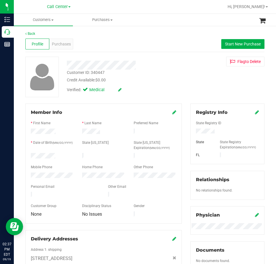
drag, startPoint x: 56, startPoint y: 156, endPoint x: 27, endPoint y: 156, distance: 29.0
click at [27, 156] on div at bounding box center [51, 156] width 51 height 7
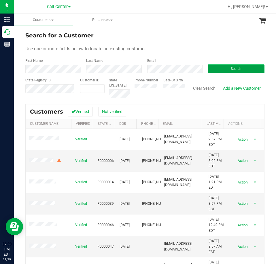
click at [217, 69] on button "Search" at bounding box center [236, 68] width 56 height 9
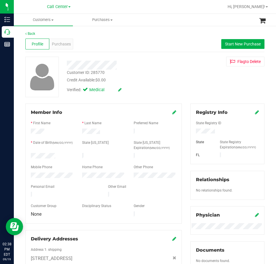
drag, startPoint x: 56, startPoint y: 154, endPoint x: 25, endPoint y: 156, distance: 31.4
click at [25, 156] on div "Member Info * First Name * Last Name Preferred Name * Date of Birth (MM/DD/YYYY…" at bounding box center [103, 240] width 165 height 273
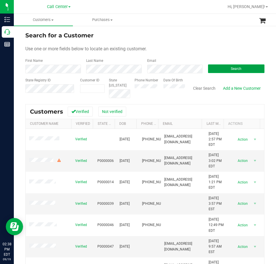
click at [223, 69] on button "Search" at bounding box center [236, 68] width 56 height 9
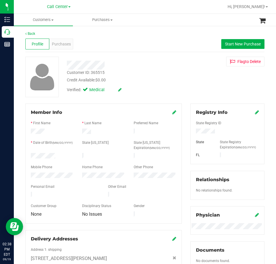
drag, startPoint x: 59, startPoint y: 154, endPoint x: 27, endPoint y: 154, distance: 32.2
click at [27, 154] on div at bounding box center [51, 156] width 51 height 7
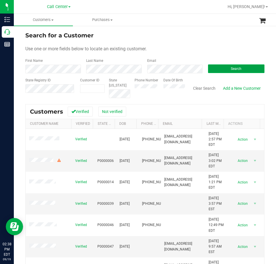
click at [218, 68] on button "Search" at bounding box center [236, 68] width 56 height 9
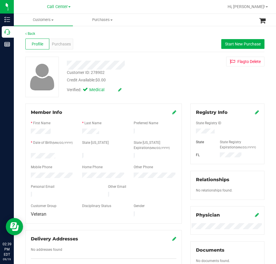
drag, startPoint x: 58, startPoint y: 154, endPoint x: 28, endPoint y: 155, distance: 29.7
click at [28, 155] on div at bounding box center [51, 156] width 51 height 7
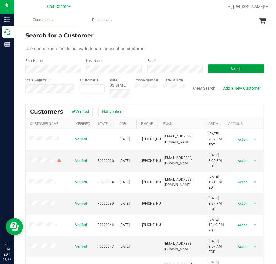
click at [217, 71] on button "Search" at bounding box center [236, 68] width 56 height 9
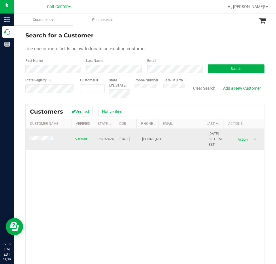
click at [45, 142] on span at bounding box center [42, 139] width 26 height 6
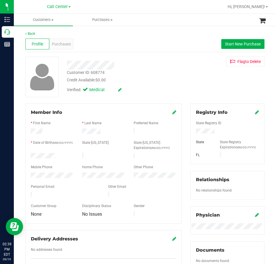
drag, startPoint x: 63, startPoint y: 155, endPoint x: 20, endPoint y: 155, distance: 42.3
click at [20, 155] on div "Back Profile Purchases Start New Purchase Customer ID: 608774 Credit Available:…" at bounding box center [145, 223] width 262 height 396
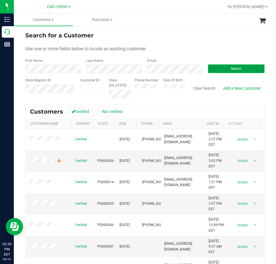
click at [213, 68] on button "Search" at bounding box center [236, 68] width 56 height 9
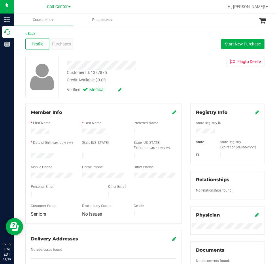
drag, startPoint x: 58, startPoint y: 153, endPoint x: 29, endPoint y: 155, distance: 28.8
click at [29, 155] on div at bounding box center [51, 156] width 51 height 7
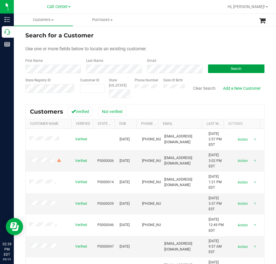
click at [223, 67] on button "Search" at bounding box center [236, 68] width 56 height 9
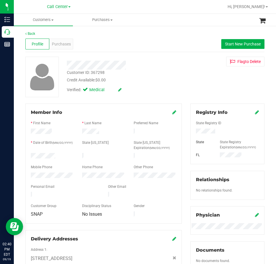
drag, startPoint x: 58, startPoint y: 156, endPoint x: 28, endPoint y: 155, distance: 29.9
click at [28, 155] on div at bounding box center [51, 156] width 51 height 7
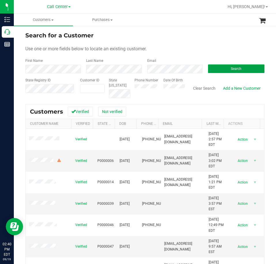
click at [224, 68] on button "Search" at bounding box center [236, 68] width 56 height 9
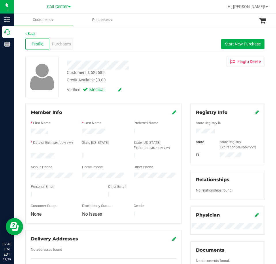
drag, startPoint x: 59, startPoint y: 153, endPoint x: 30, endPoint y: 154, distance: 29.1
click at [30, 154] on div at bounding box center [51, 156] width 51 height 7
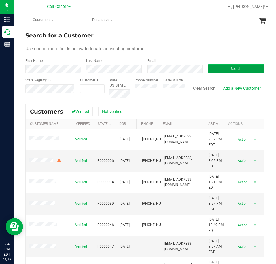
click at [216, 67] on button "Search" at bounding box center [236, 68] width 56 height 9
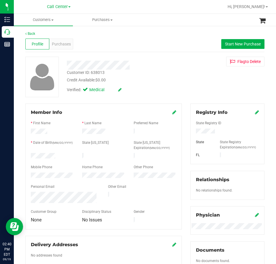
click at [202, 129] on div at bounding box center [227, 132] width 72 height 6
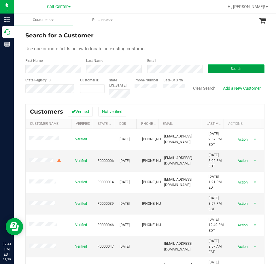
click at [215, 65] on button "Search" at bounding box center [236, 68] width 56 height 9
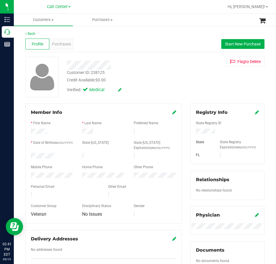
drag, startPoint x: 56, startPoint y: 155, endPoint x: 27, endPoint y: 155, distance: 28.8
click at [27, 155] on div at bounding box center [51, 156] width 51 height 7
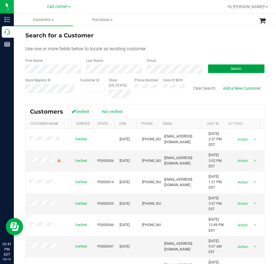
click at [225, 69] on button "Search" at bounding box center [236, 68] width 56 height 9
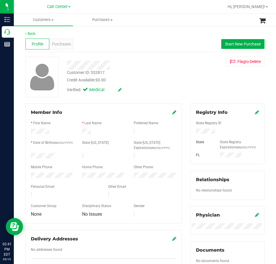
drag, startPoint x: 59, startPoint y: 155, endPoint x: 30, endPoint y: 156, distance: 29.0
click at [30, 156] on div at bounding box center [51, 156] width 51 height 7
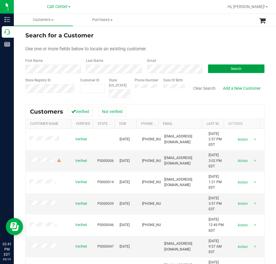
click at [212, 67] on button "Search" at bounding box center [236, 68] width 56 height 9
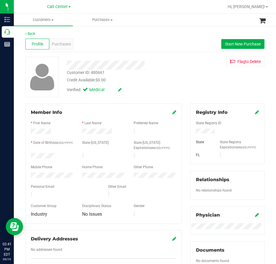
drag, startPoint x: 57, startPoint y: 154, endPoint x: 30, endPoint y: 155, distance: 26.5
click at [30, 155] on div at bounding box center [51, 156] width 51 height 7
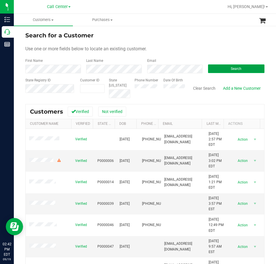
click at [212, 67] on button "Search" at bounding box center [236, 68] width 56 height 9
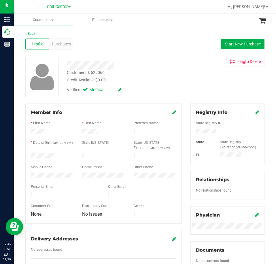
drag, startPoint x: 59, startPoint y: 156, endPoint x: 25, endPoint y: 156, distance: 33.7
click at [25, 156] on div "Member Info * First Name * Last Name Preferred Name * Date of Birth (MM/DD/YYYY…" at bounding box center [103, 190] width 165 height 173
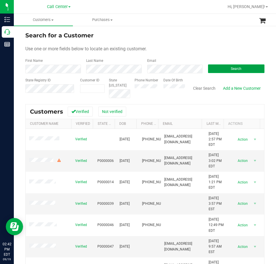
click at [230, 67] on span "Search" at bounding box center [235, 69] width 11 height 4
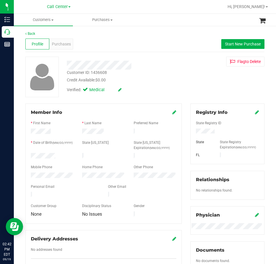
drag, startPoint x: 57, startPoint y: 154, endPoint x: 30, endPoint y: 156, distance: 27.4
click at [30, 155] on div at bounding box center [51, 156] width 51 height 7
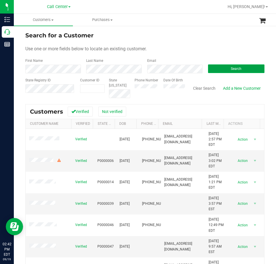
click at [225, 64] on button "Search" at bounding box center [236, 68] width 56 height 9
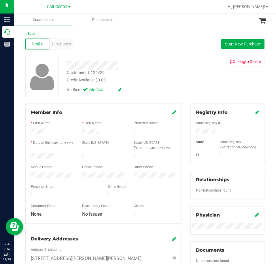
drag, startPoint x: 57, startPoint y: 155, endPoint x: 30, endPoint y: 154, distance: 26.7
click at [30, 154] on div at bounding box center [51, 156] width 51 height 7
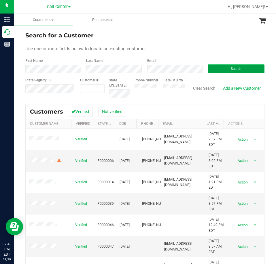
click at [221, 67] on button "Search" at bounding box center [236, 68] width 56 height 9
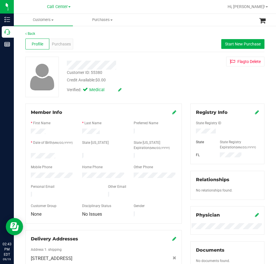
drag, startPoint x: 55, startPoint y: 154, endPoint x: 25, endPoint y: 155, distance: 30.5
click at [25, 155] on div "Member Info * First Name * Last Name Preferred Name * Date of Birth (MM/DD/YYYY…" at bounding box center [103, 207] width 165 height 206
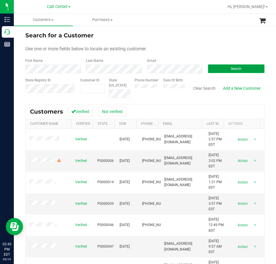
click at [211, 68] on button "Search" at bounding box center [236, 68] width 56 height 9
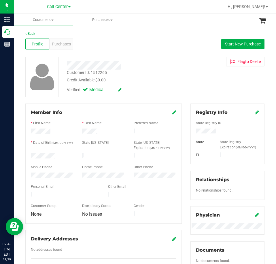
drag, startPoint x: 56, startPoint y: 152, endPoint x: 26, endPoint y: 154, distance: 30.0
click at [26, 154] on div at bounding box center [51, 156] width 51 height 7
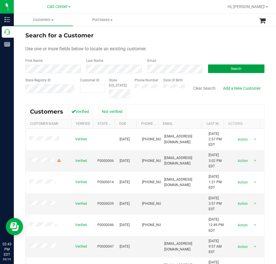
click at [222, 67] on button "Search" at bounding box center [236, 68] width 56 height 9
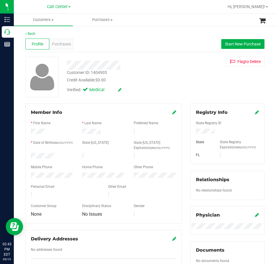
drag, startPoint x: 56, startPoint y: 155, endPoint x: 29, endPoint y: 154, distance: 27.0
click at [29, 154] on div at bounding box center [51, 156] width 51 height 7
